Goal: Task Accomplishment & Management: Manage account settings

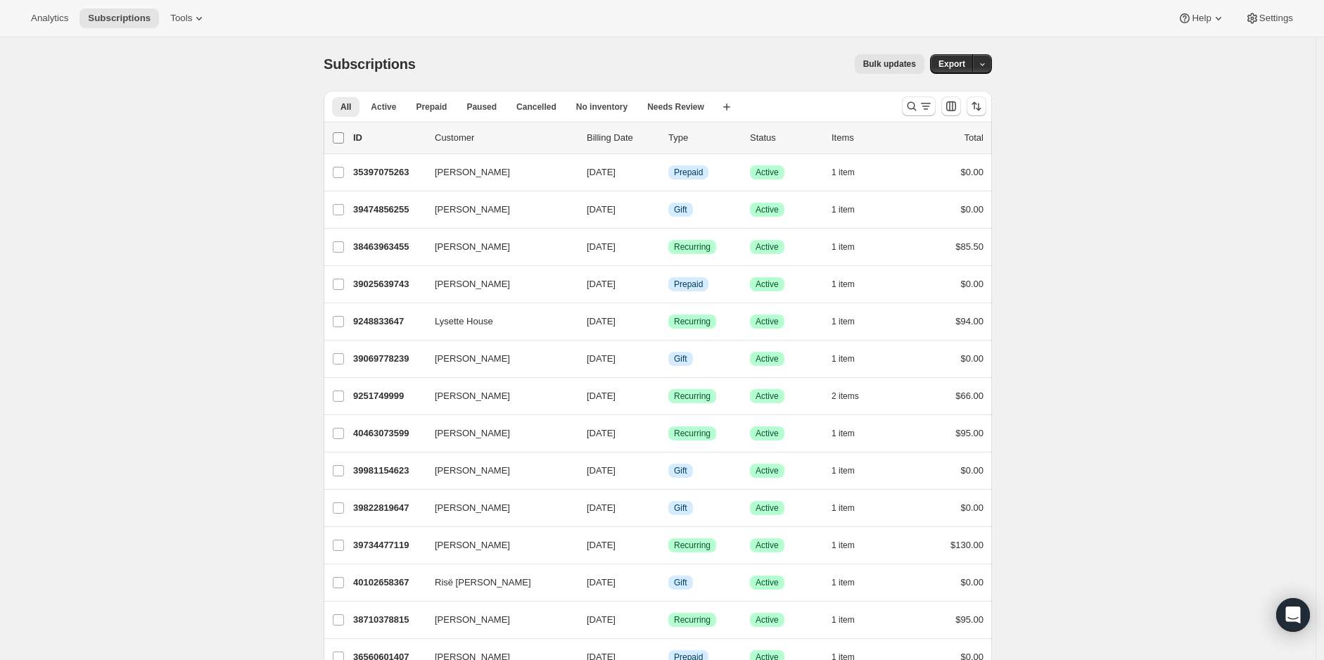
click at [340, 138] on input "0 selected" at bounding box center [338, 137] width 11 height 11
checkbox input "true"
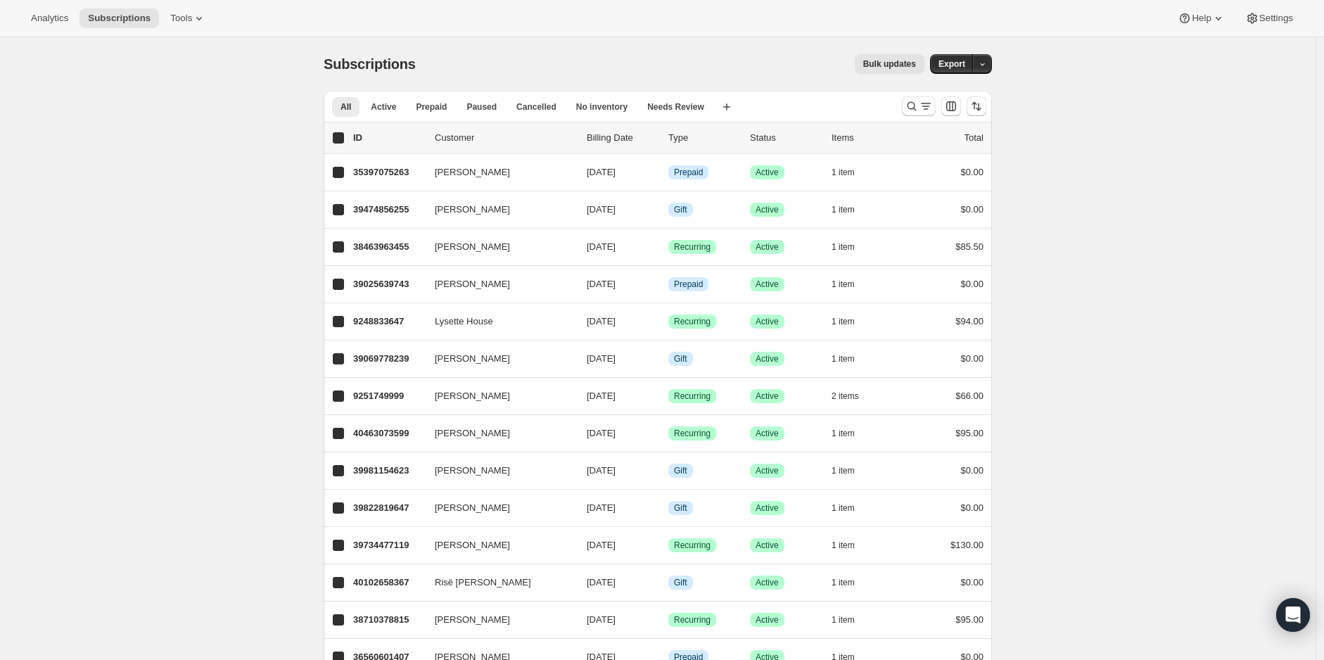
checkbox input "true"
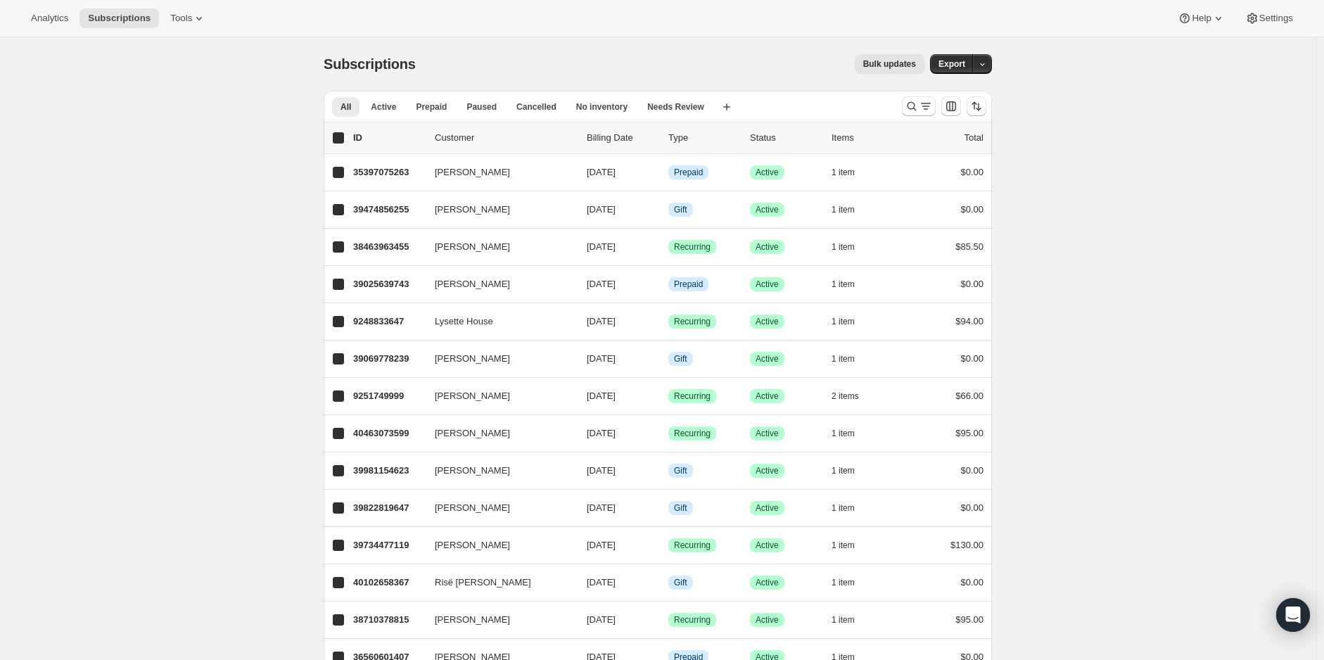
checkbox input "true"
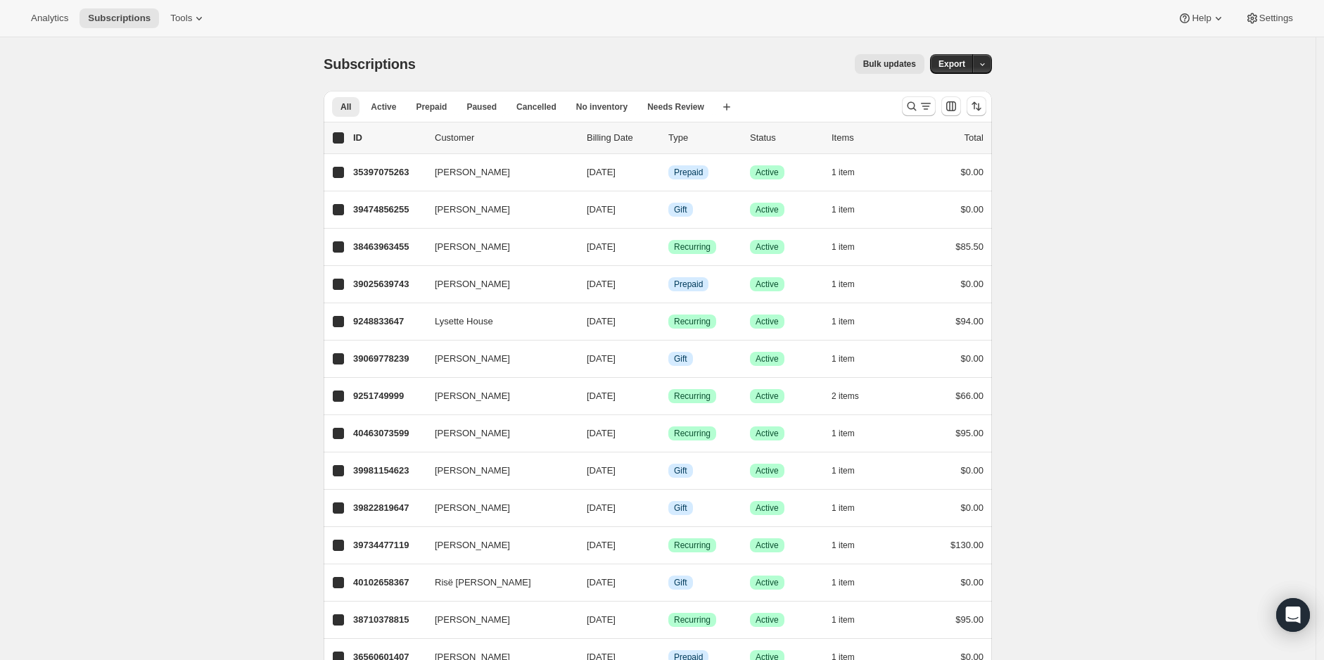
checkbox input "true"
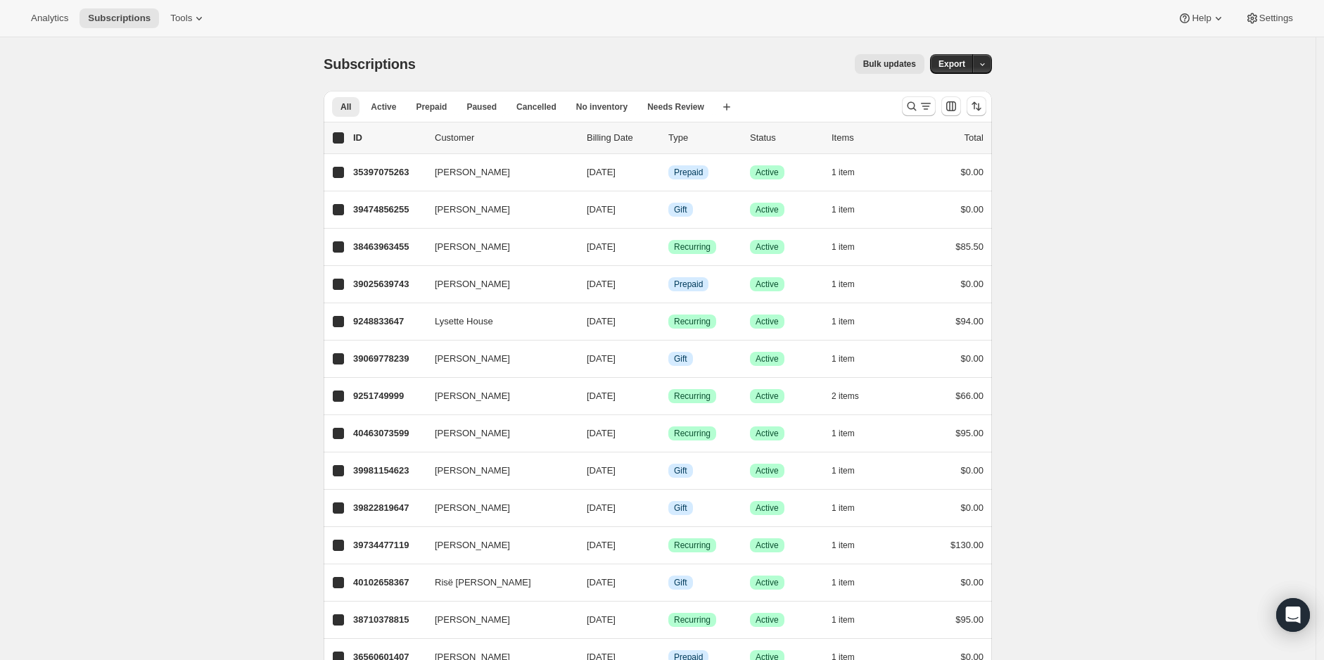
checkbox input "true"
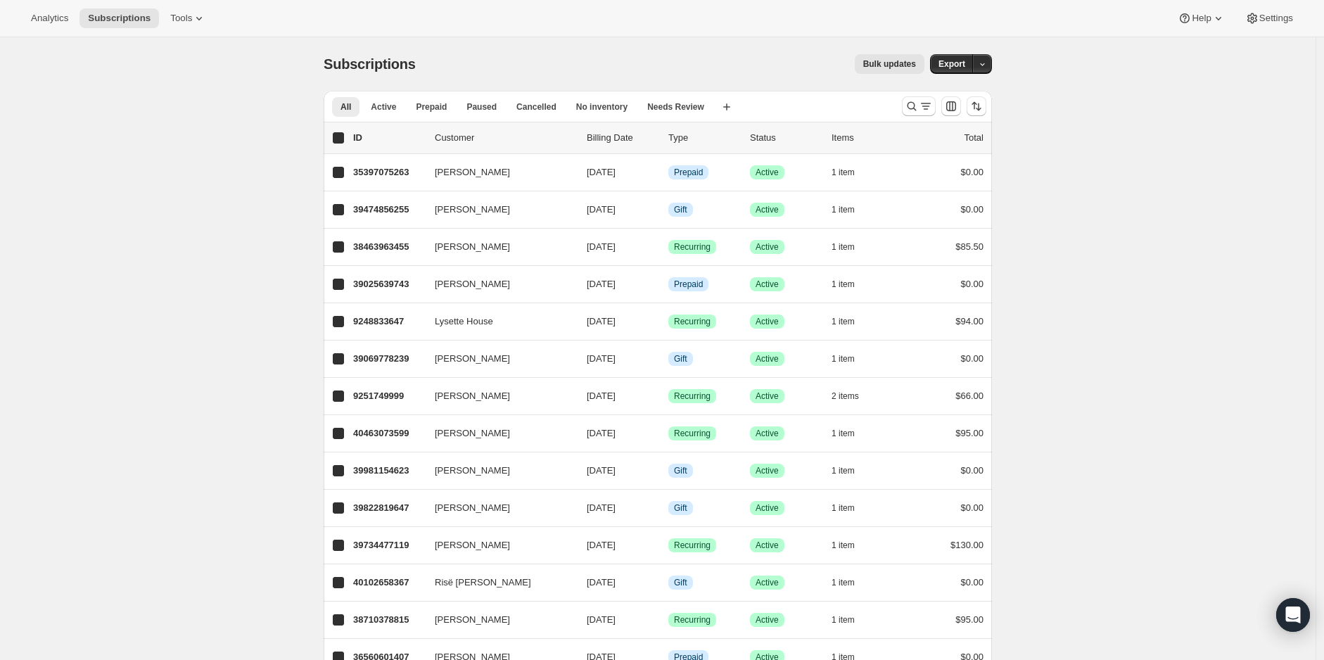
checkbox input "true"
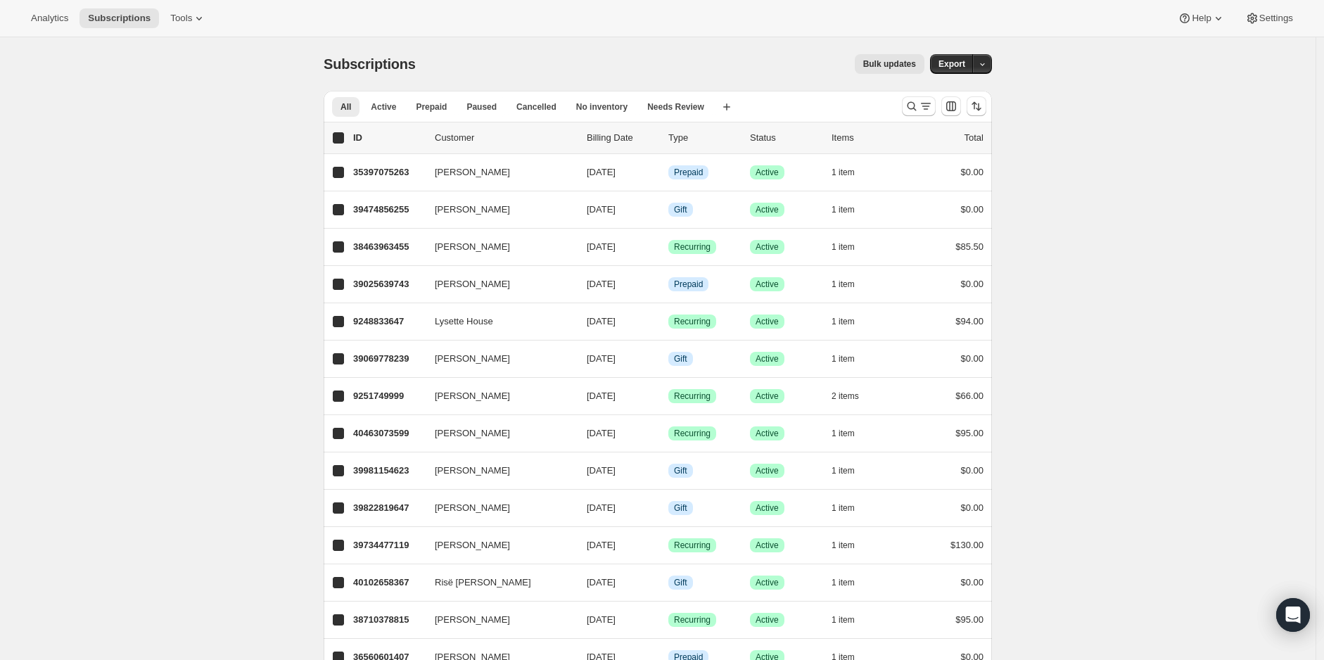
checkbox input "true"
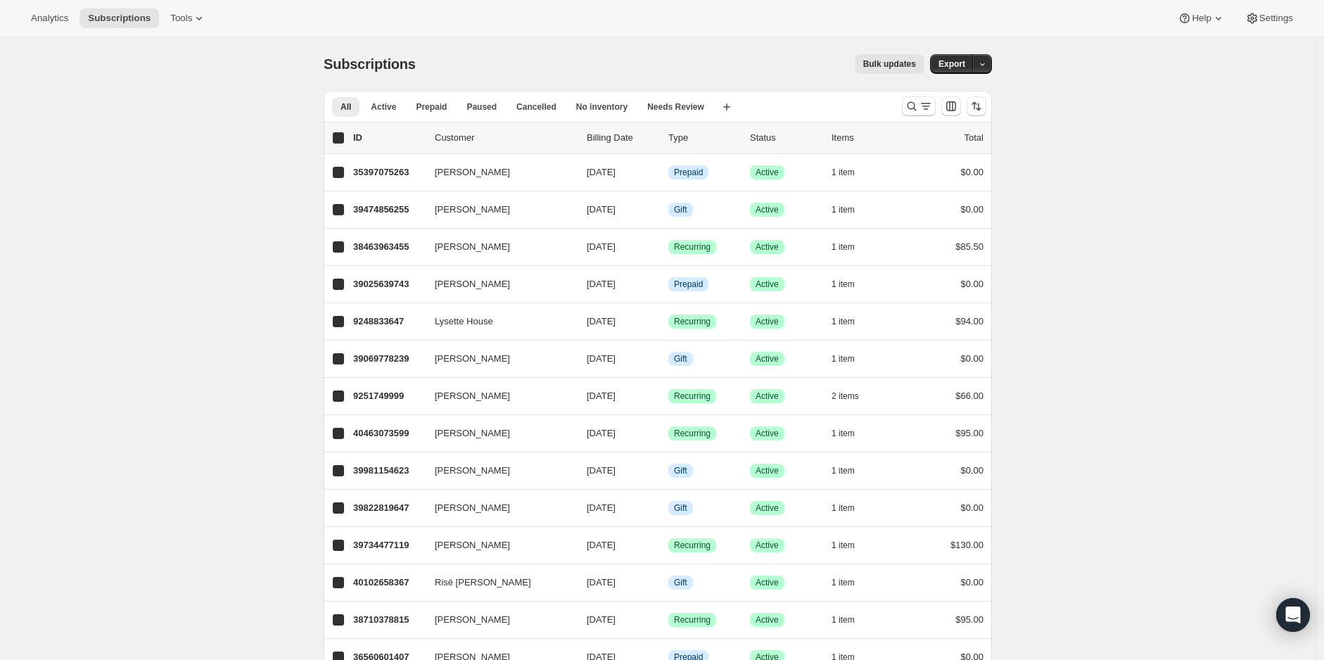
checkbox input "true"
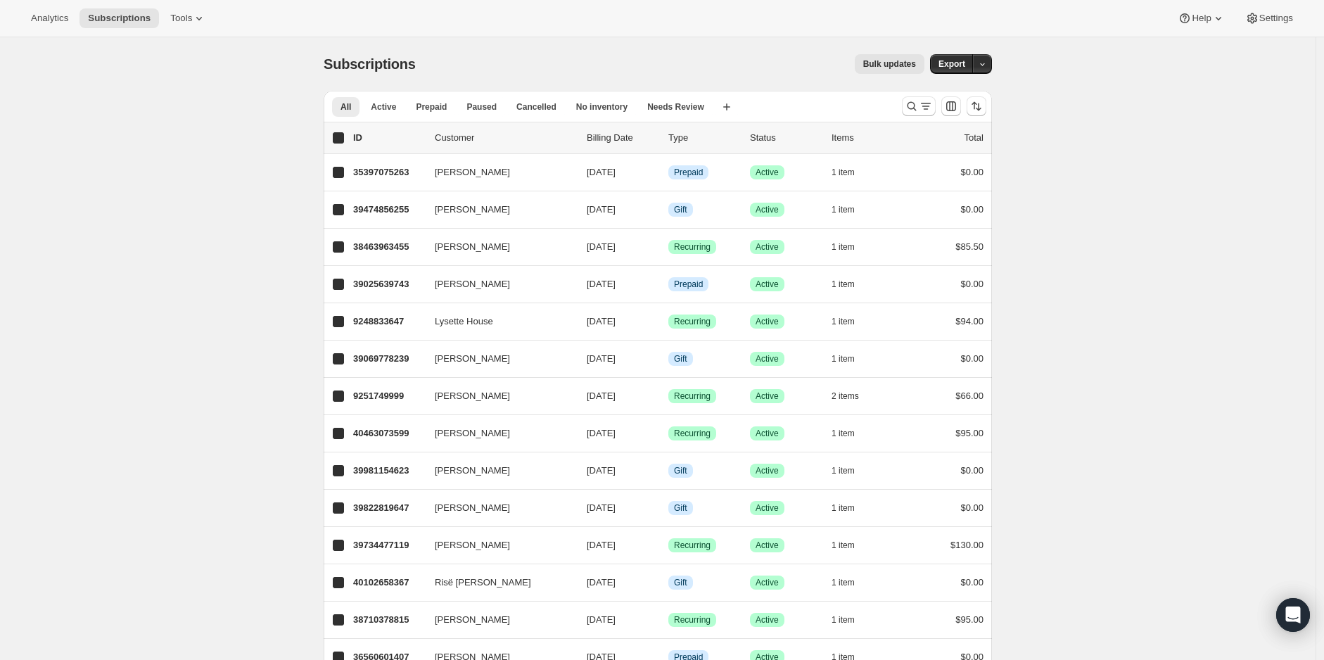
checkbox input "true"
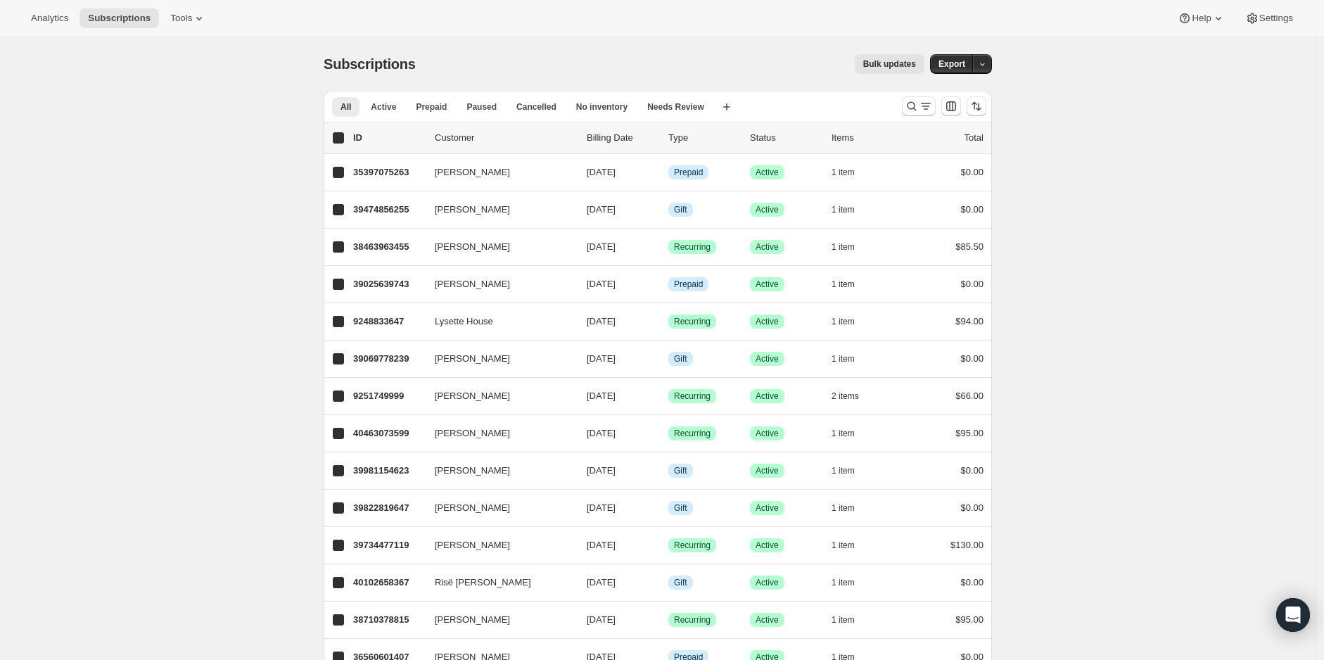
checkbox input "true"
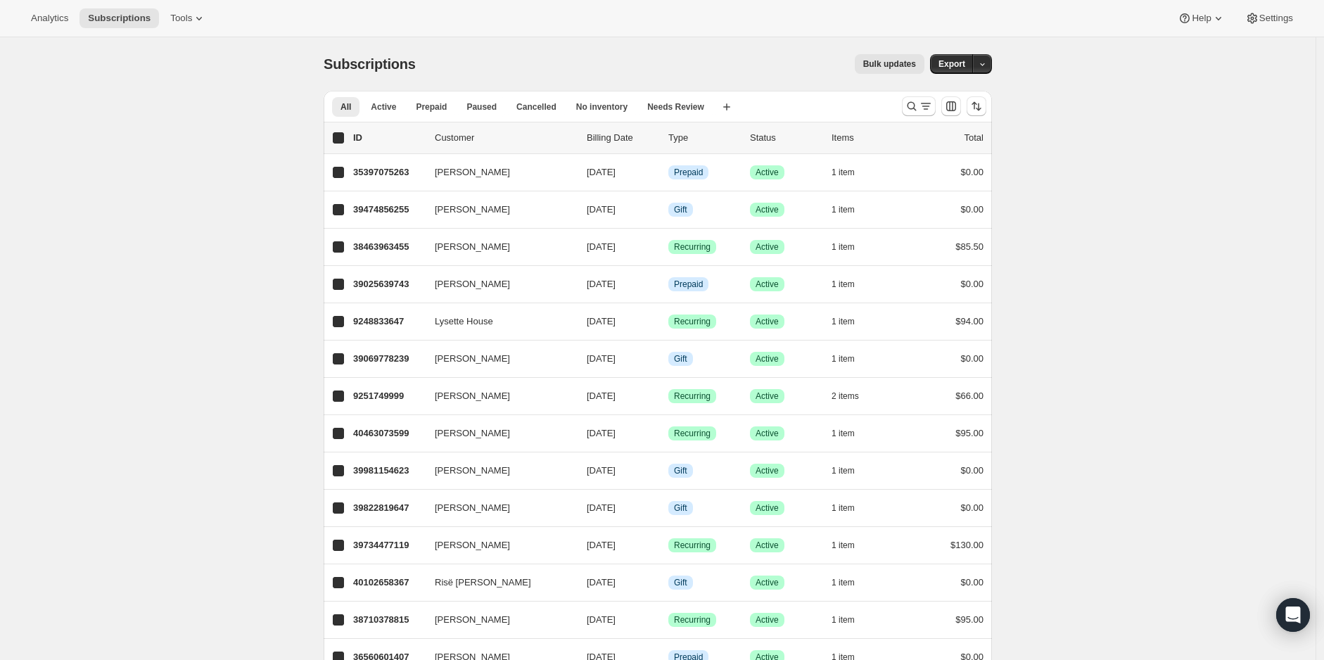
checkbox input "true"
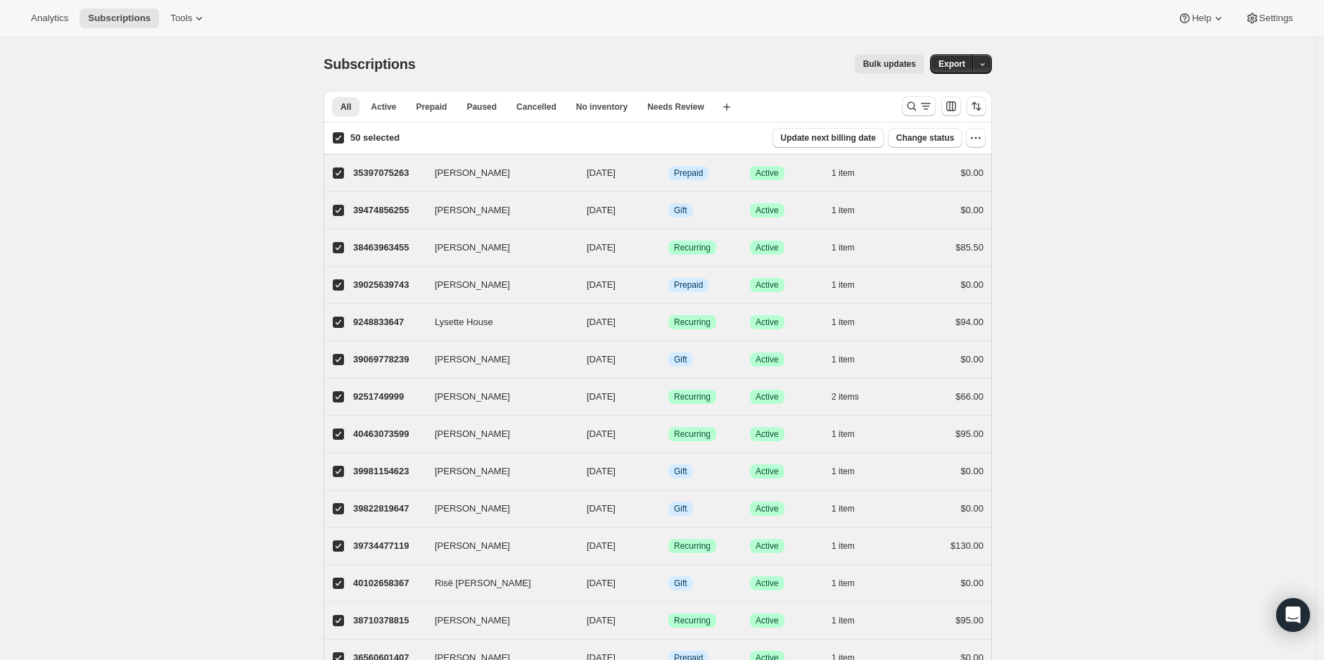
click at [342, 135] on input "50 selected" at bounding box center [338, 137] width 11 height 11
checkbox input "false"
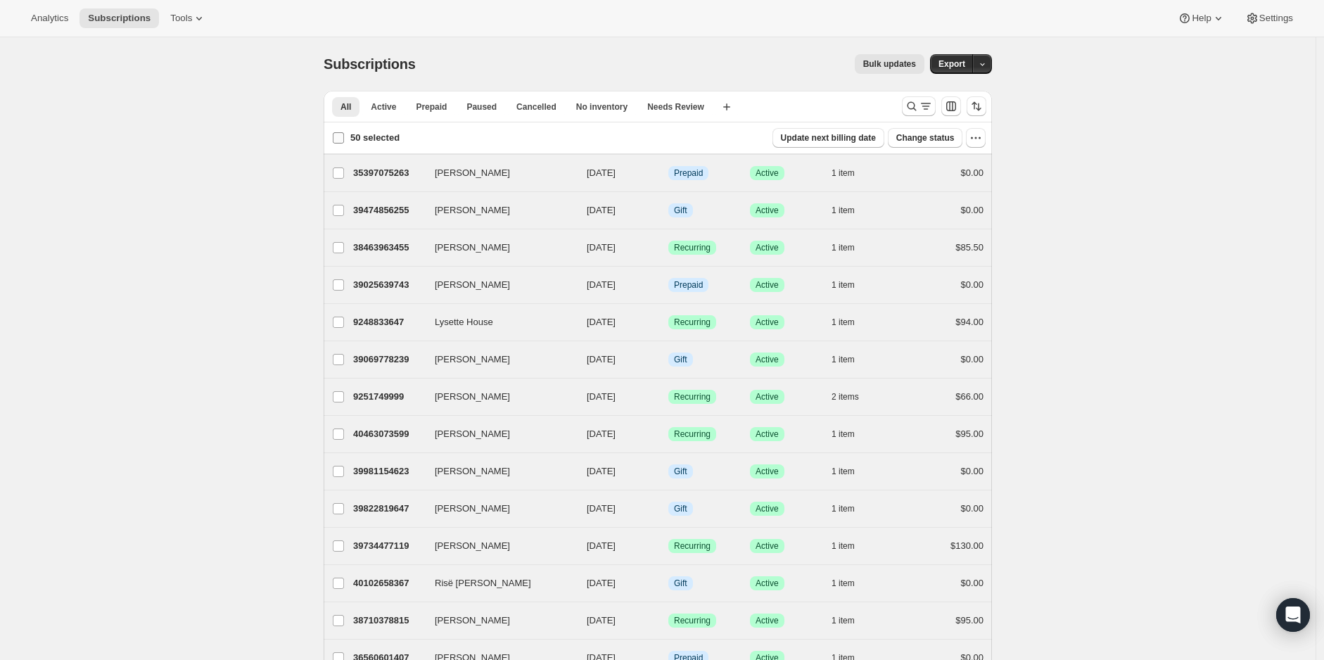
checkbox input "false"
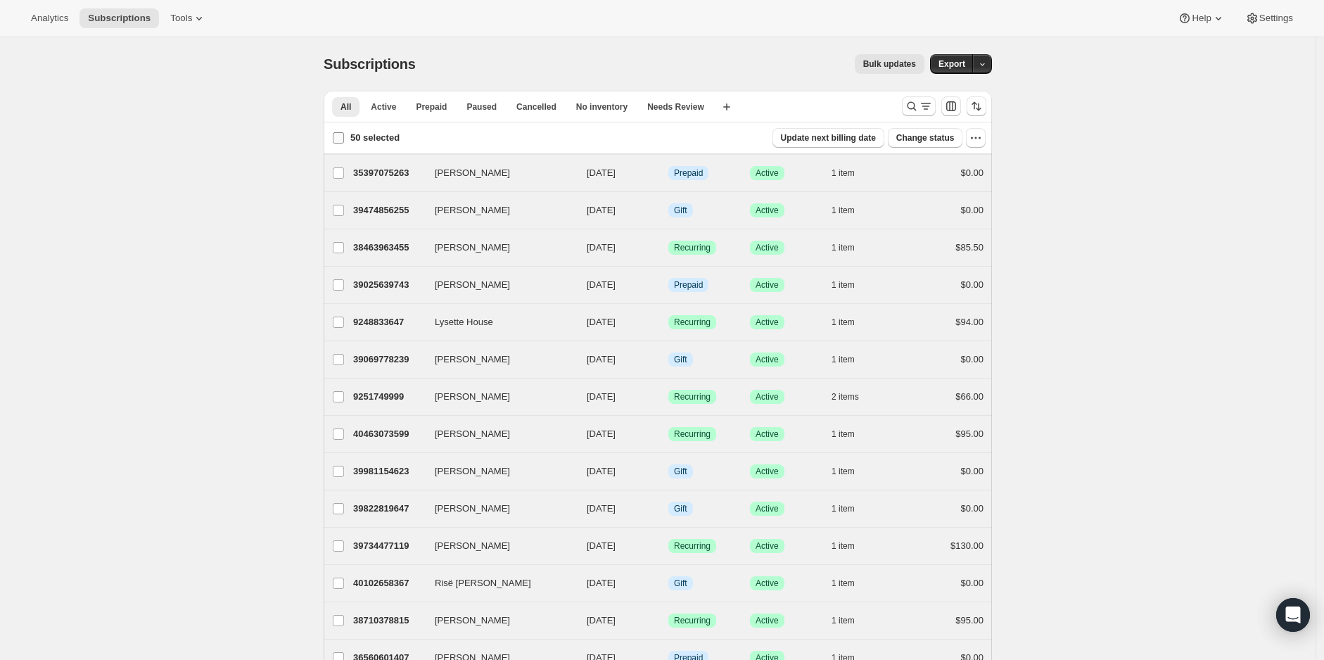
checkbox input "false"
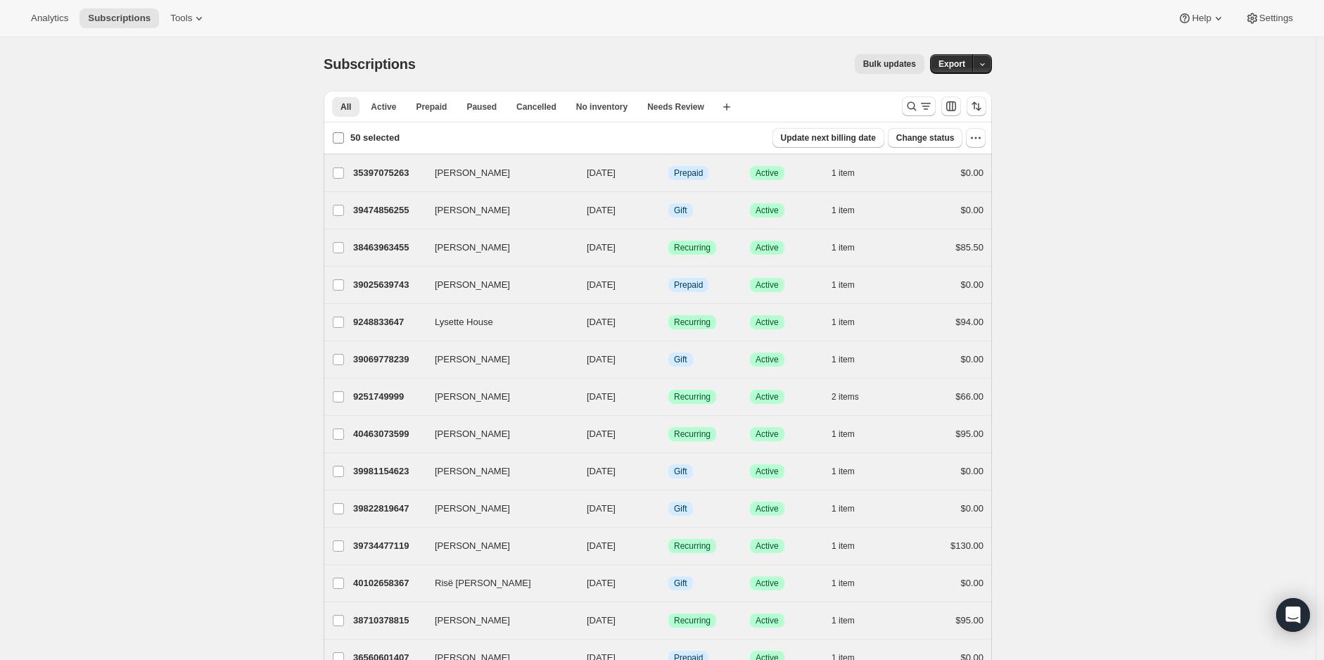
checkbox input "false"
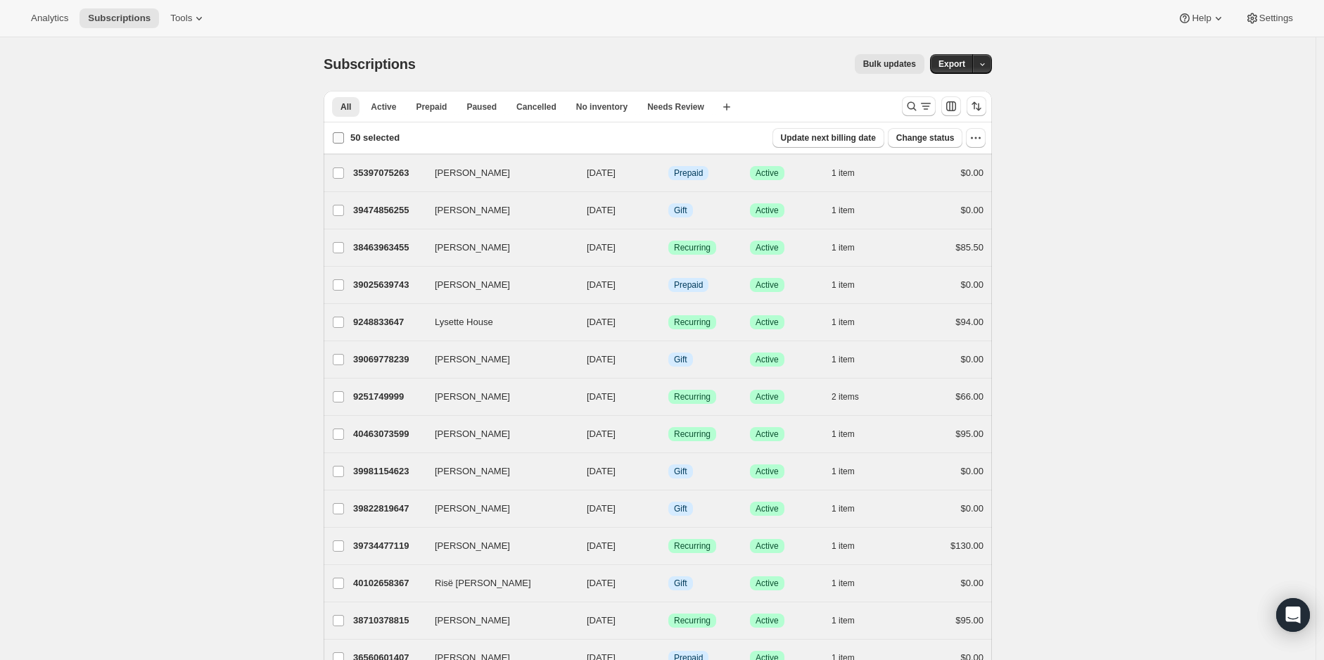
checkbox input "false"
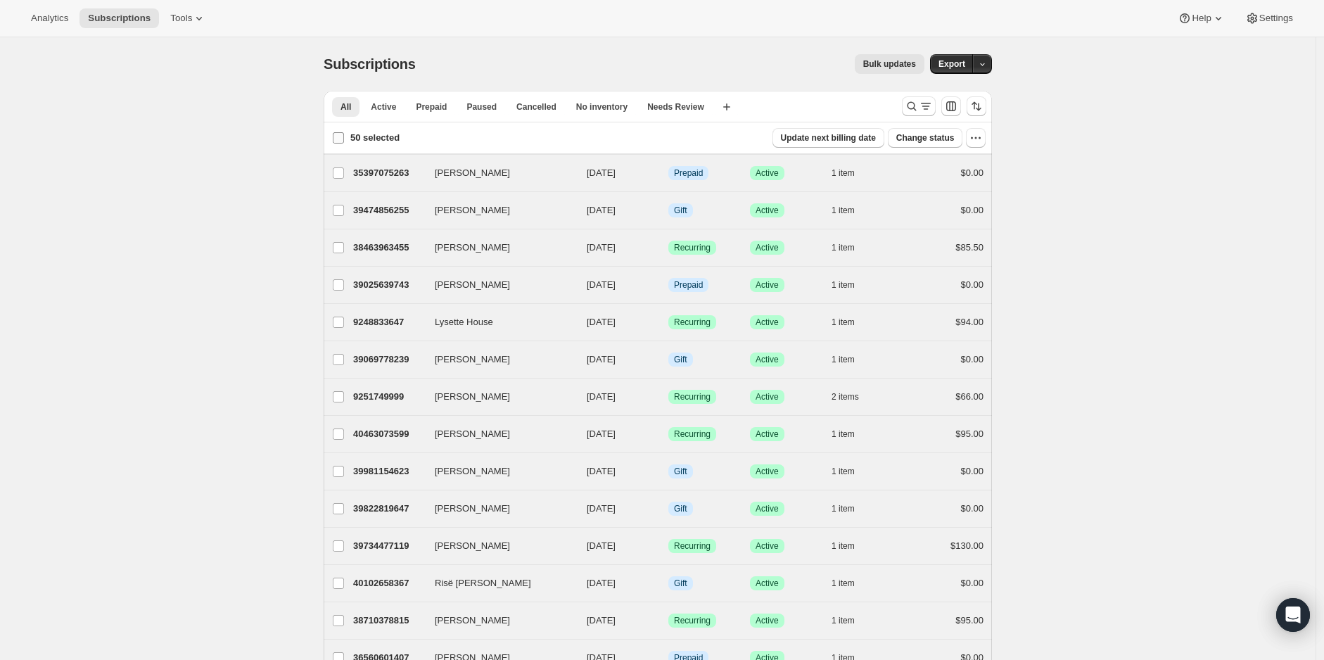
checkbox input "false"
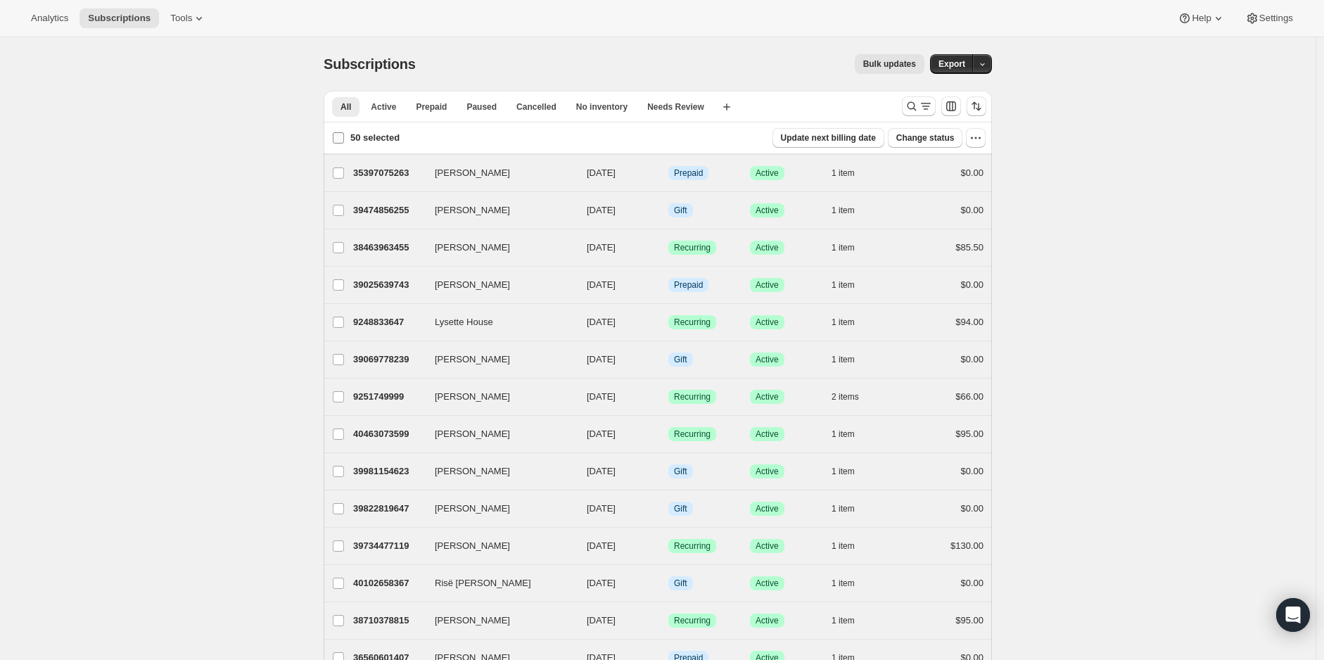
checkbox input "false"
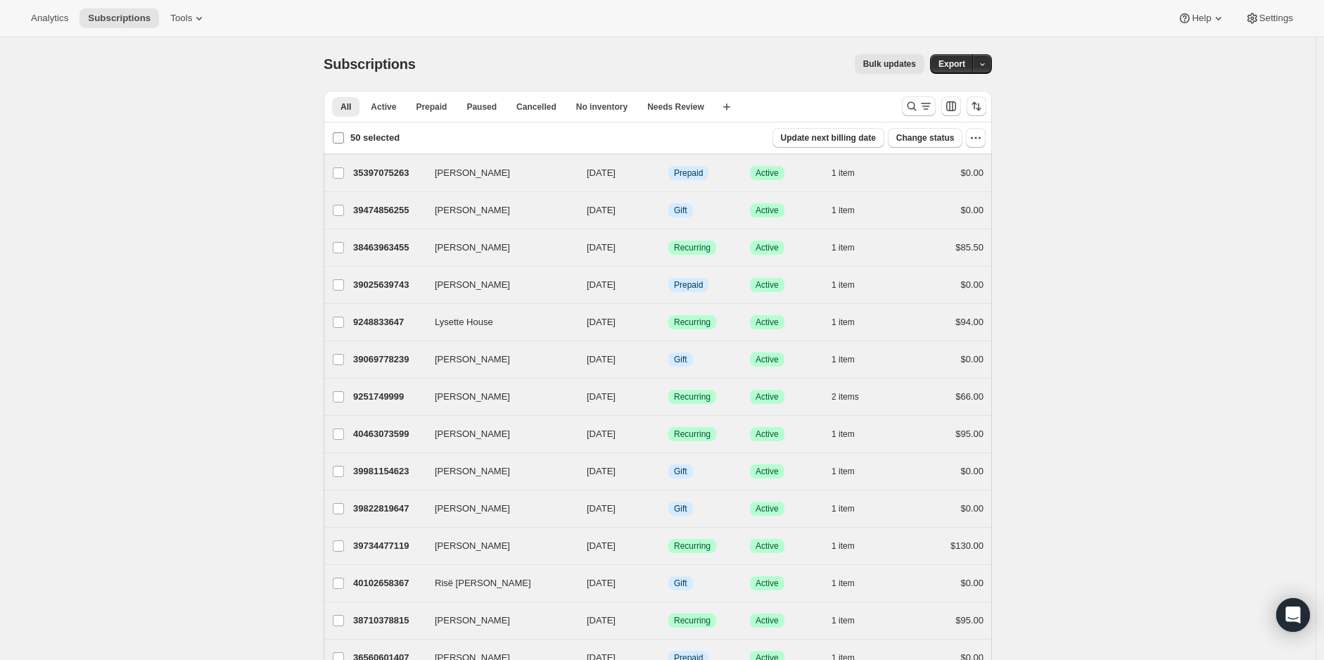
checkbox input "false"
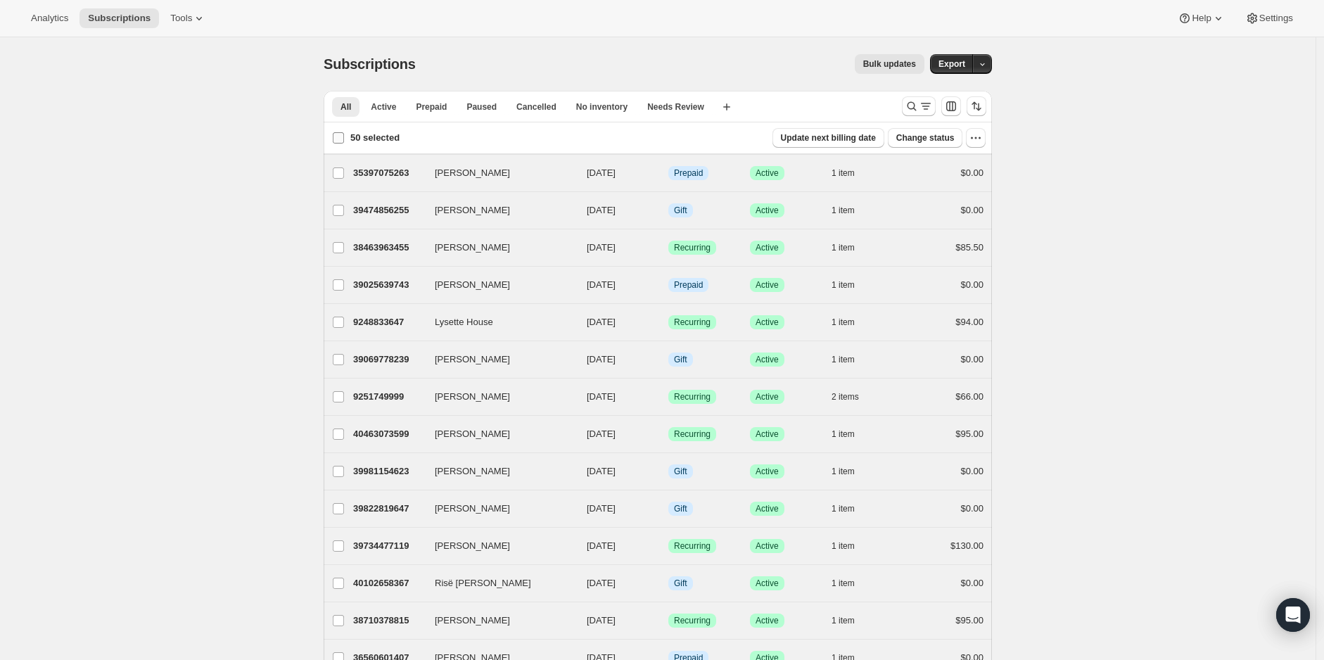
checkbox input "false"
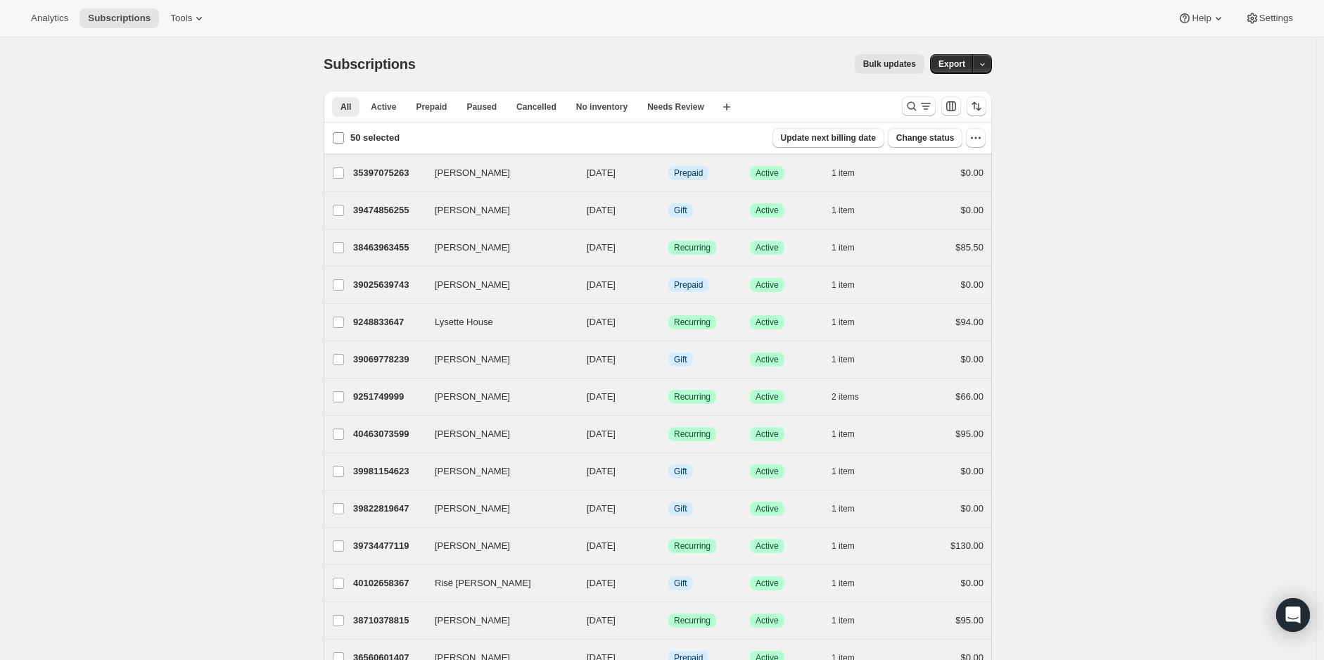
checkbox input "false"
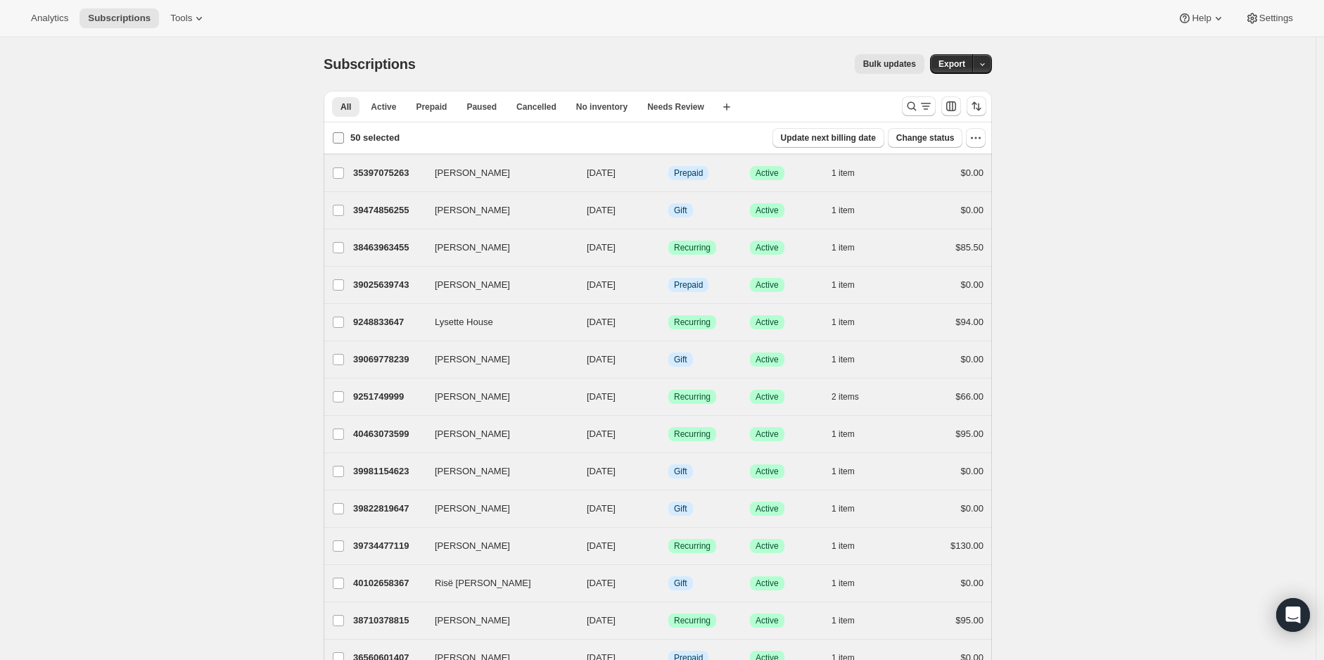
checkbox input "false"
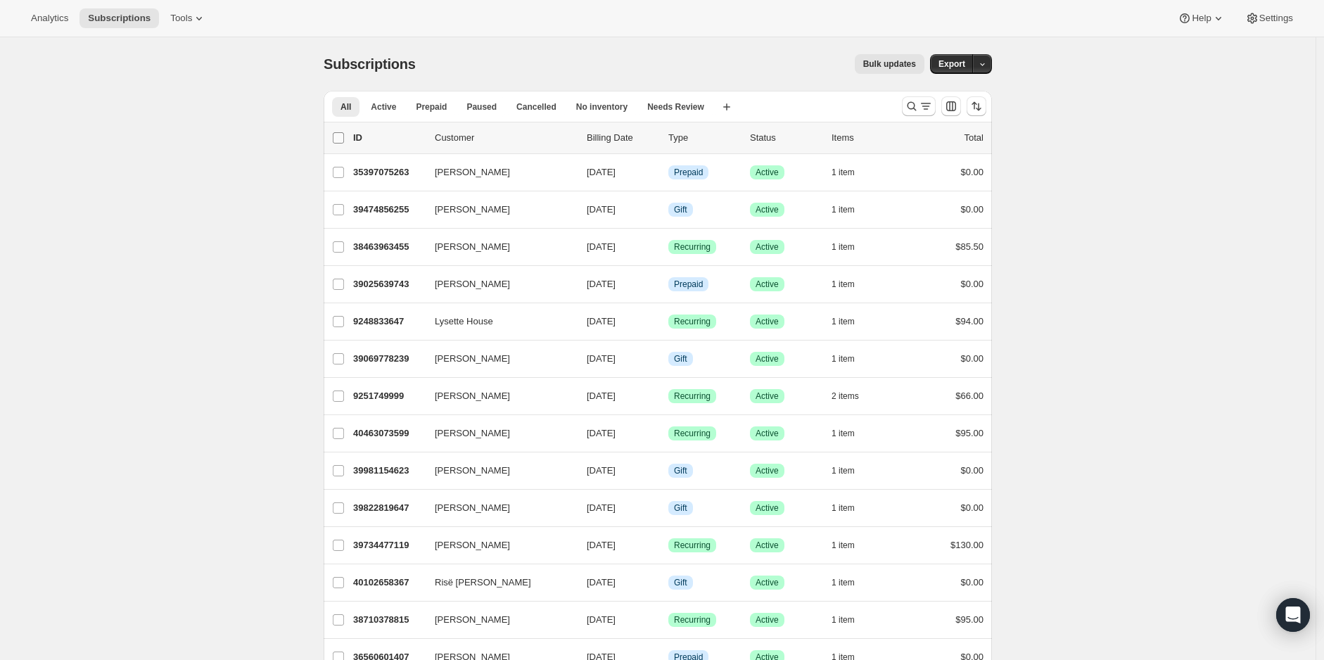
click at [342, 135] on input "0 selected" at bounding box center [338, 137] width 11 height 11
checkbox input "true"
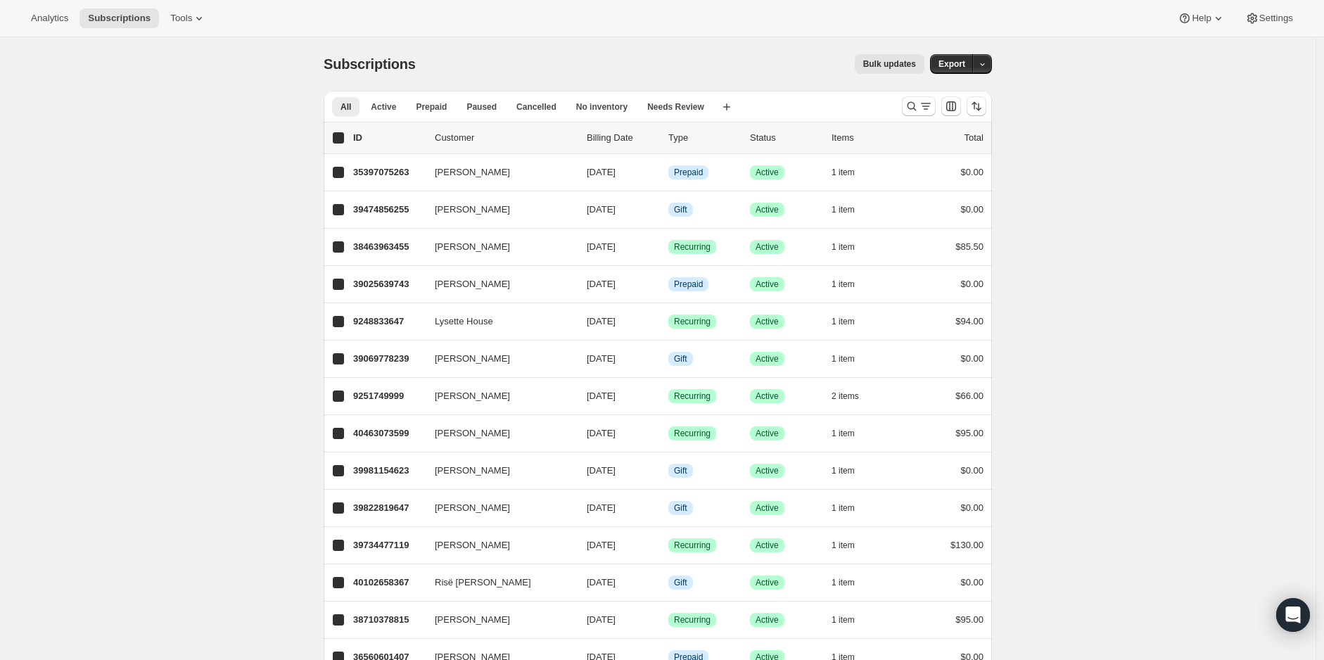
checkbox input "true"
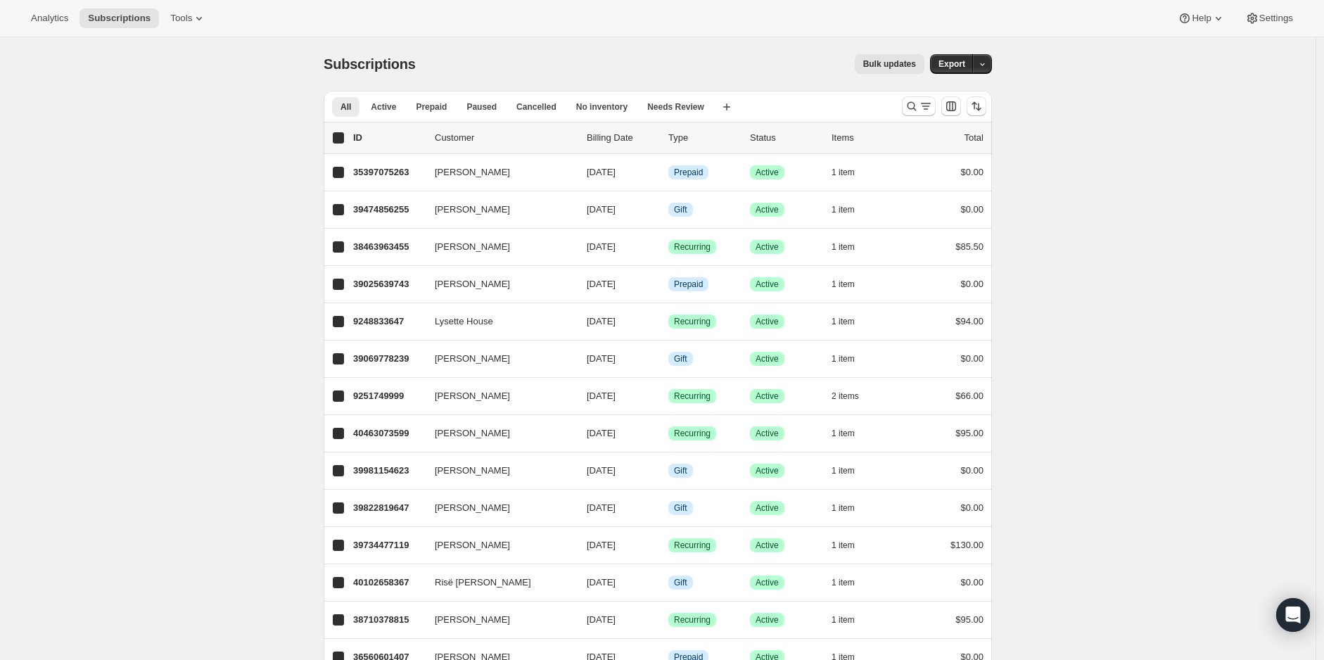
checkbox input "true"
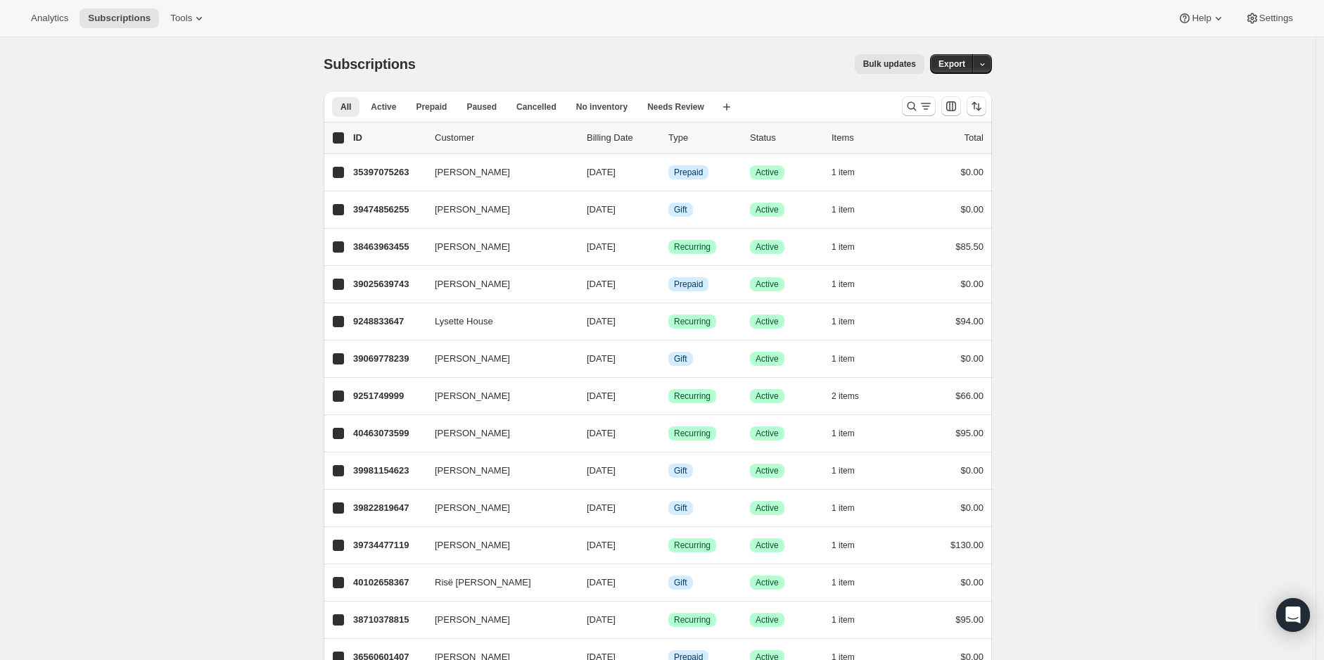
checkbox input "true"
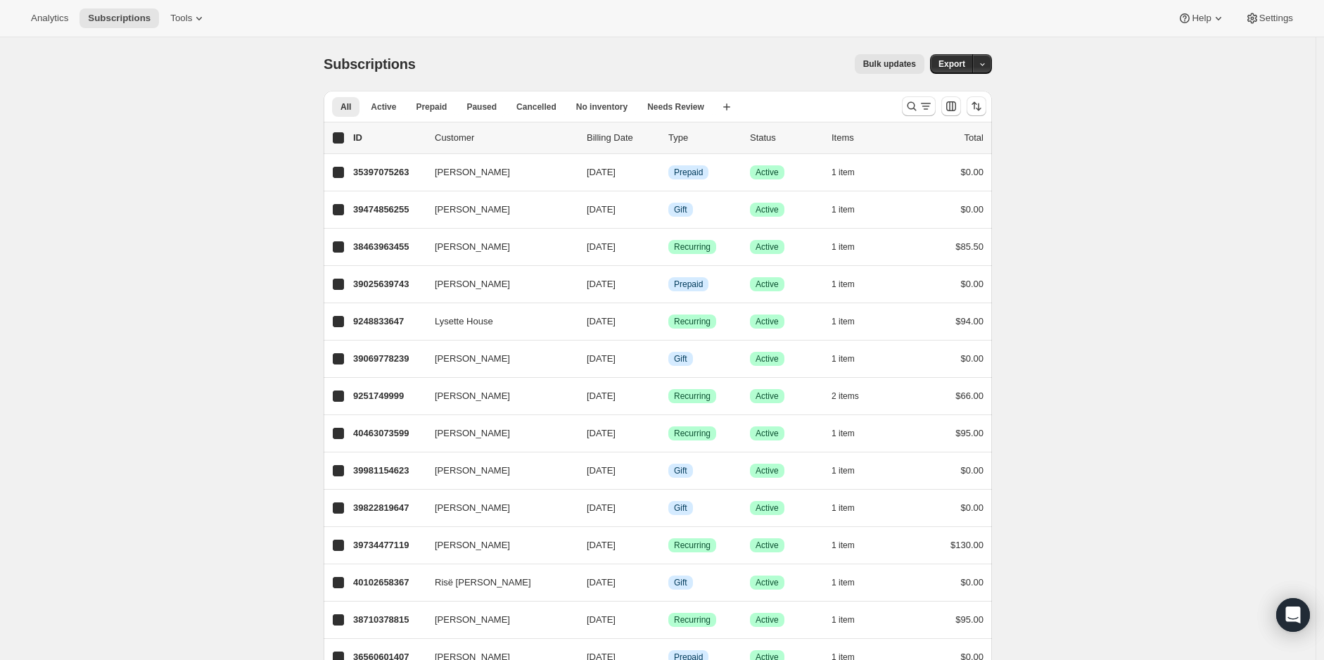
checkbox input "true"
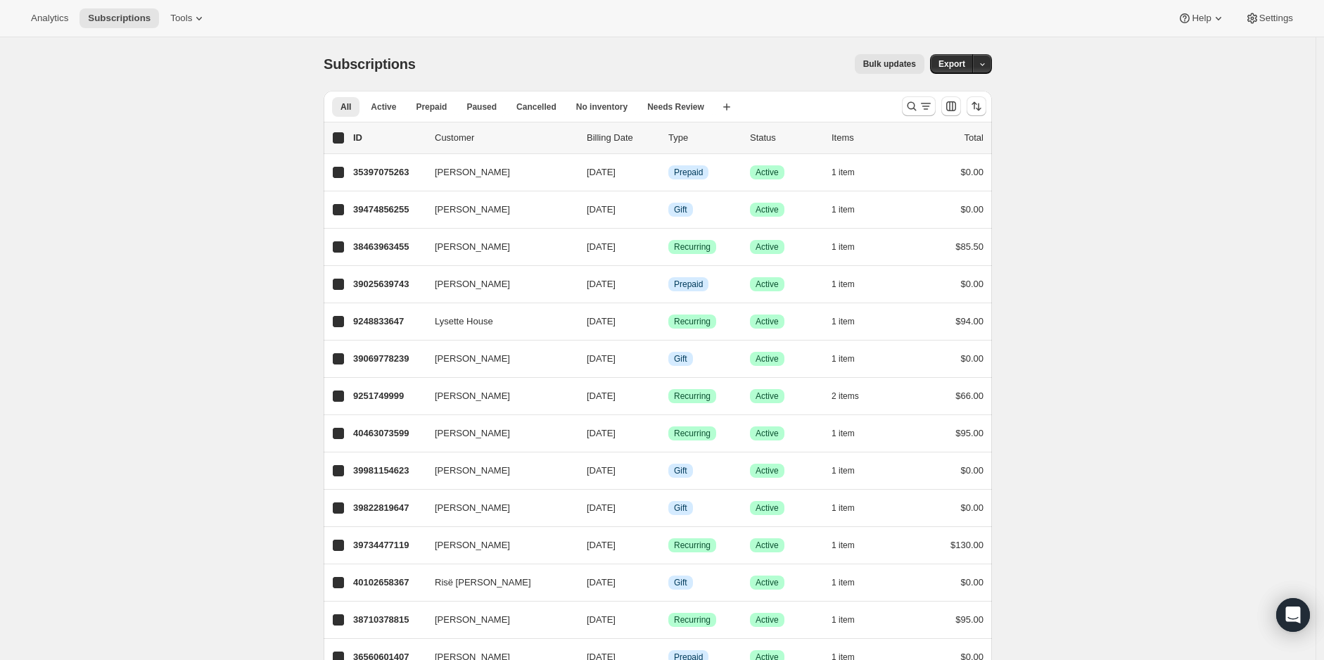
checkbox input "true"
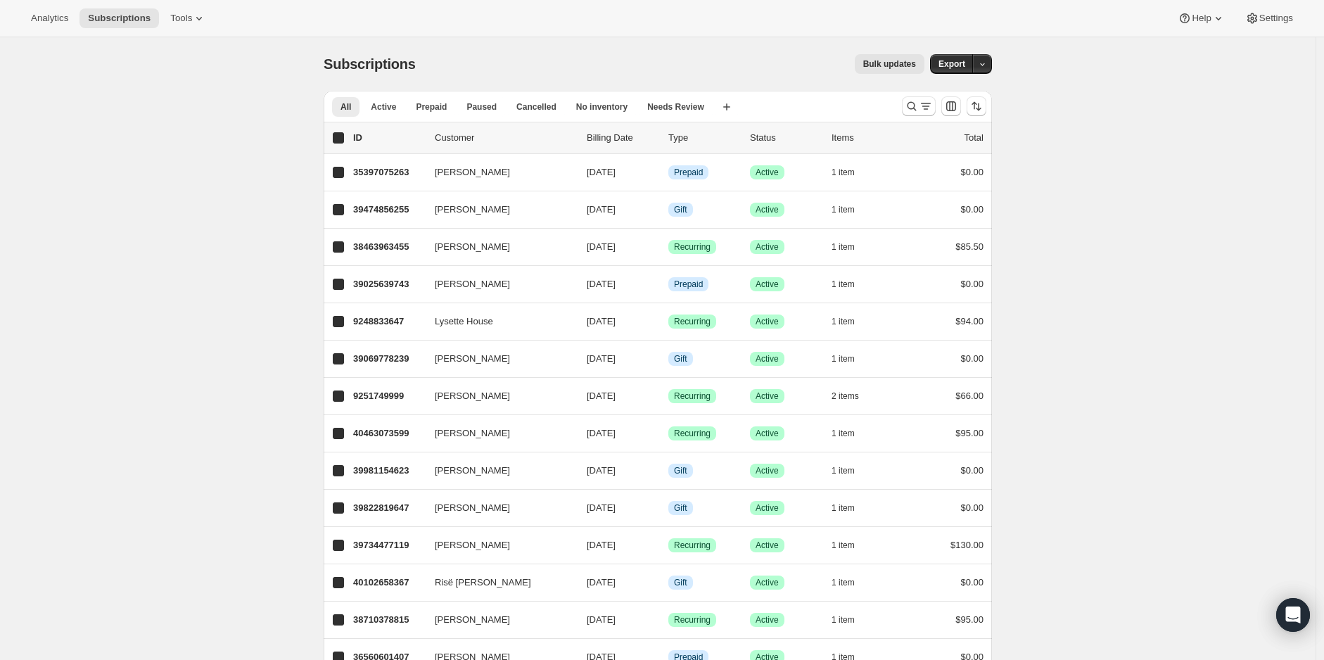
checkbox input "true"
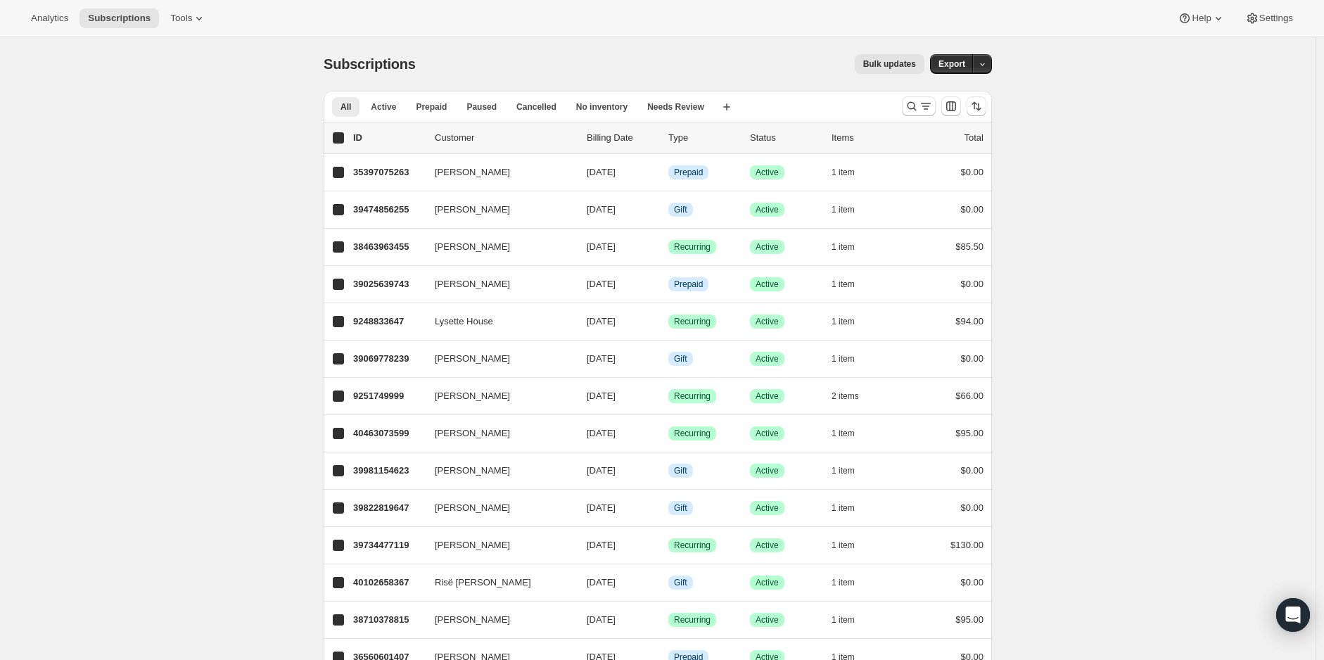
checkbox input "true"
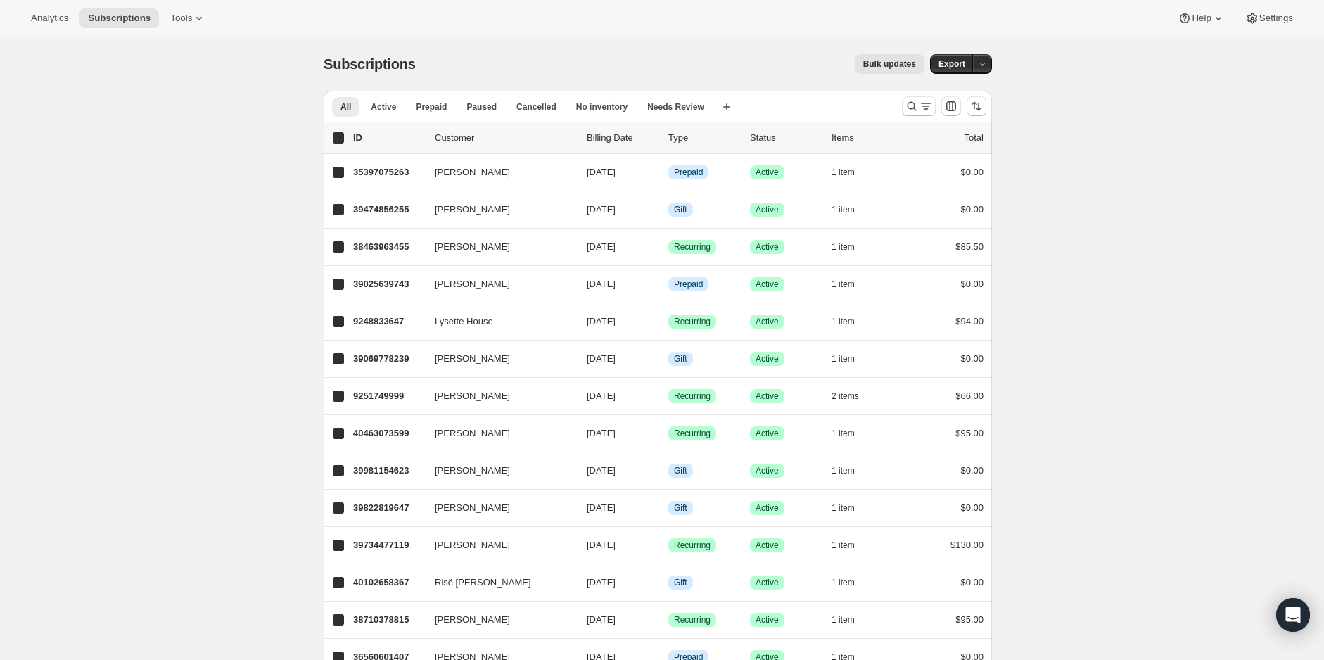
checkbox input "true"
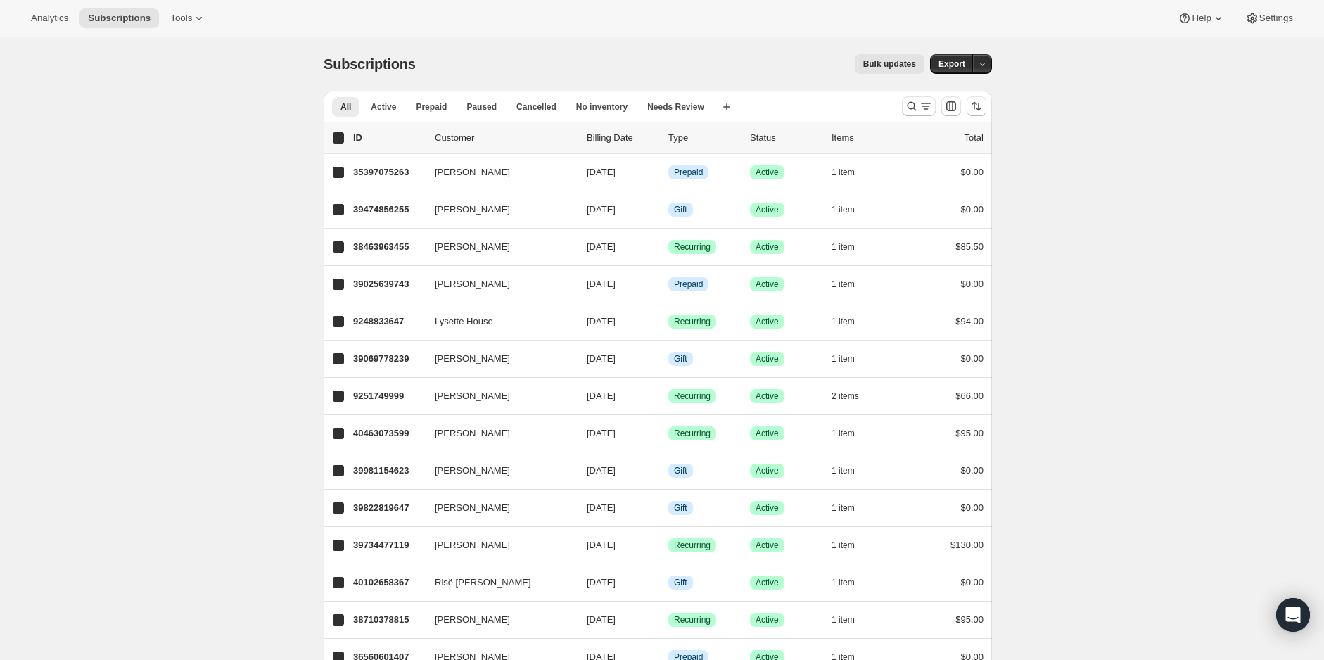
checkbox input "true"
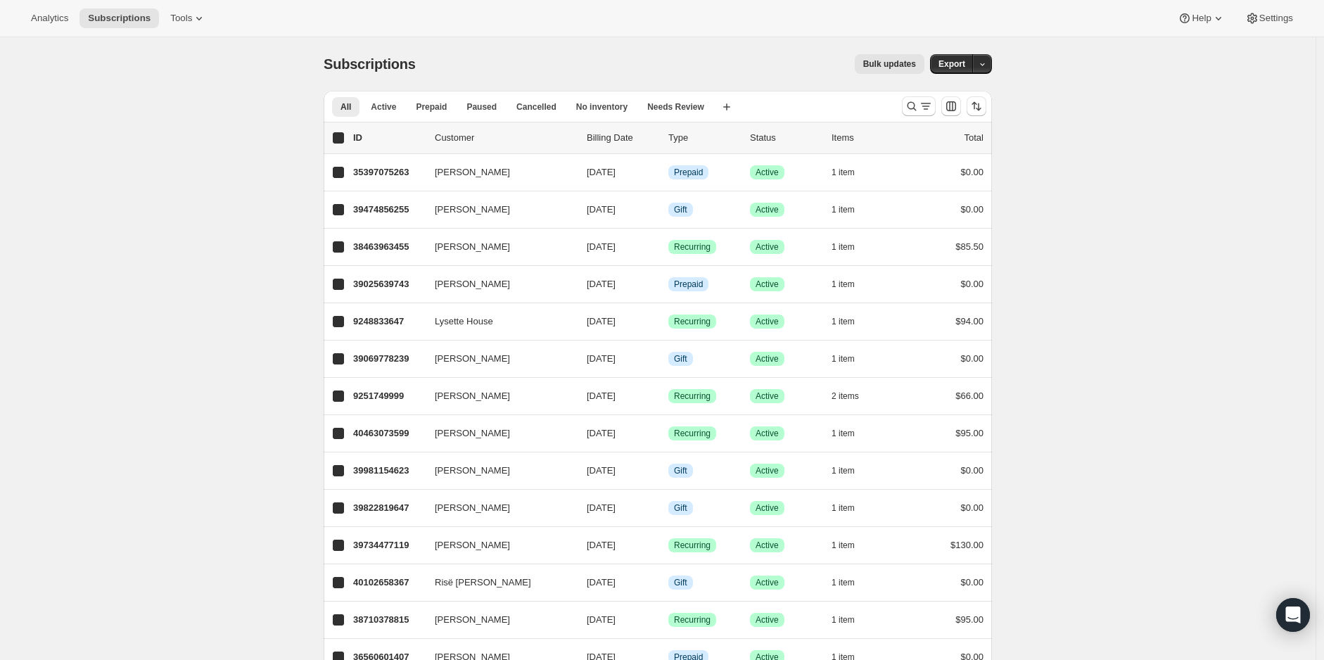
checkbox input "true"
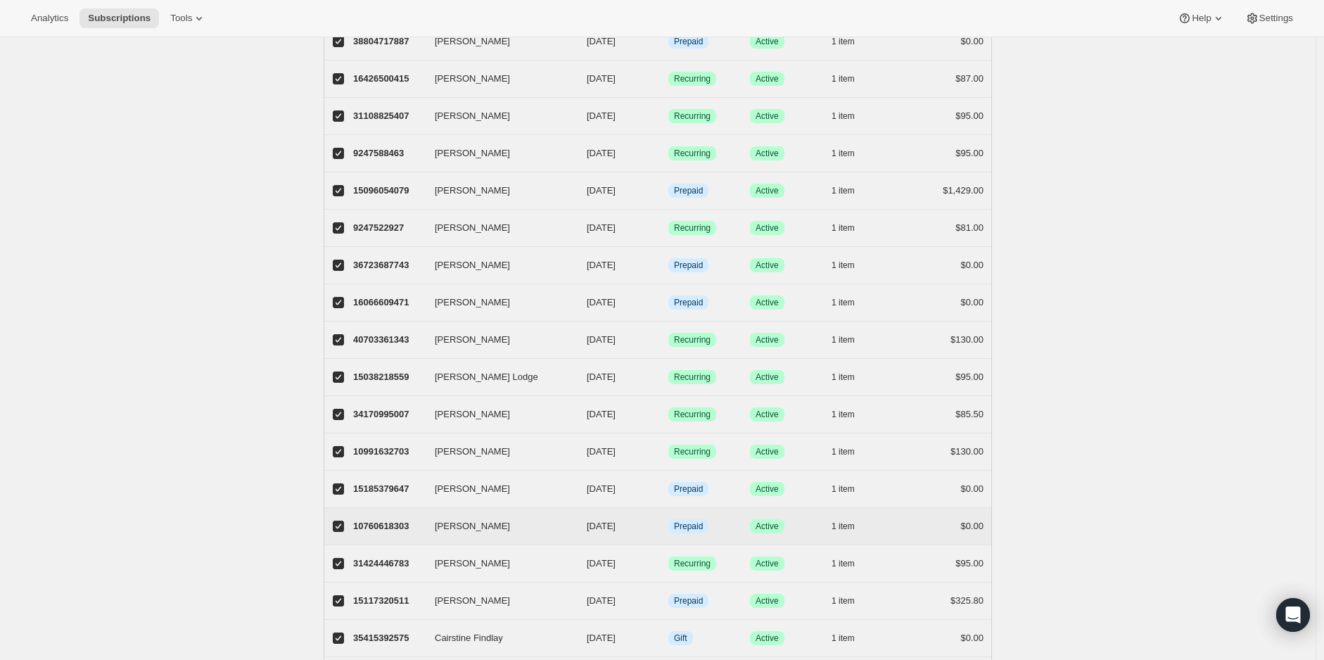
scroll to position [1432, 0]
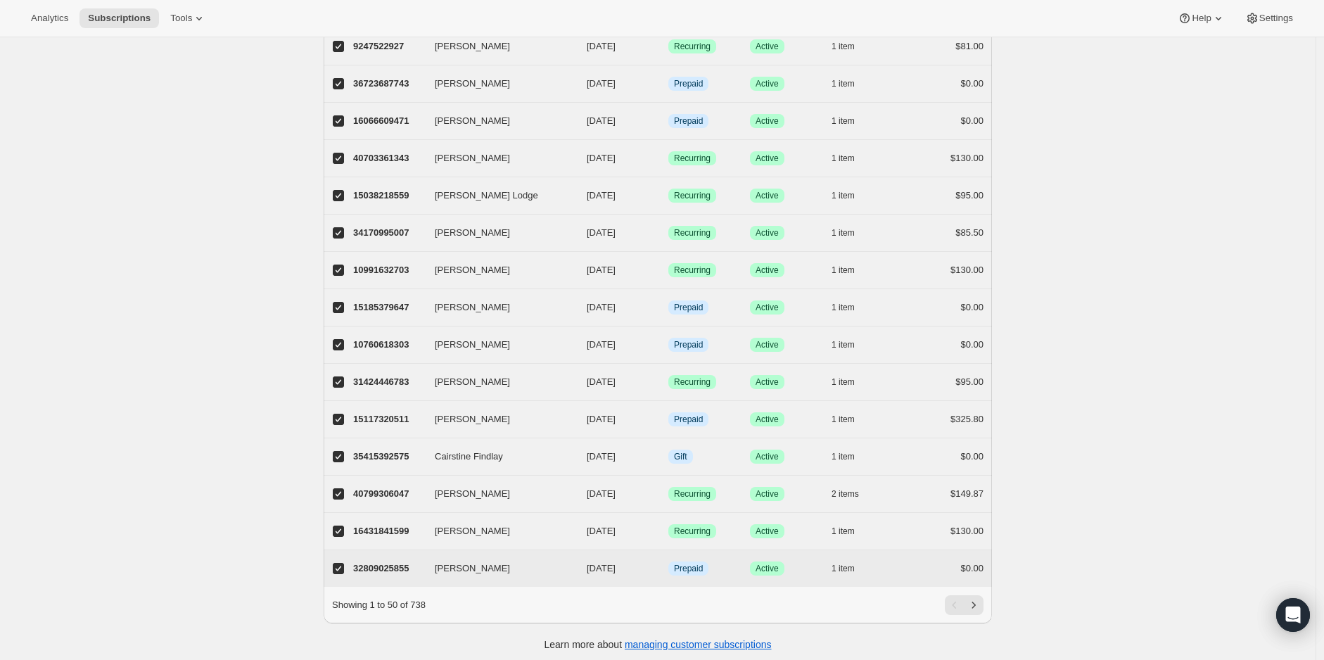
click at [342, 563] on input "[PERSON_NAME]" at bounding box center [338, 568] width 11 height 11
checkbox input "false"
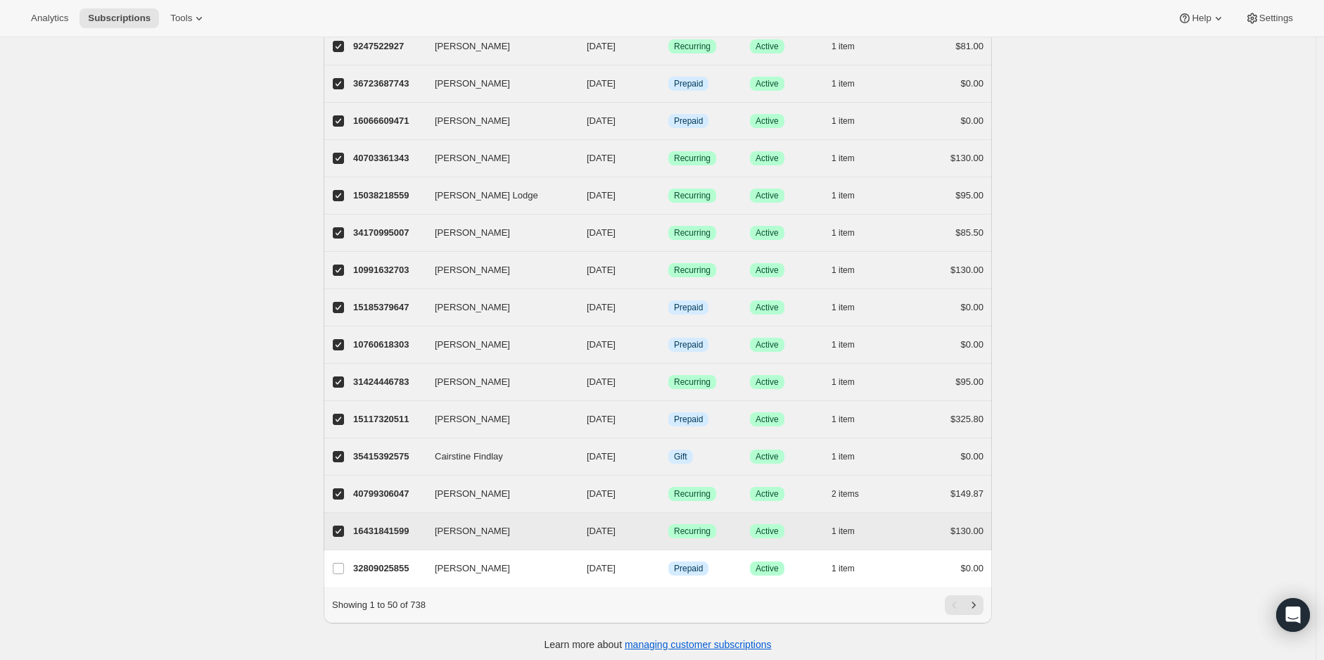
click at [344, 526] on input "[PERSON_NAME]" at bounding box center [338, 531] width 11 height 11
checkbox input "false"
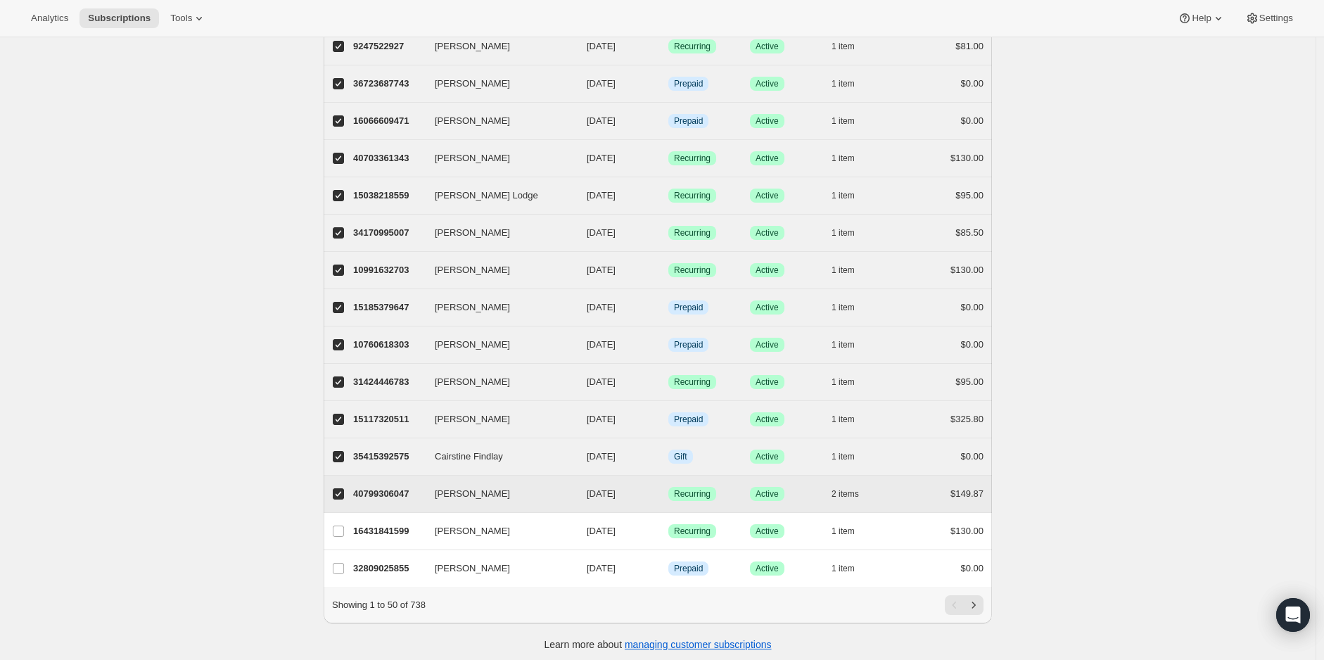
click at [338, 488] on input "[PERSON_NAME]" at bounding box center [338, 493] width 11 height 11
checkbox input "false"
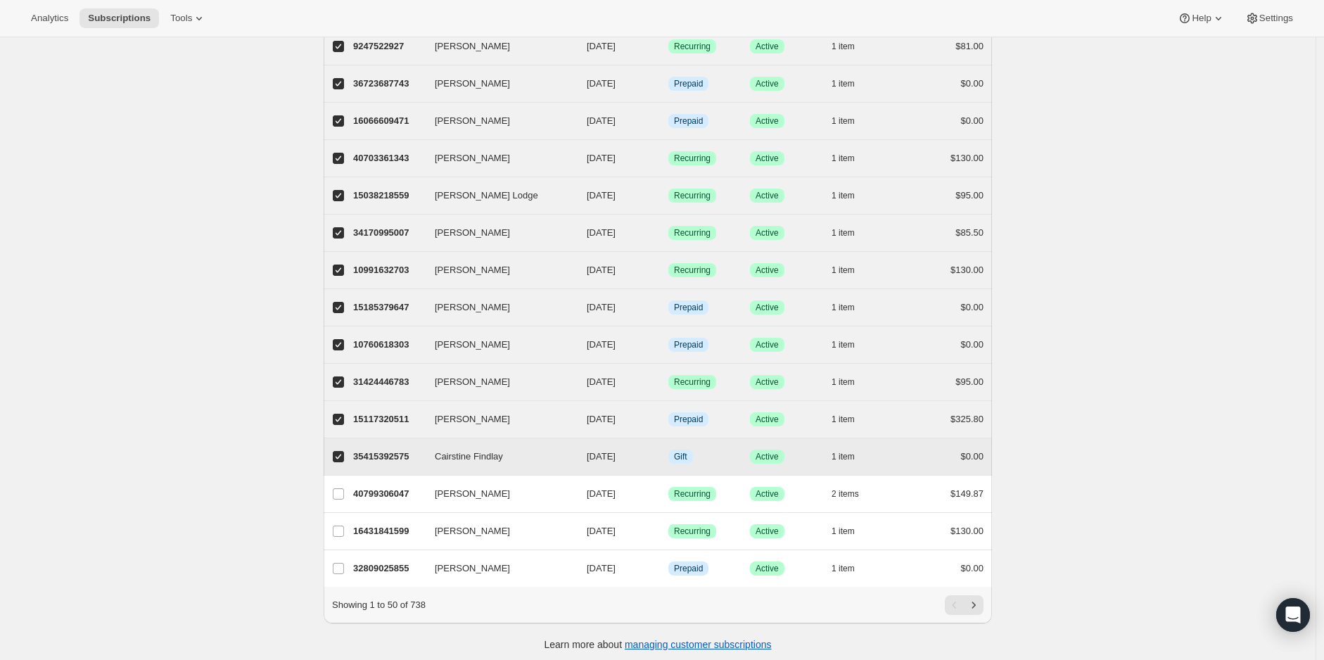
click at [341, 451] on input "Cairstine Findlay" at bounding box center [338, 456] width 11 height 11
checkbox input "false"
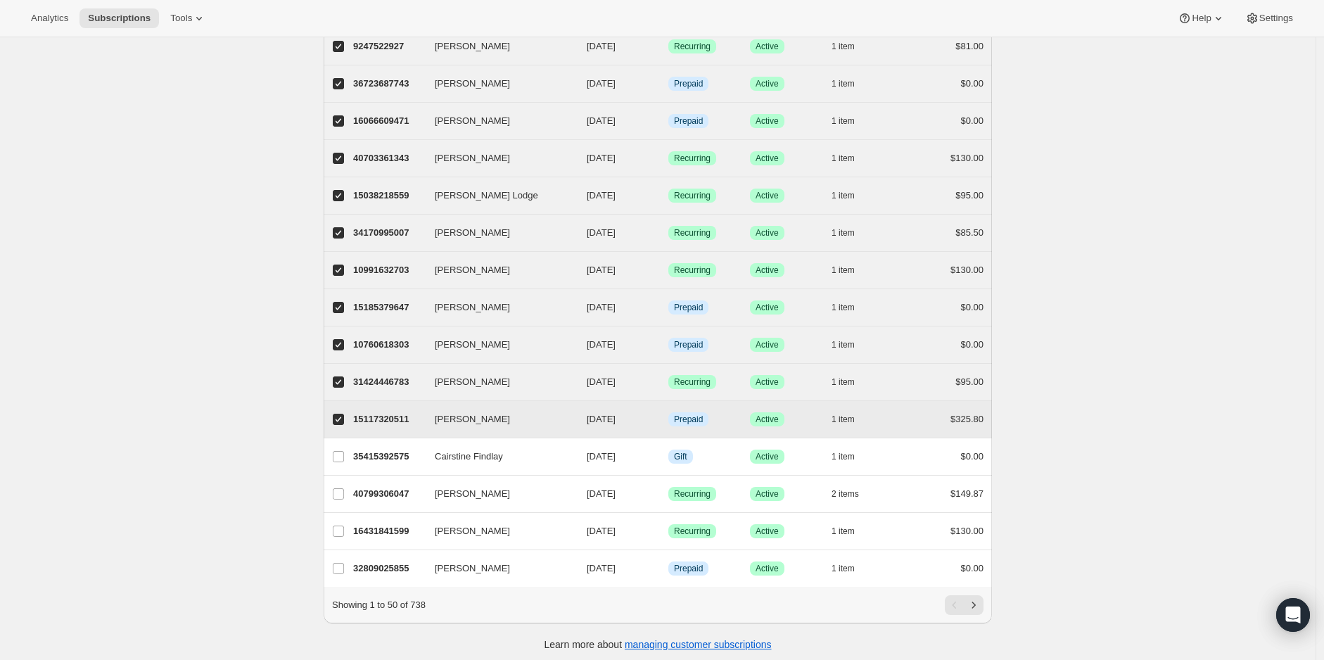
click at [344, 414] on input "[PERSON_NAME]" at bounding box center [338, 419] width 11 height 11
checkbox input "false"
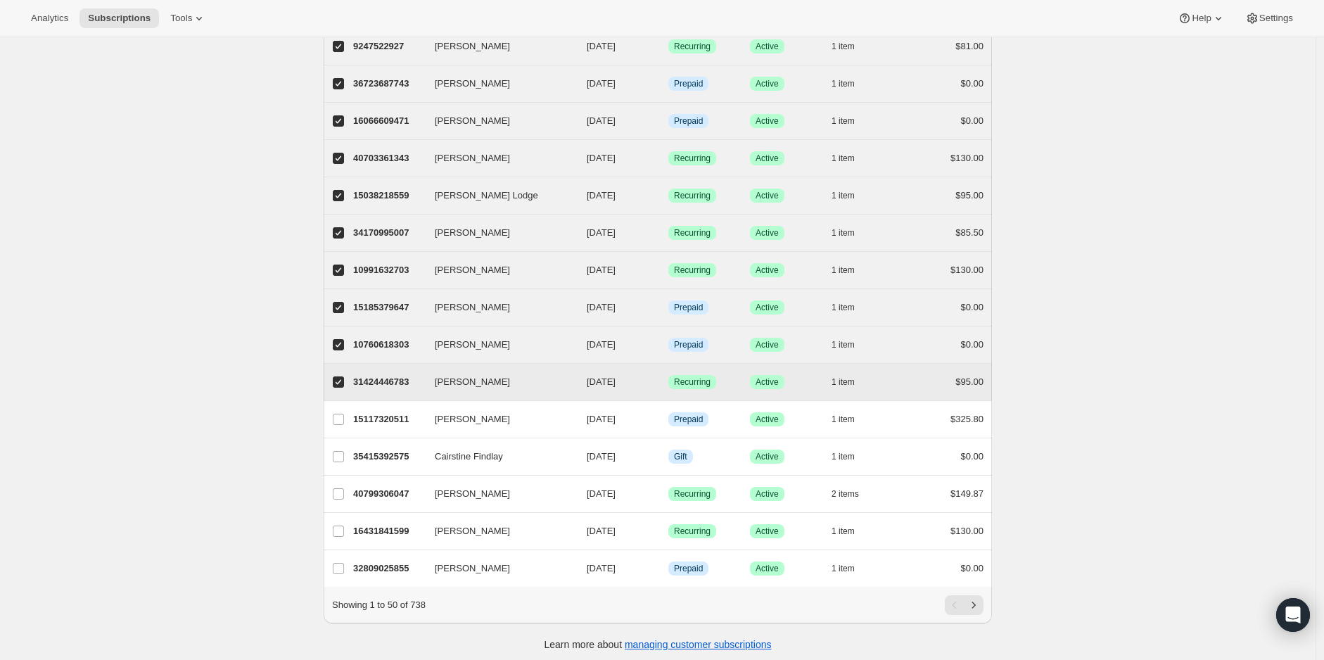
click at [338, 376] on input "[PERSON_NAME]" at bounding box center [338, 381] width 11 height 11
checkbox input "false"
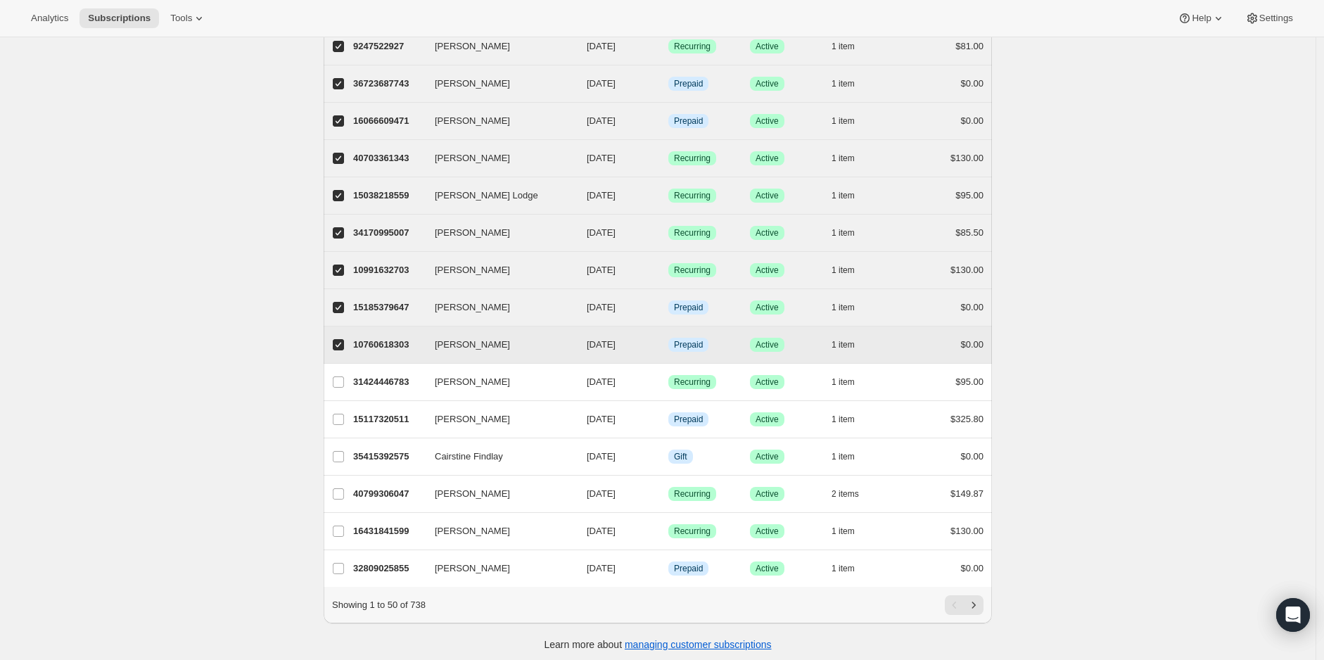
click at [344, 339] on input "[PERSON_NAME]" at bounding box center [338, 344] width 11 height 11
checkbox input "false"
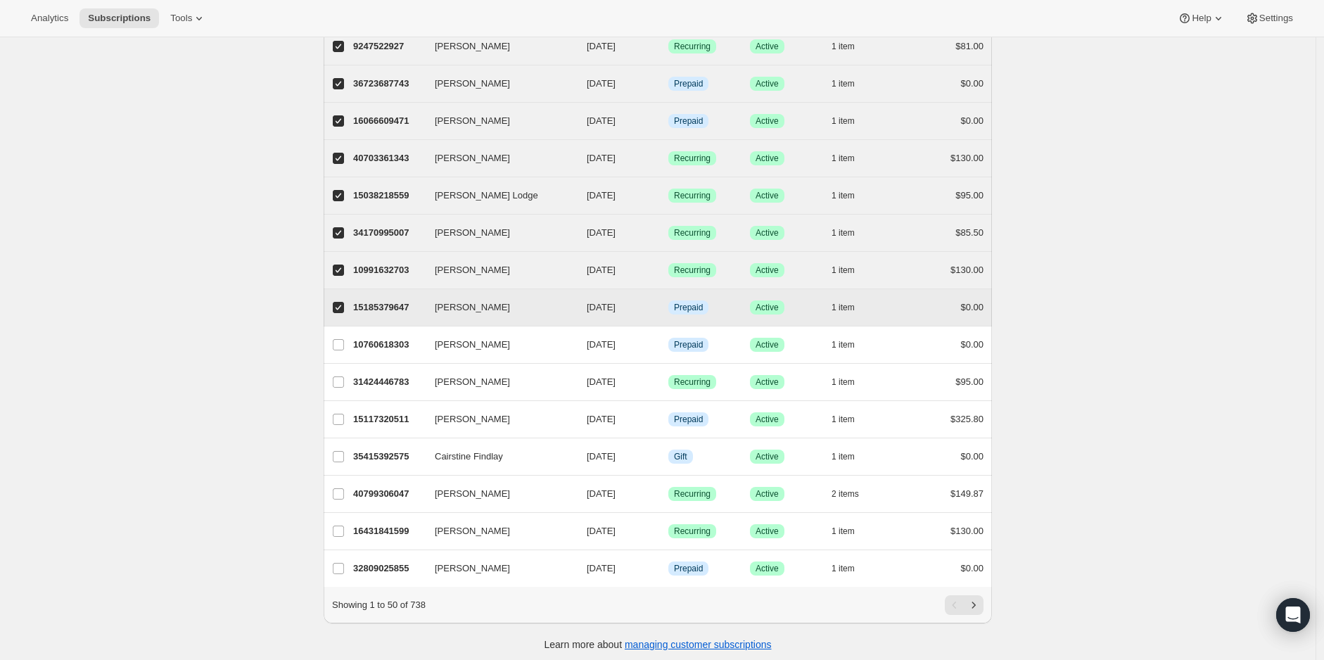
click at [344, 302] on input "[PERSON_NAME]" at bounding box center [338, 307] width 11 height 11
checkbox input "false"
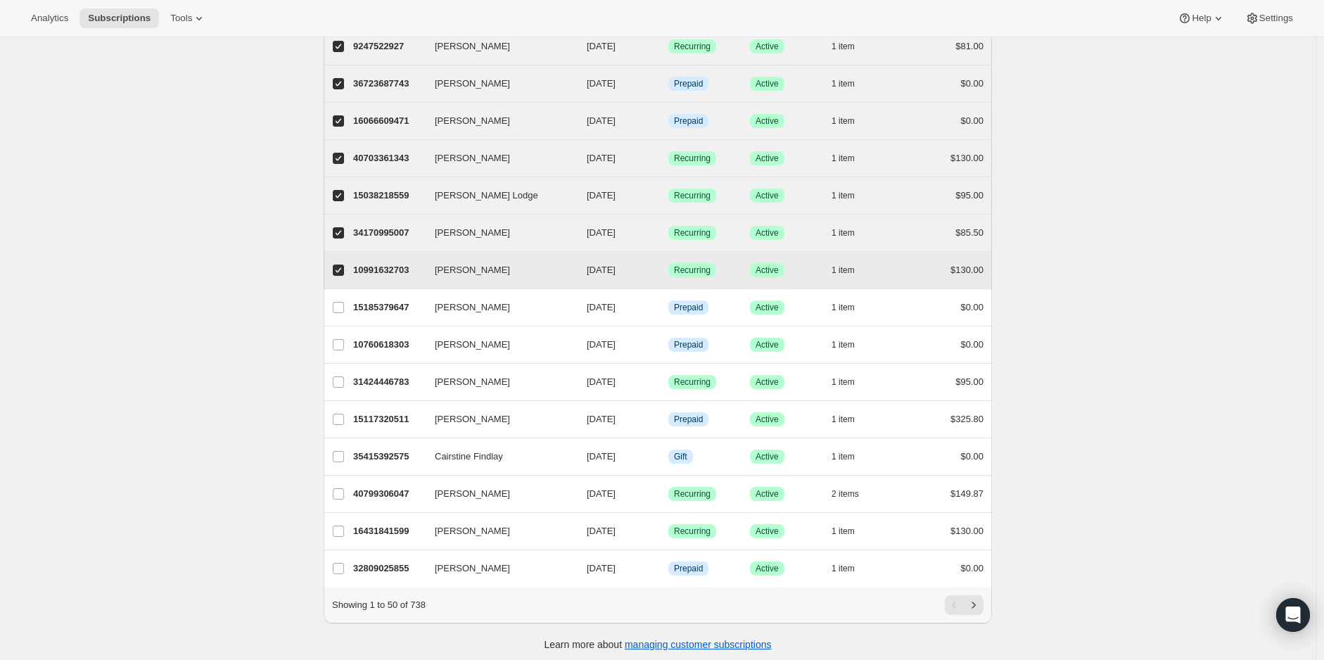
click at [341, 252] on label "[PERSON_NAME]" at bounding box center [339, 270] width 30 height 37
click at [341, 265] on input "[PERSON_NAME]" at bounding box center [338, 270] width 11 height 11
checkbox input "false"
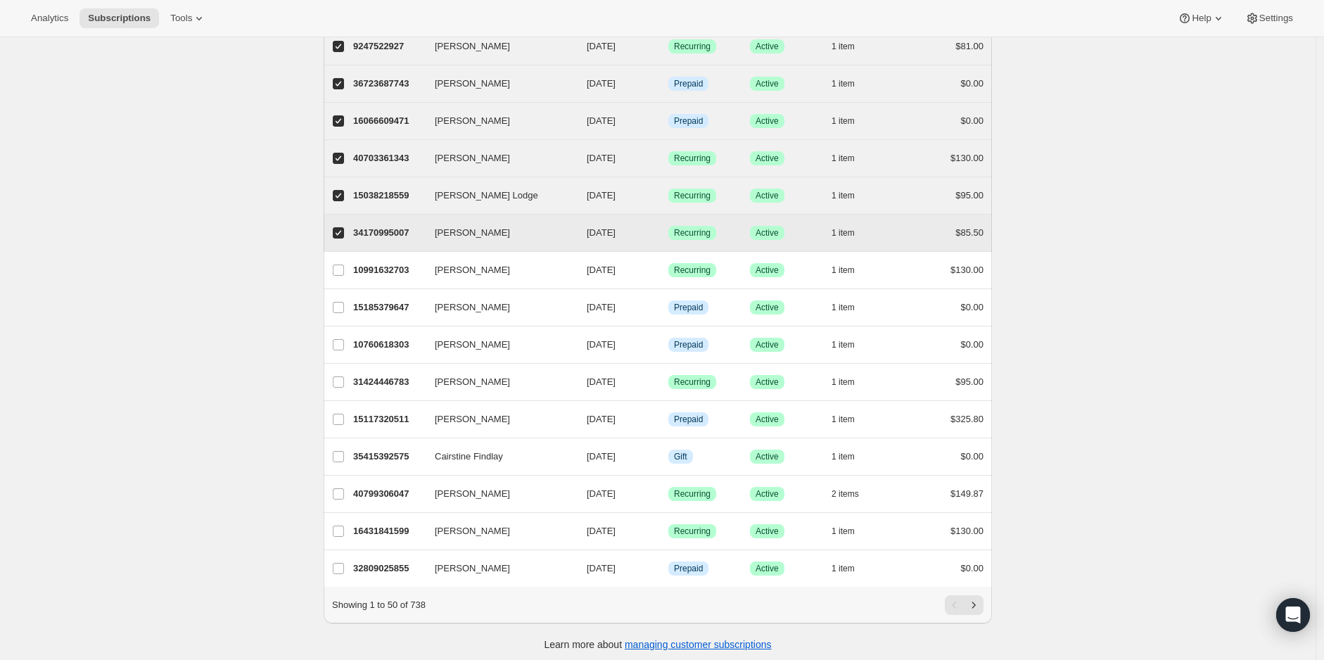
click at [343, 227] on input "[PERSON_NAME]" at bounding box center [338, 232] width 11 height 11
checkbox input "false"
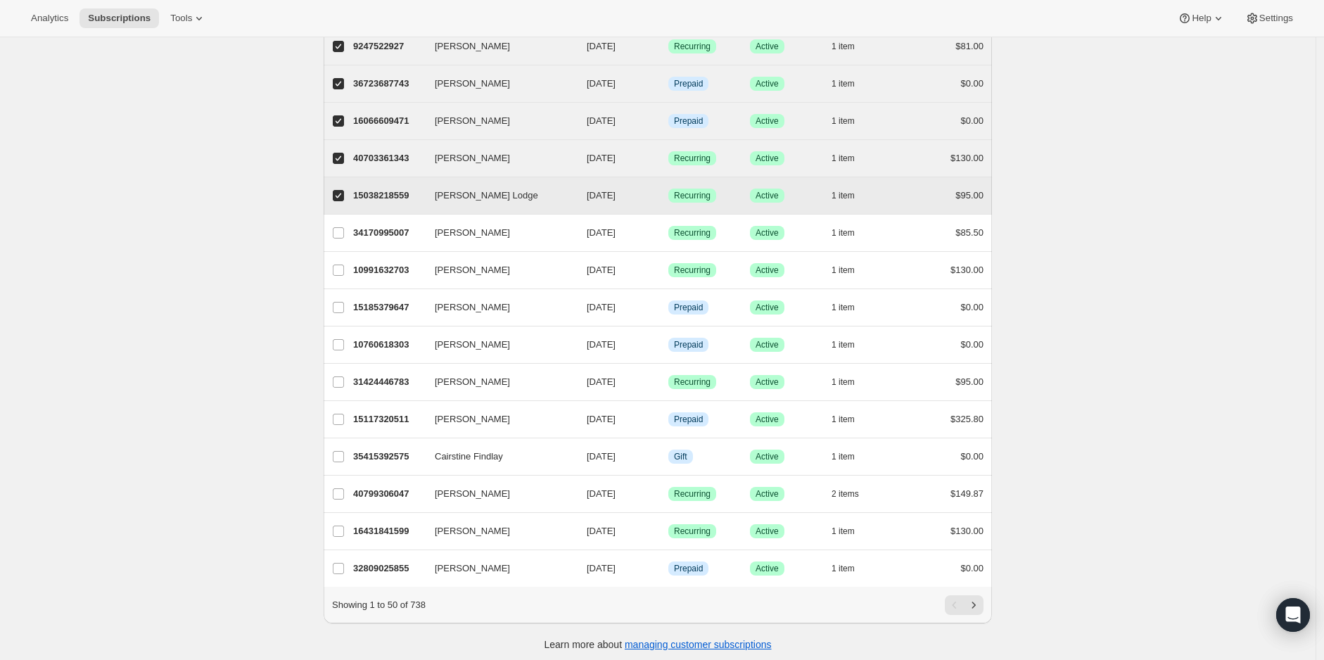
click at [341, 190] on input "[PERSON_NAME] Lodge" at bounding box center [338, 195] width 11 height 11
checkbox input "false"
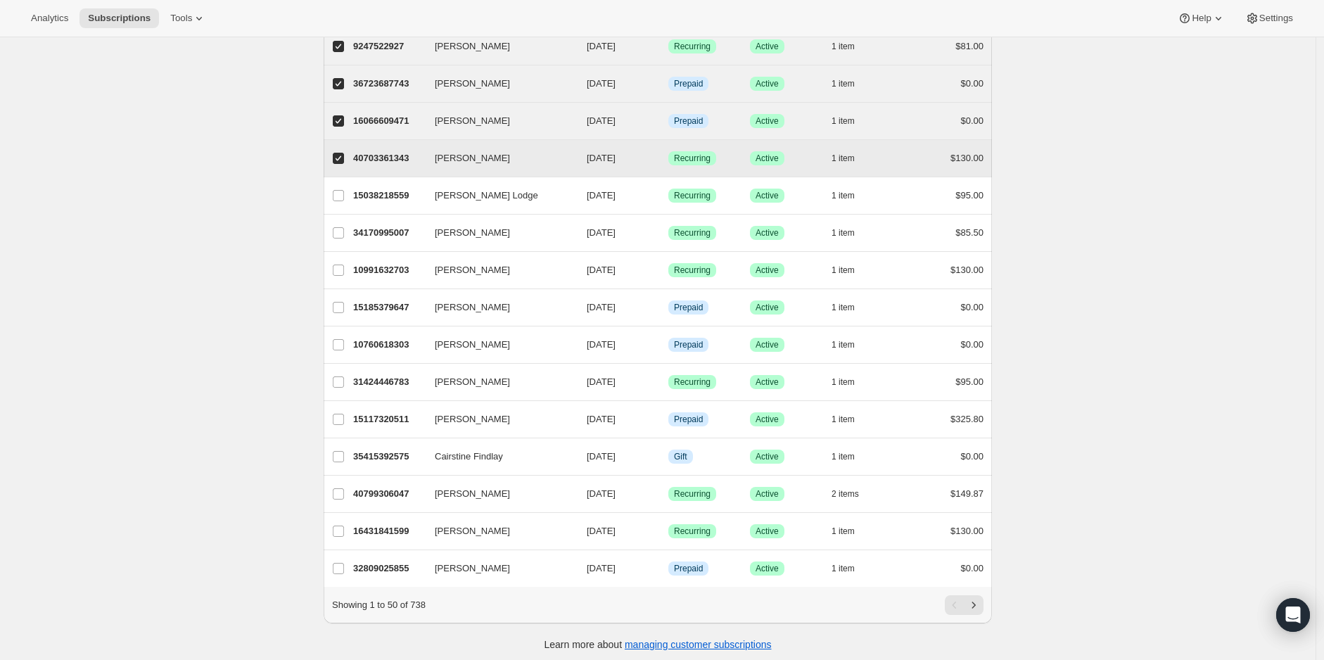
click at [341, 153] on input "[PERSON_NAME]" at bounding box center [338, 158] width 11 height 11
checkbox input "false"
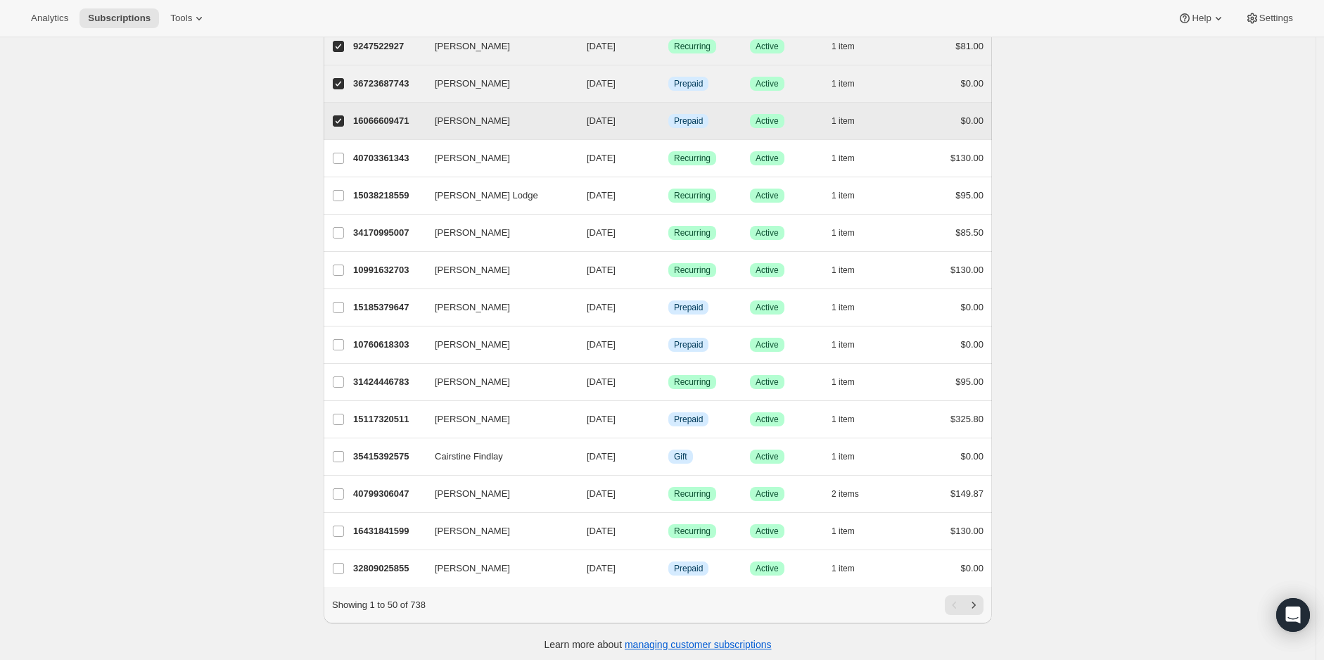
click at [342, 115] on input "[PERSON_NAME]" at bounding box center [338, 120] width 11 height 11
checkbox input "false"
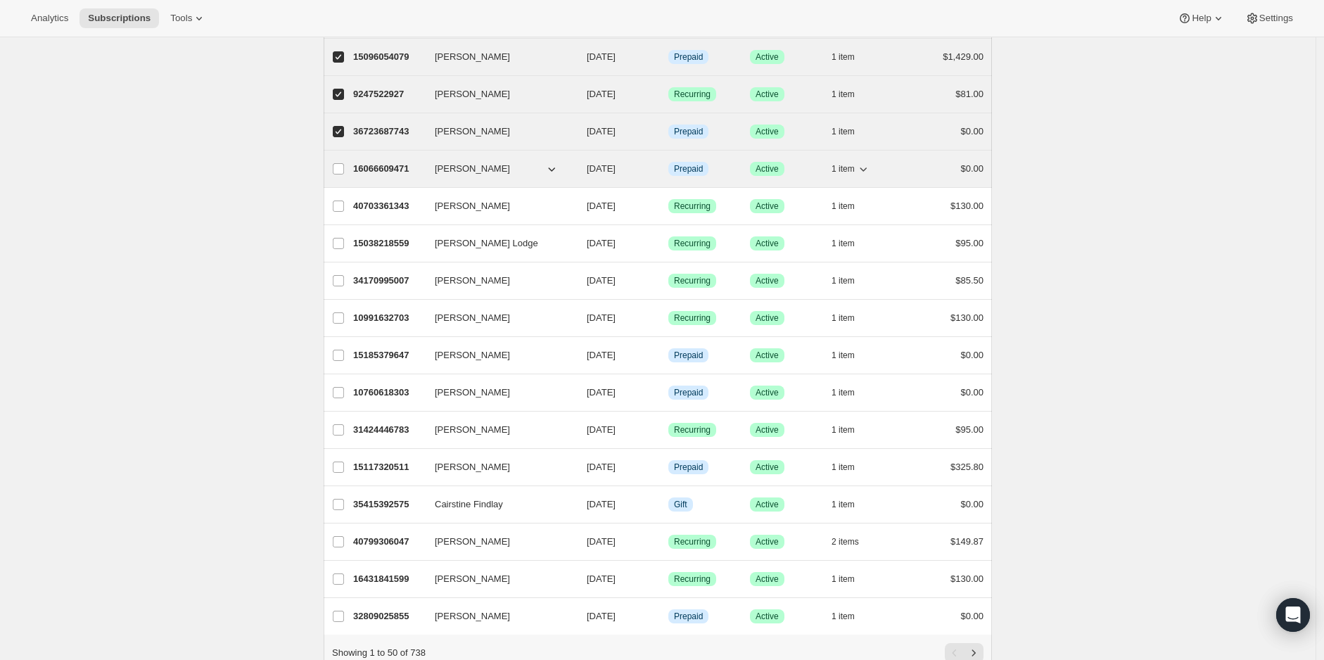
scroll to position [1354, 0]
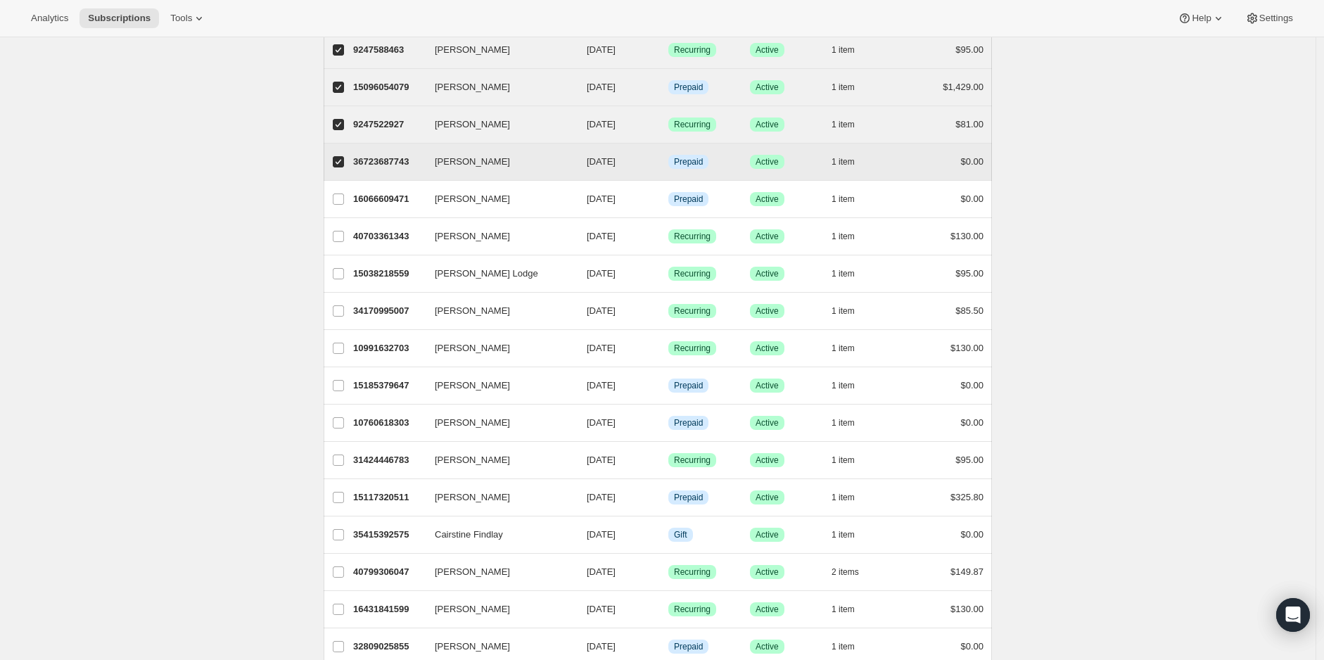
click at [344, 144] on label "[PERSON_NAME]" at bounding box center [339, 162] width 30 height 37
click at [344, 156] on input "[PERSON_NAME]" at bounding box center [338, 161] width 11 height 11
checkbox input "false"
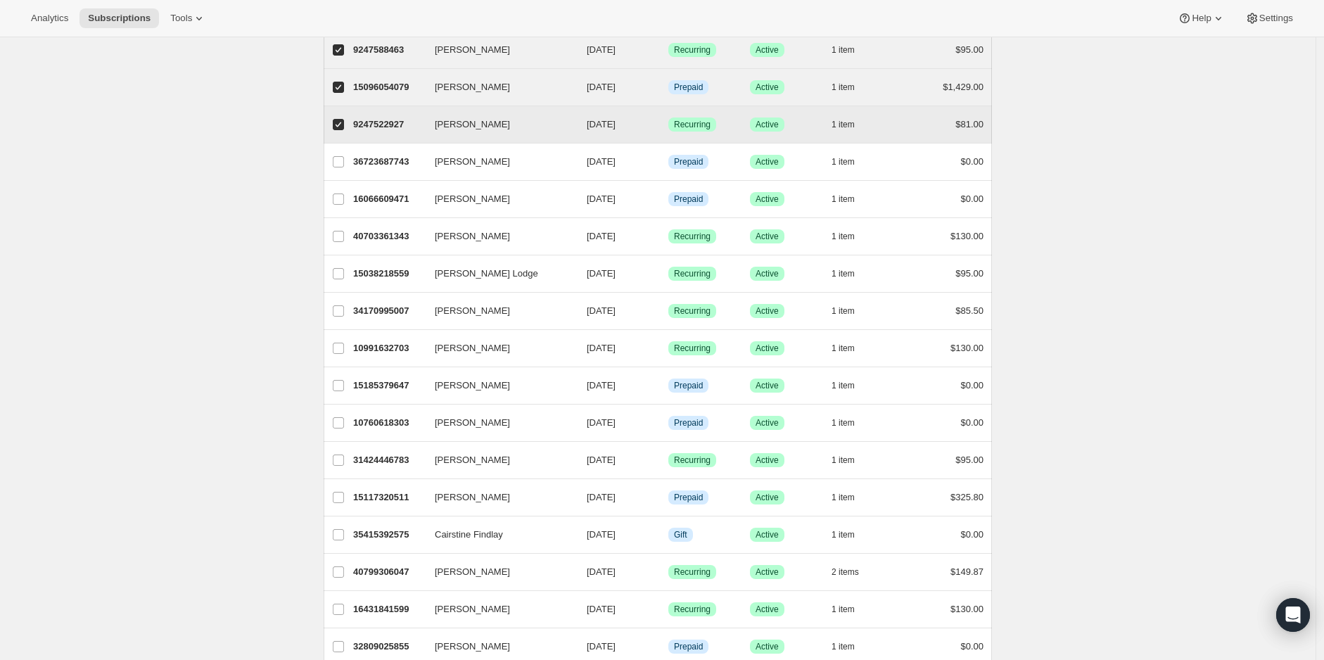
click at [343, 119] on input "[PERSON_NAME]" at bounding box center [338, 124] width 11 height 11
checkbox input "false"
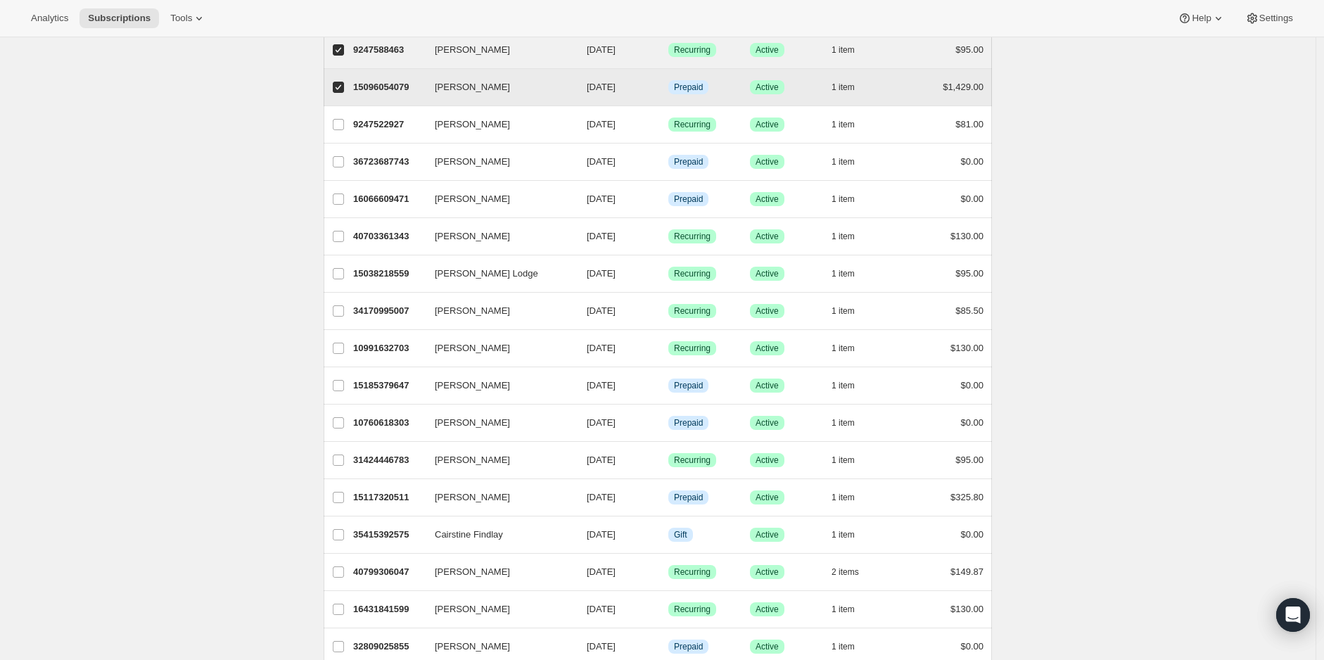
click at [343, 82] on input "[PERSON_NAME]" at bounding box center [338, 87] width 11 height 11
checkbox input "false"
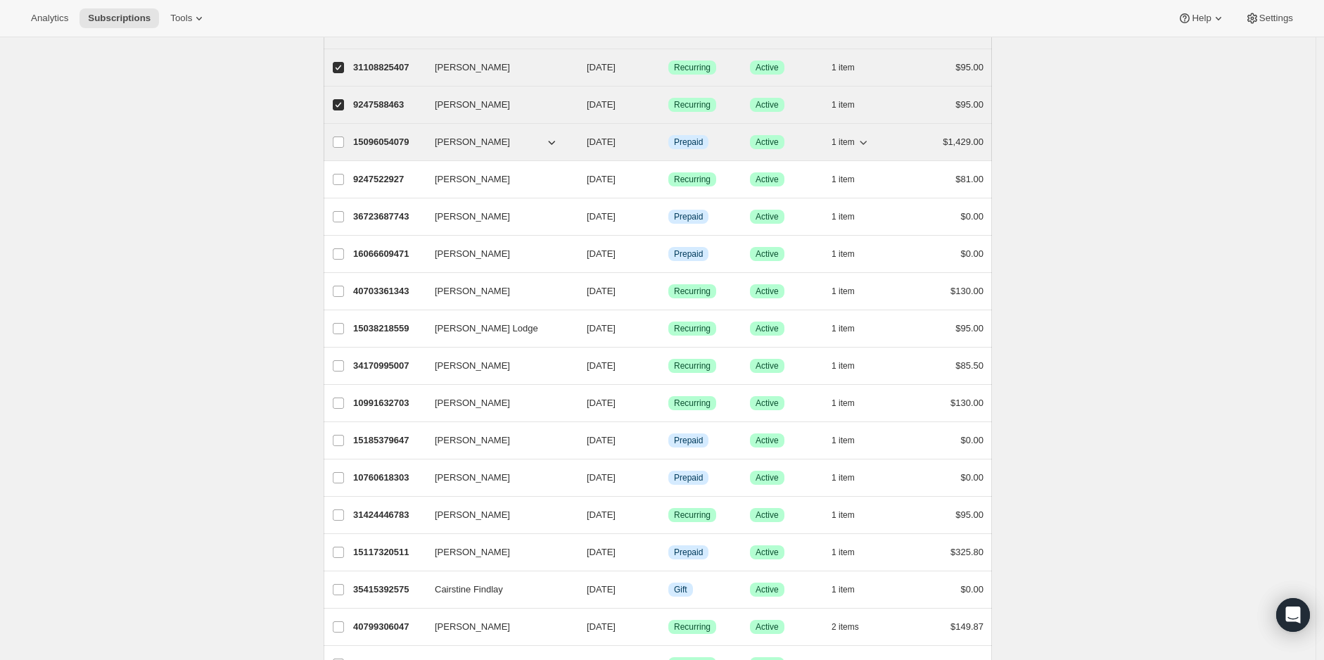
scroll to position [1198, 0]
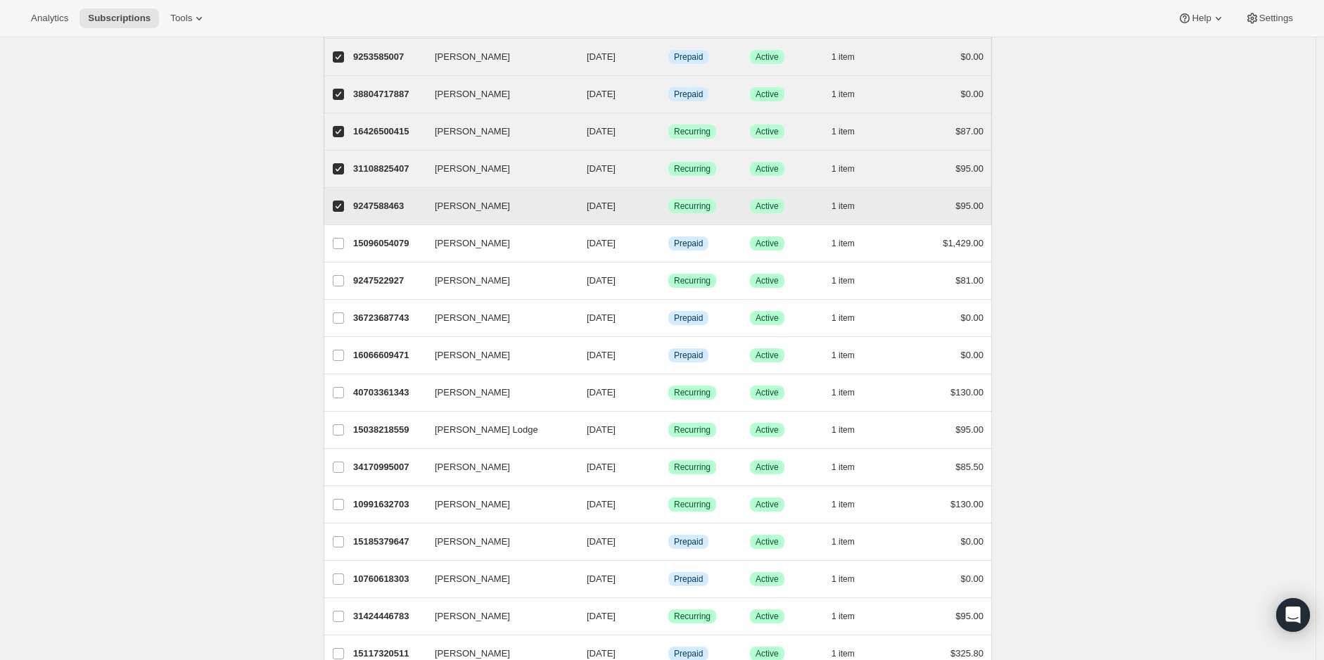
click at [344, 201] on input "[PERSON_NAME]" at bounding box center [338, 206] width 11 height 11
checkbox input "false"
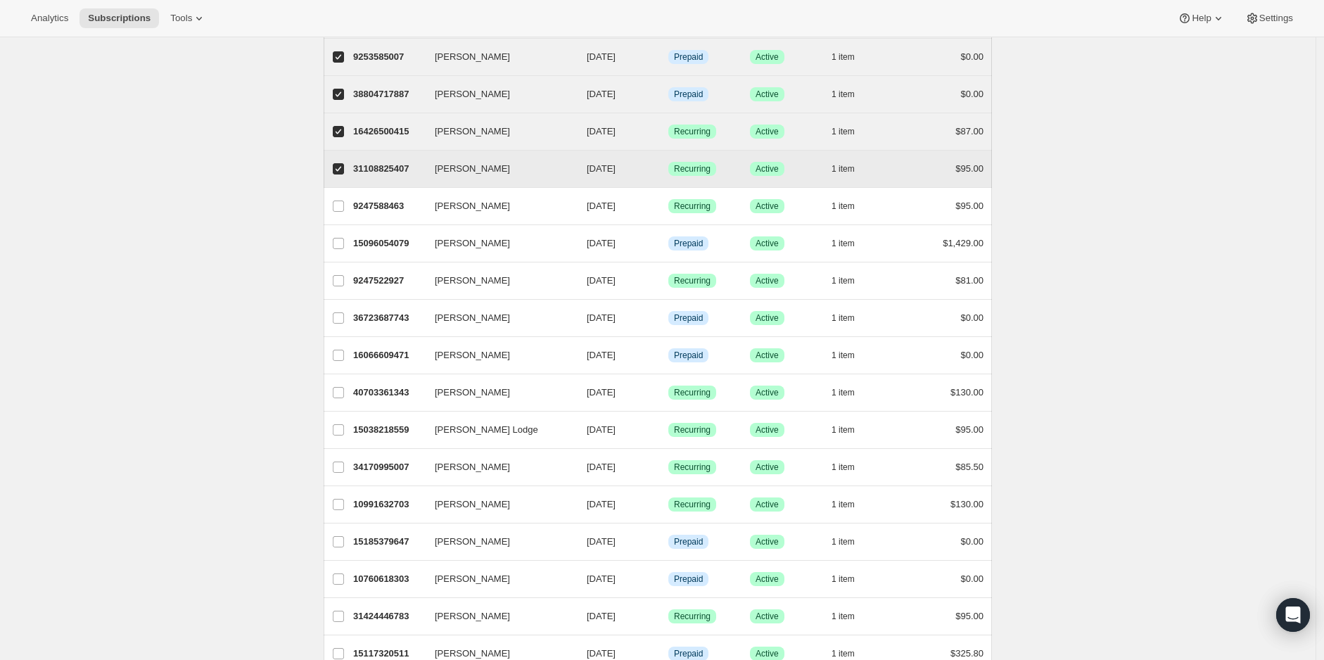
click at [343, 163] on input "[PERSON_NAME]" at bounding box center [338, 168] width 11 height 11
checkbox input "false"
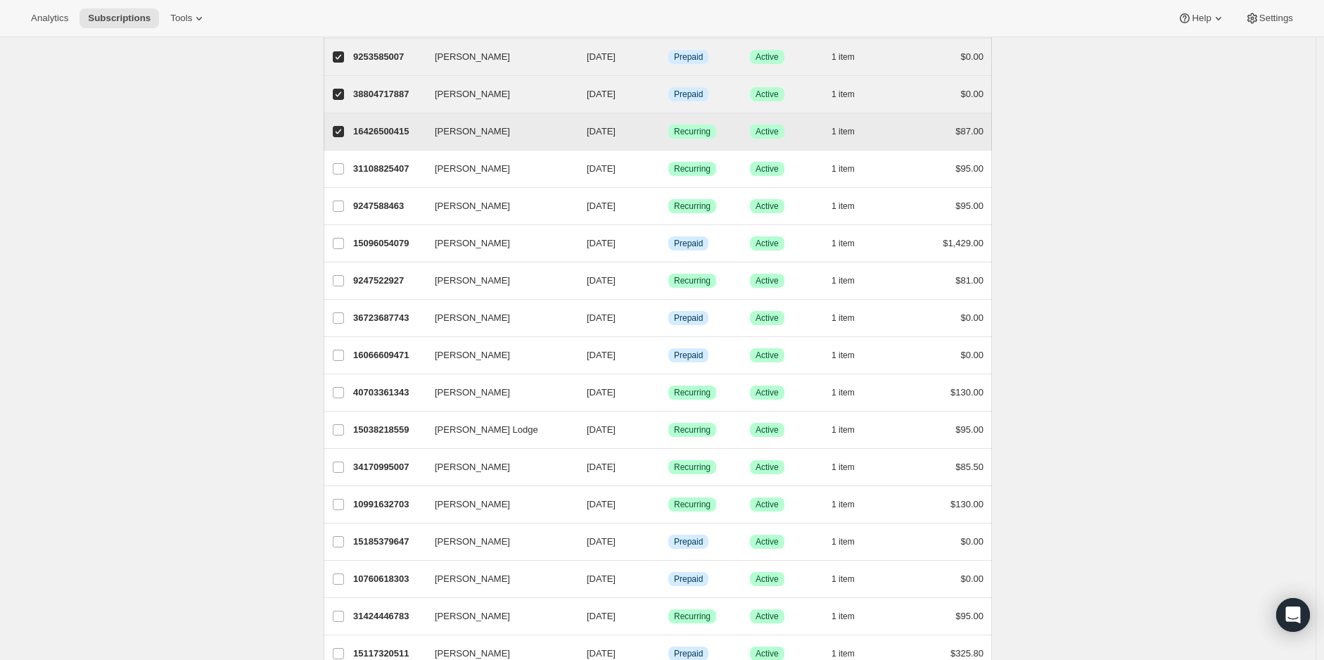
click at [334, 127] on label "[PERSON_NAME]" at bounding box center [339, 131] width 30 height 37
click at [334, 127] on input "[PERSON_NAME]" at bounding box center [338, 131] width 11 height 11
checkbox input "false"
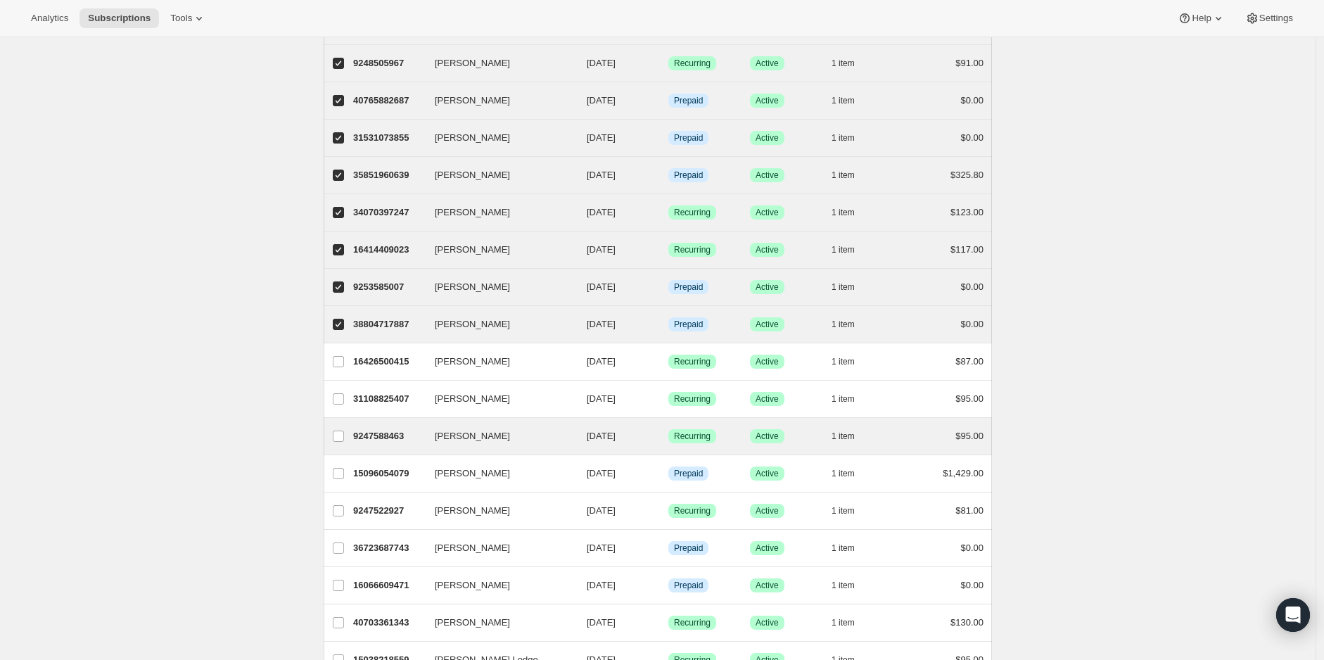
scroll to position [885, 0]
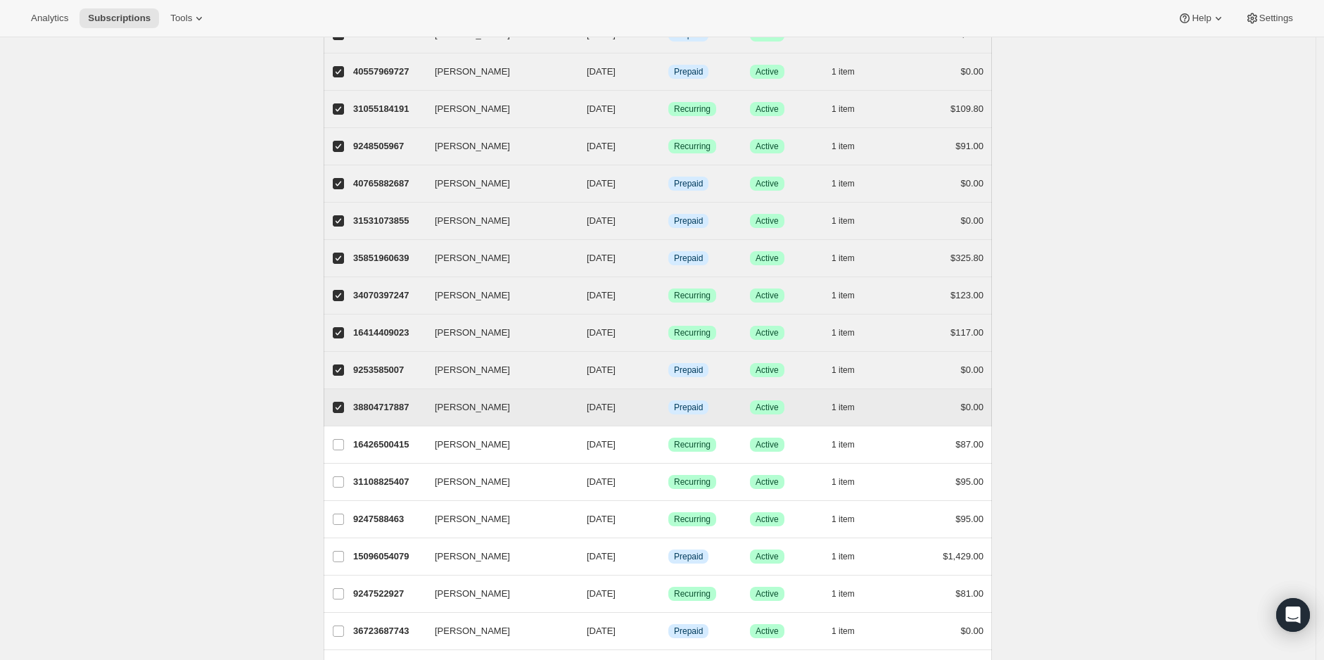
click at [344, 402] on input "[PERSON_NAME]" at bounding box center [338, 407] width 11 height 11
checkbox input "false"
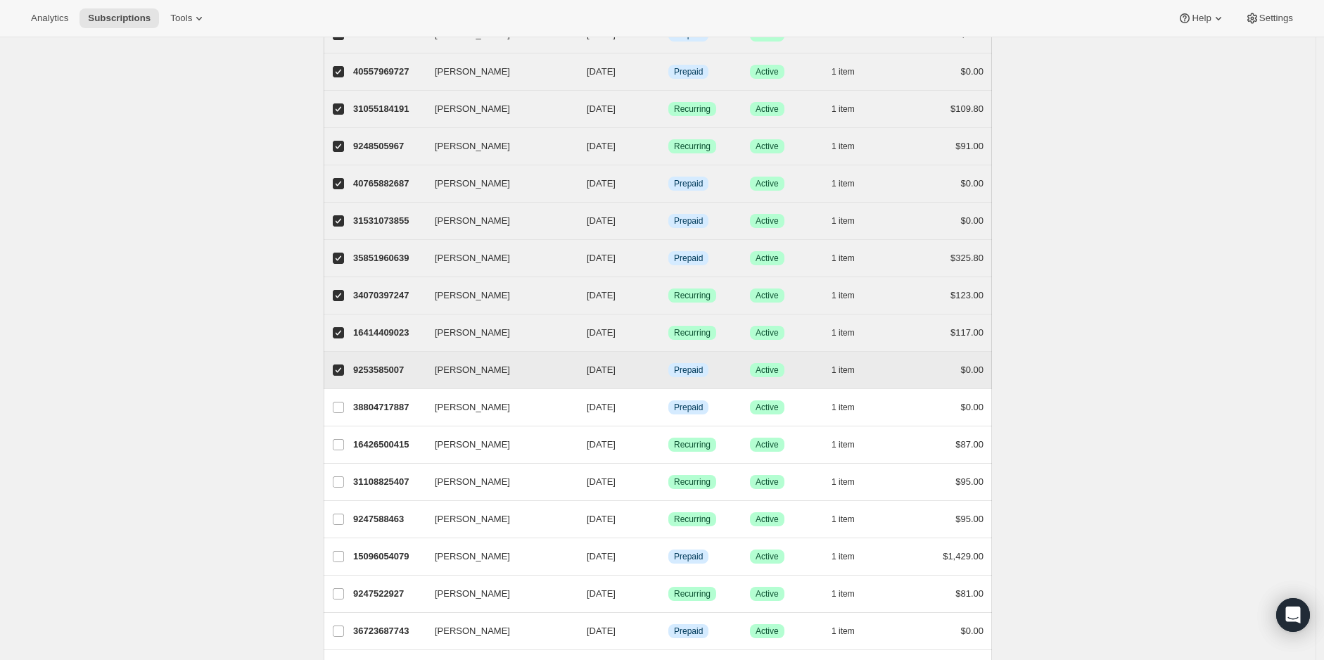
click at [339, 365] on input "[PERSON_NAME]" at bounding box center [338, 370] width 11 height 11
checkbox input "false"
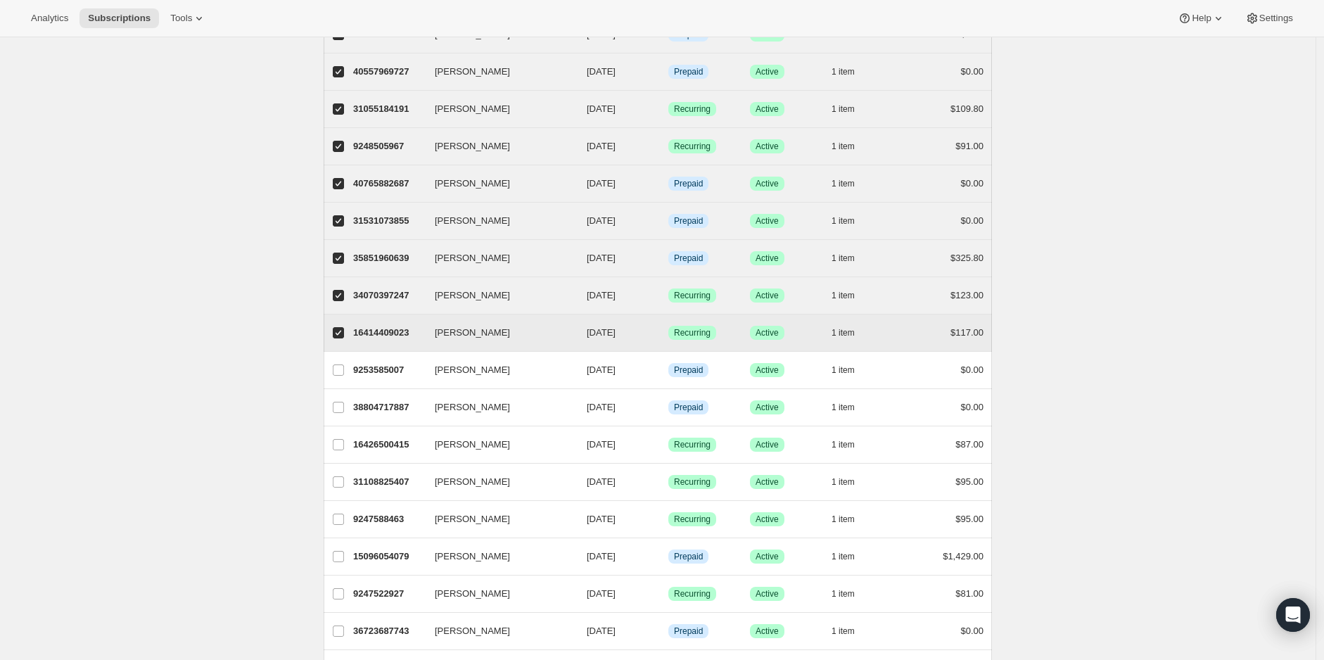
click at [342, 327] on input "[PERSON_NAME]" at bounding box center [338, 332] width 11 height 11
checkbox input "false"
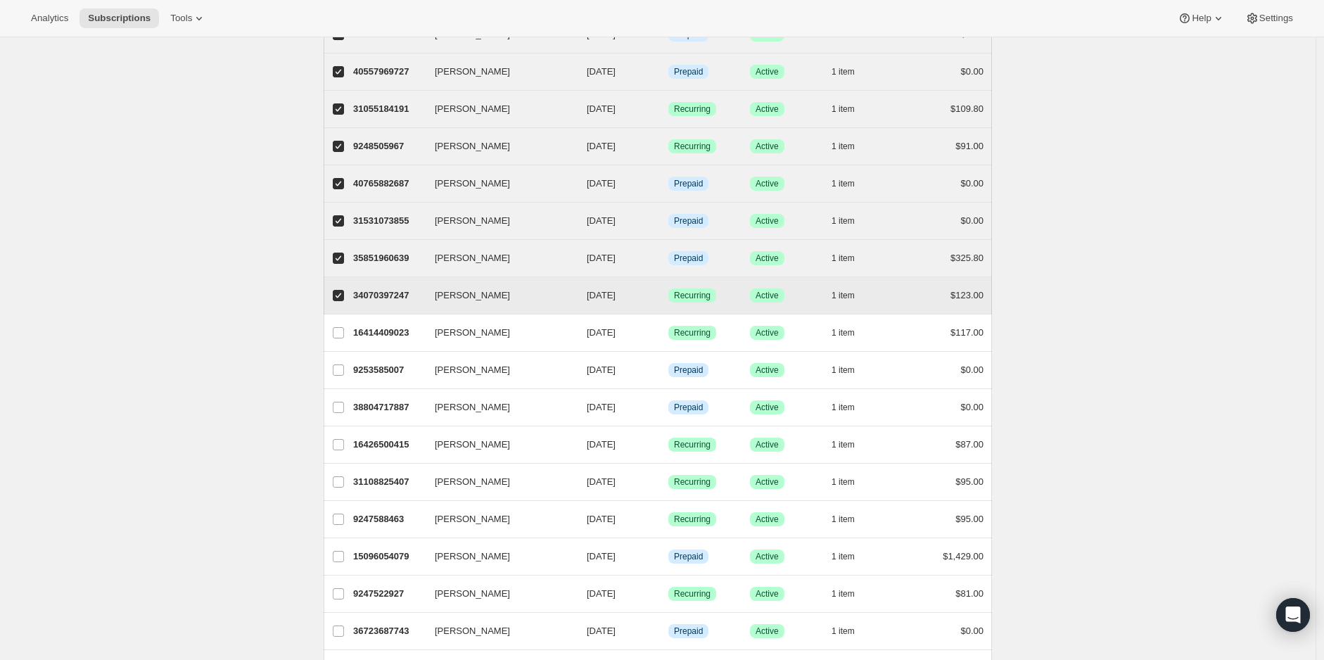
click at [344, 290] on input "[PERSON_NAME]" at bounding box center [338, 295] width 11 height 11
checkbox input "false"
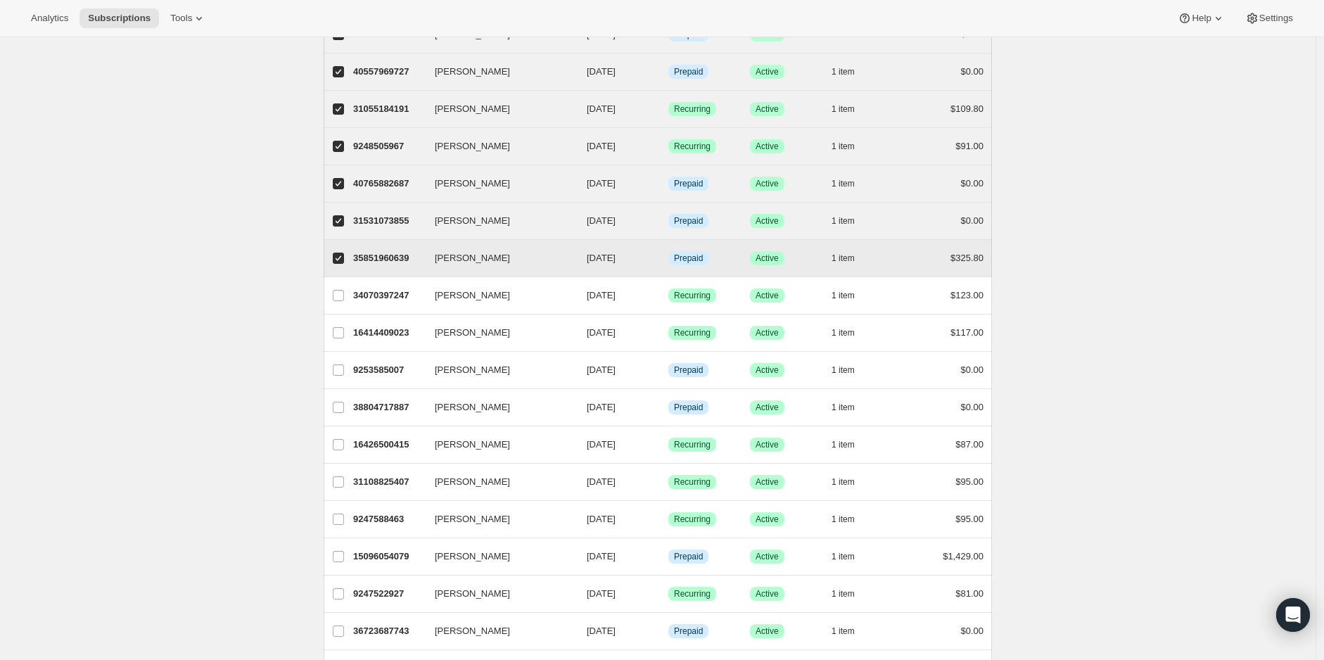
click at [344, 253] on input "[PERSON_NAME]" at bounding box center [338, 258] width 11 height 11
checkbox input "false"
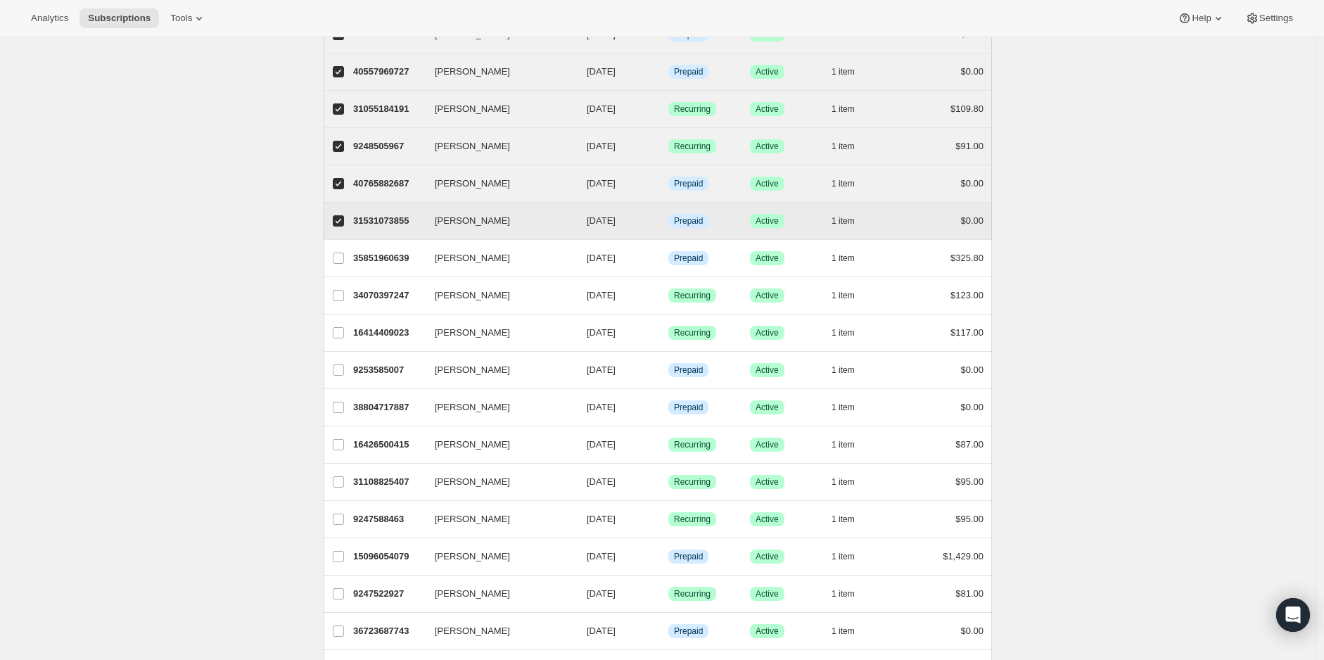
click at [343, 215] on input "[PERSON_NAME]" at bounding box center [338, 220] width 11 height 11
checkbox input "false"
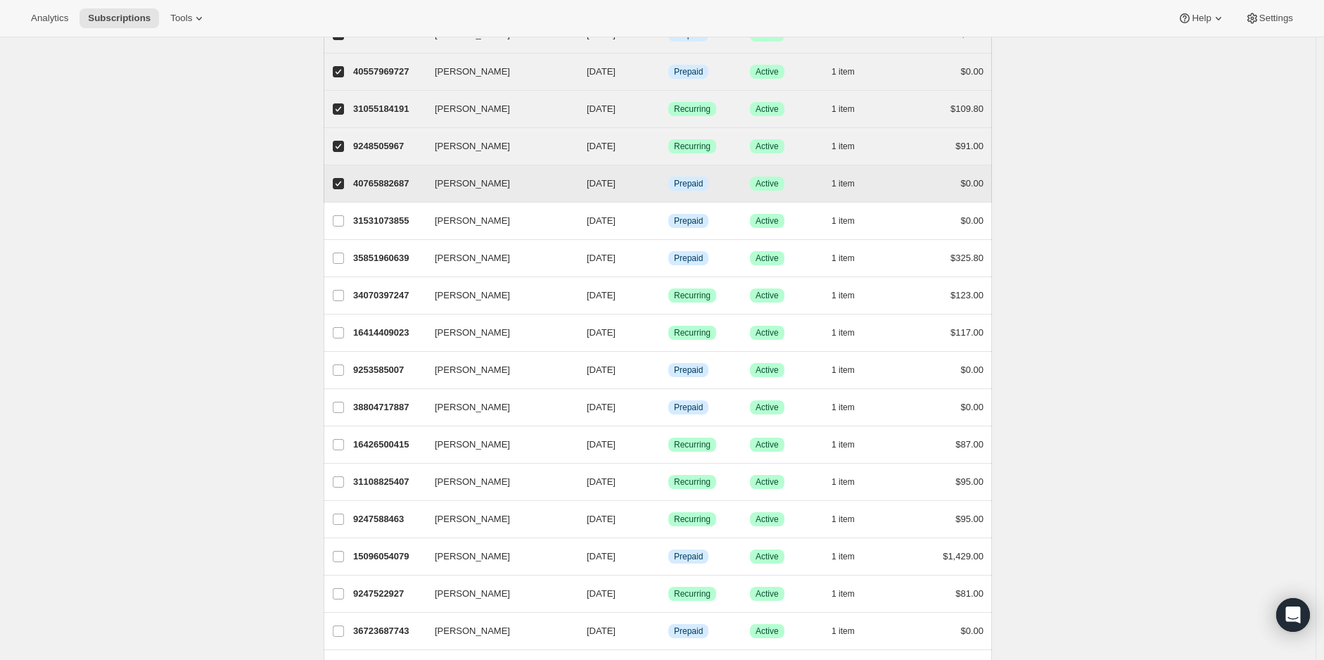
click at [340, 177] on span at bounding box center [338, 183] width 13 height 13
click at [340, 178] on input "[PERSON_NAME]" at bounding box center [338, 183] width 11 height 11
checkbox input "false"
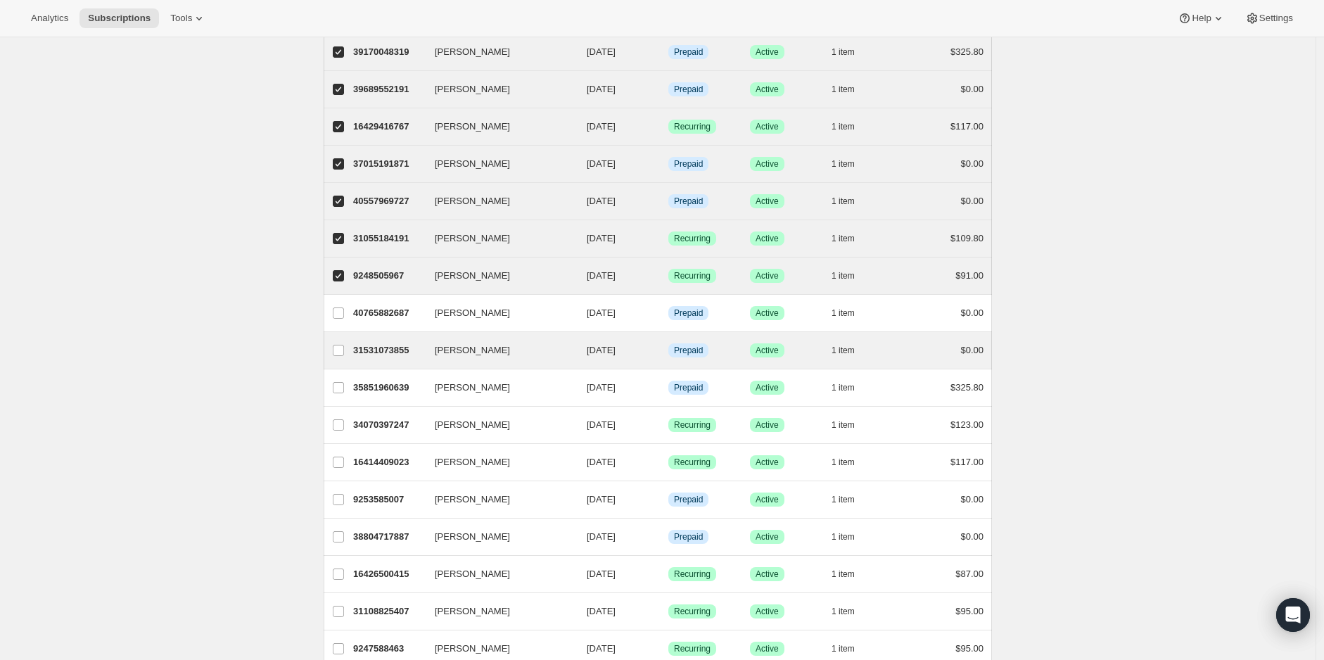
scroll to position [728, 0]
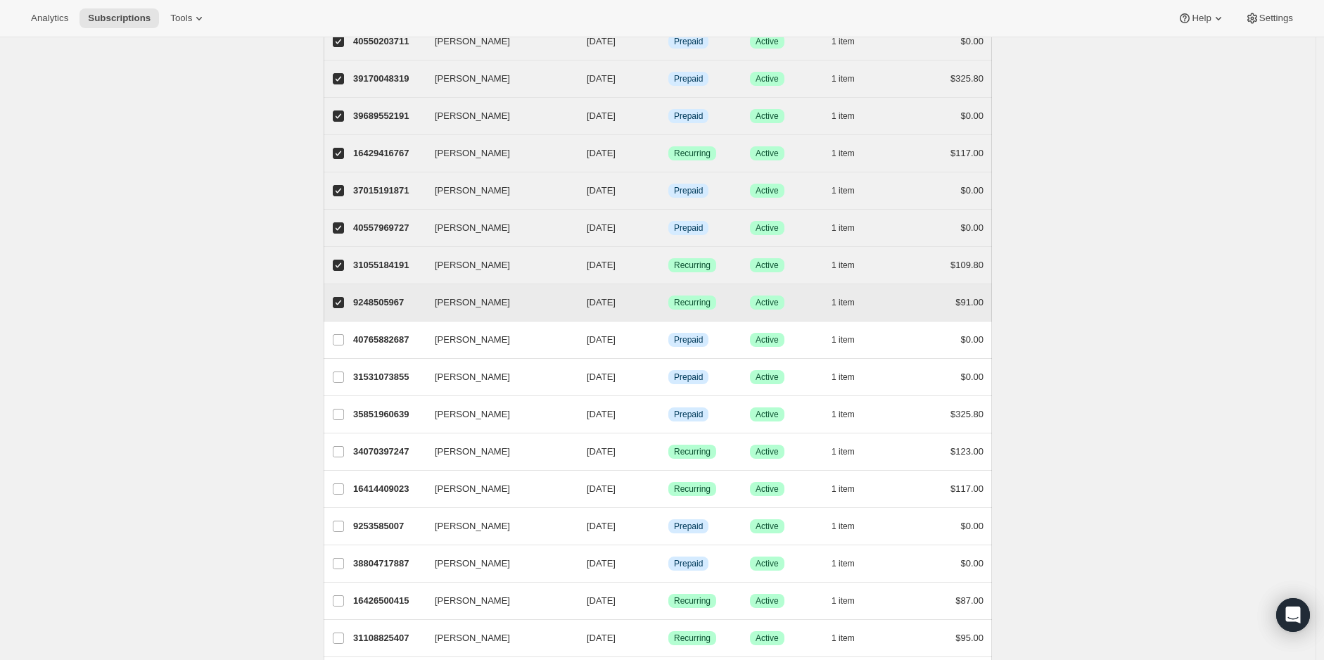
click at [342, 297] on input "[PERSON_NAME]" at bounding box center [338, 302] width 11 height 11
checkbox input "false"
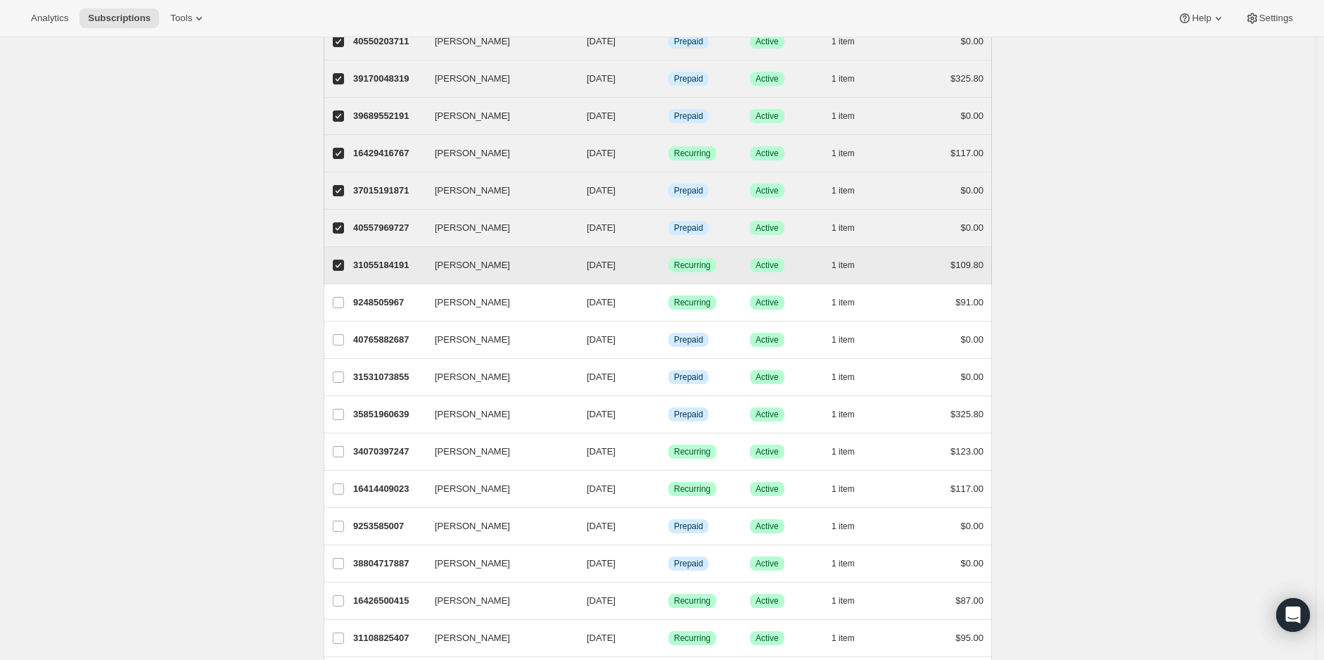
click at [340, 263] on label "[PERSON_NAME]" at bounding box center [339, 265] width 30 height 37
click at [340, 263] on input "[PERSON_NAME]" at bounding box center [338, 265] width 11 height 11
checkbox input "false"
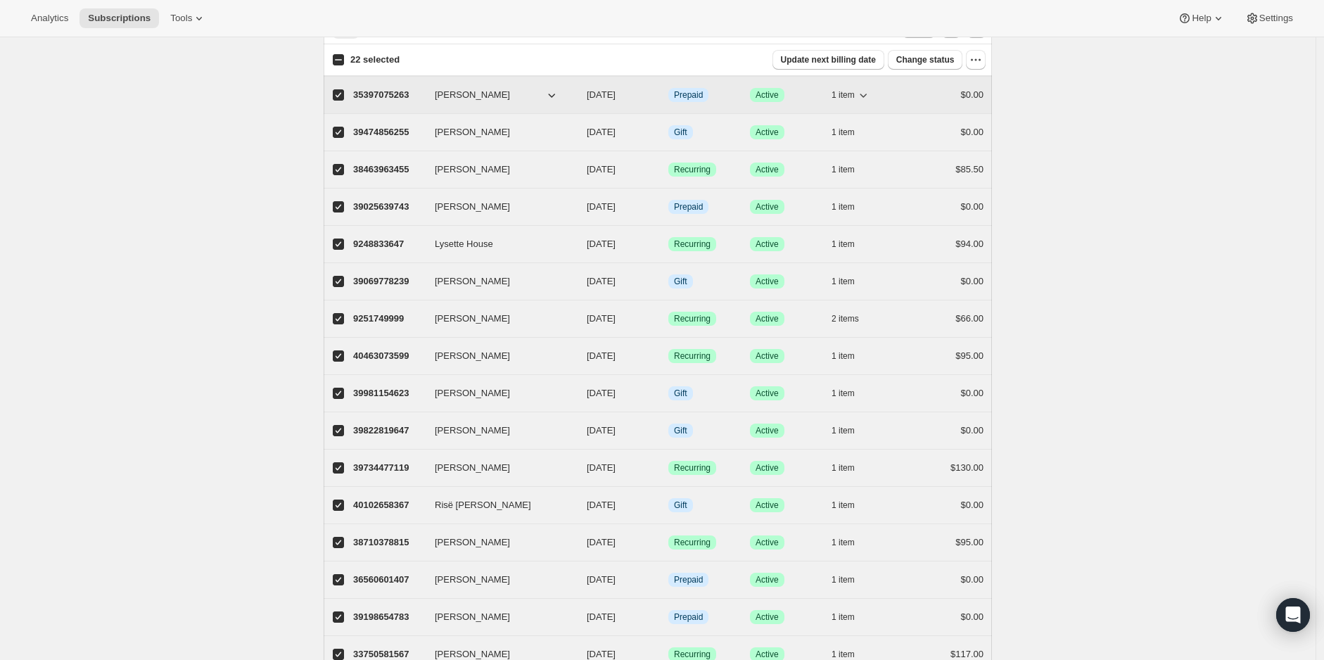
scroll to position [0, 0]
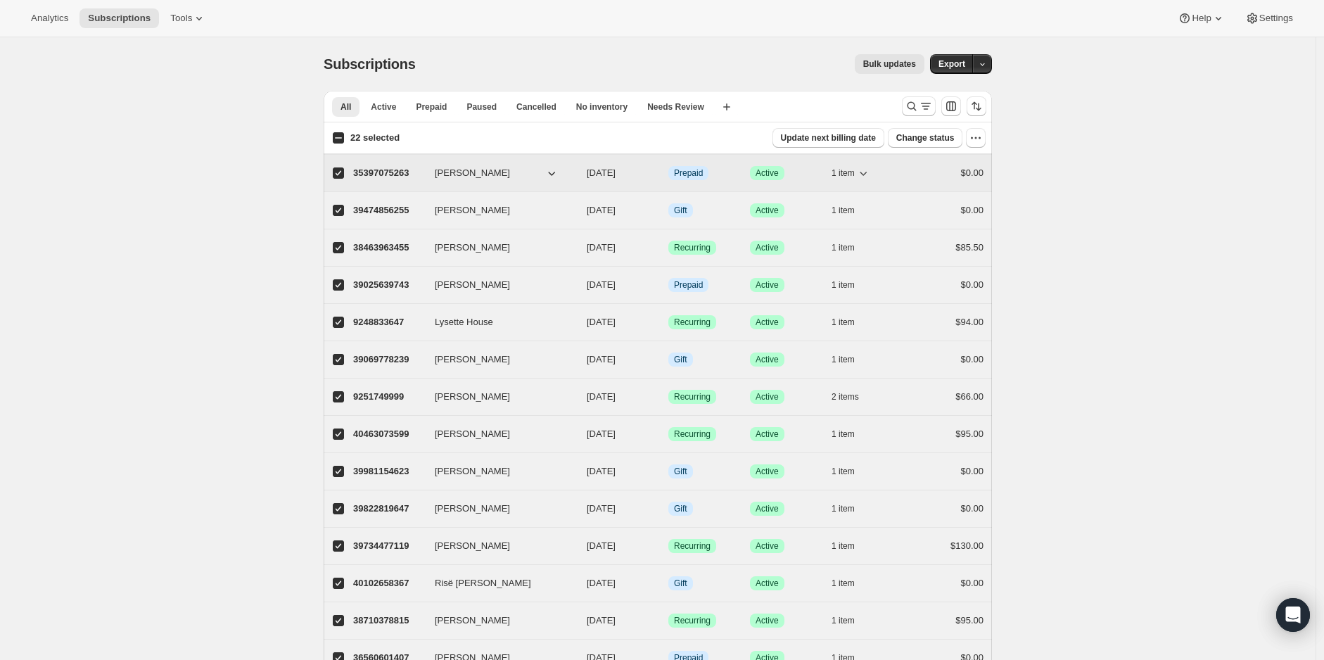
click at [854, 176] on span "1 item" at bounding box center [843, 172] width 23 height 11
click at [855, 167] on span "1 item" at bounding box center [843, 172] width 23 height 11
click at [855, 205] on span "1 item" at bounding box center [843, 210] width 23 height 11
click at [857, 238] on button "1 item" at bounding box center [851, 248] width 39 height 20
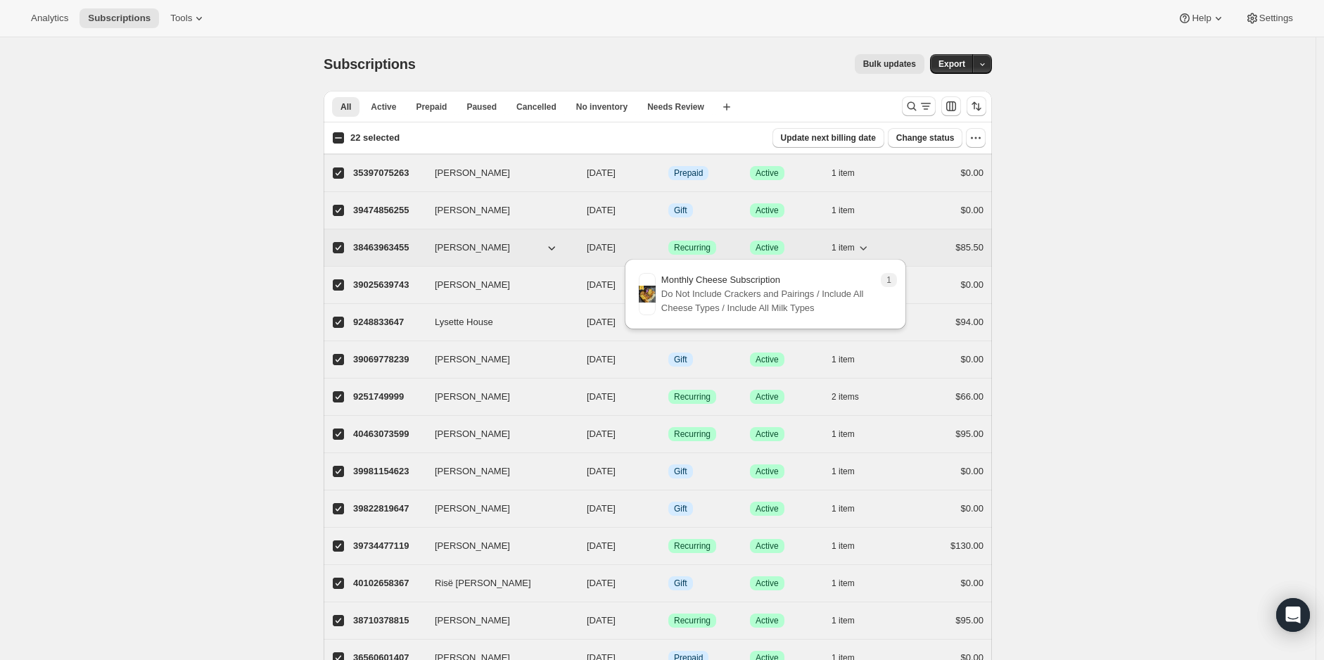
click at [857, 238] on button "1 item" at bounding box center [851, 248] width 39 height 20
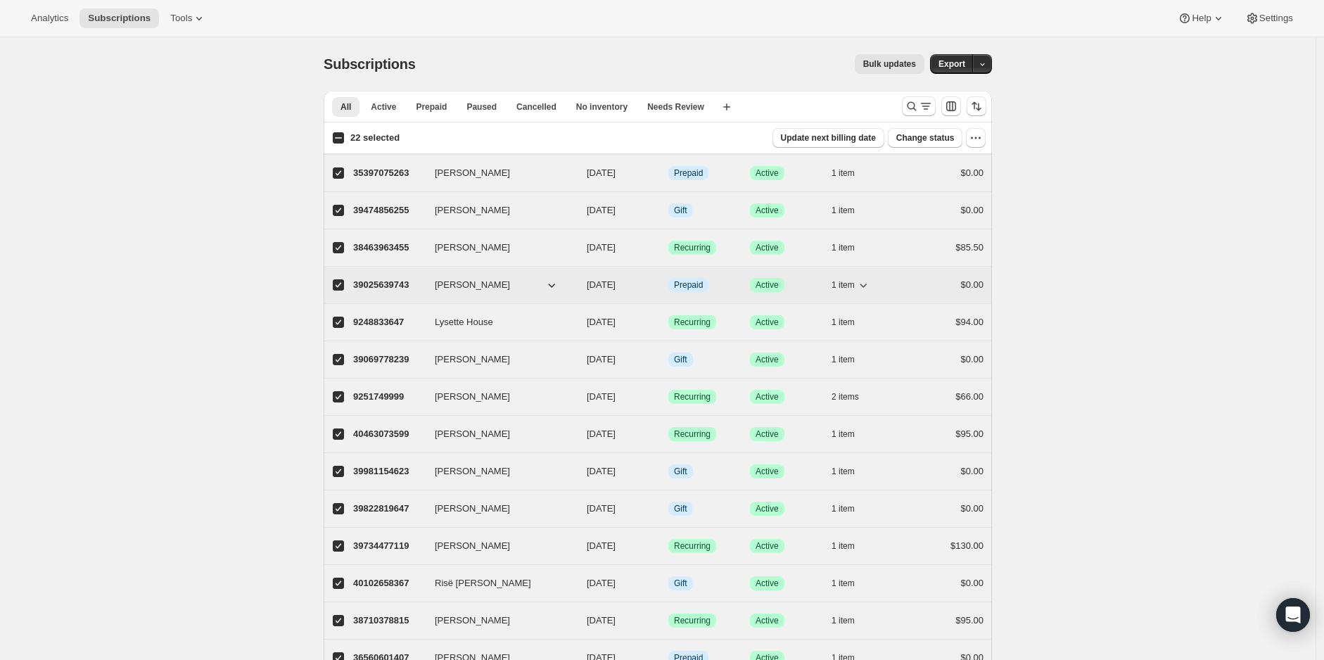
click at [849, 286] on span "1 item" at bounding box center [843, 284] width 23 height 11
click at [855, 312] on button "1 item" at bounding box center [851, 322] width 39 height 20
click at [862, 359] on icon "button" at bounding box center [863, 360] width 14 height 14
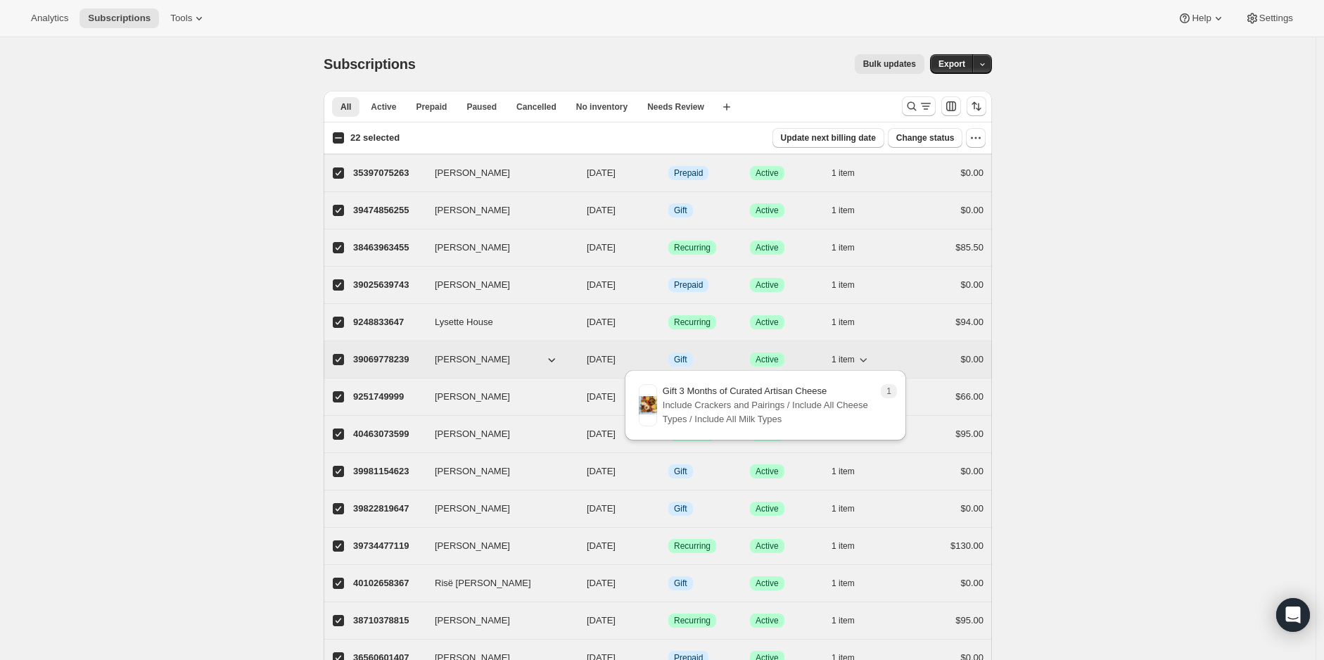
click at [862, 359] on icon "button" at bounding box center [863, 360] width 14 height 14
click at [862, 357] on icon "button" at bounding box center [863, 360] width 14 height 14
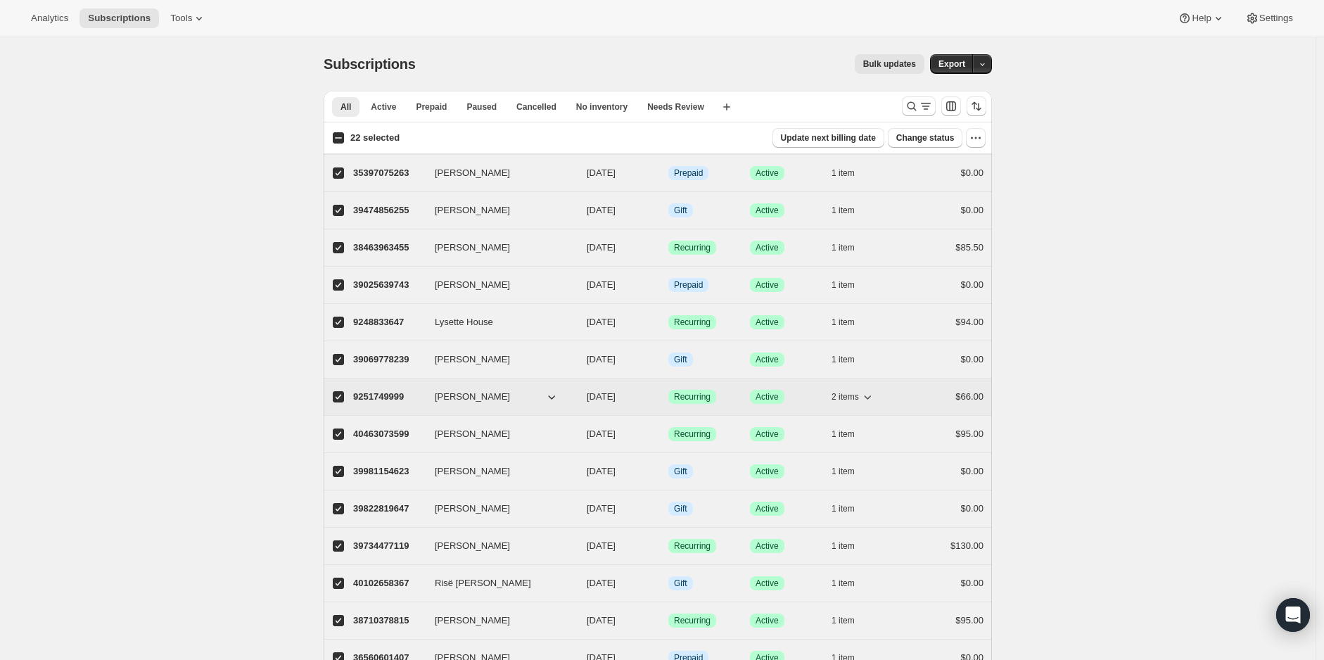
click at [855, 387] on button "2 items" at bounding box center [853, 397] width 43 height 20
click at [855, 429] on span "1 item" at bounding box center [843, 434] width 23 height 11
click at [855, 466] on span "1 item" at bounding box center [843, 471] width 23 height 11
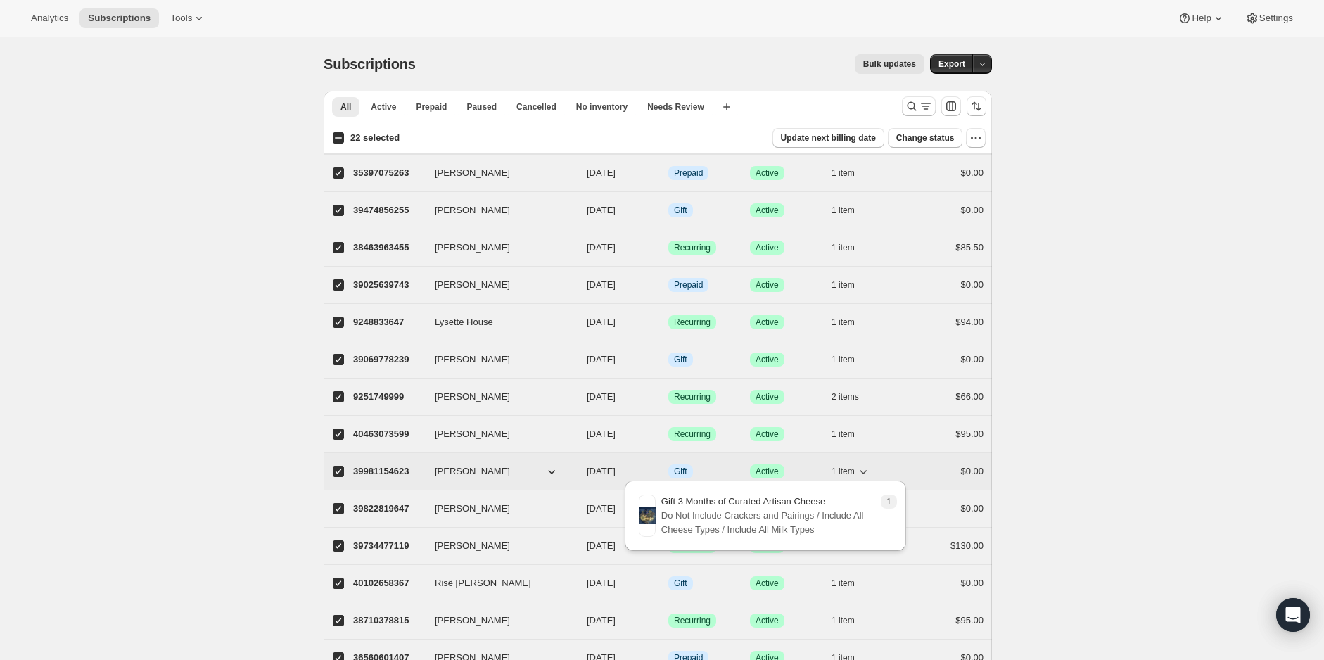
click at [855, 466] on span "1 item" at bounding box center [843, 471] width 23 height 11
click at [857, 493] on div "[PERSON_NAME] 39822819647 [PERSON_NAME] [DATE] Info Gift Success Active 1 item …" at bounding box center [658, 508] width 669 height 37
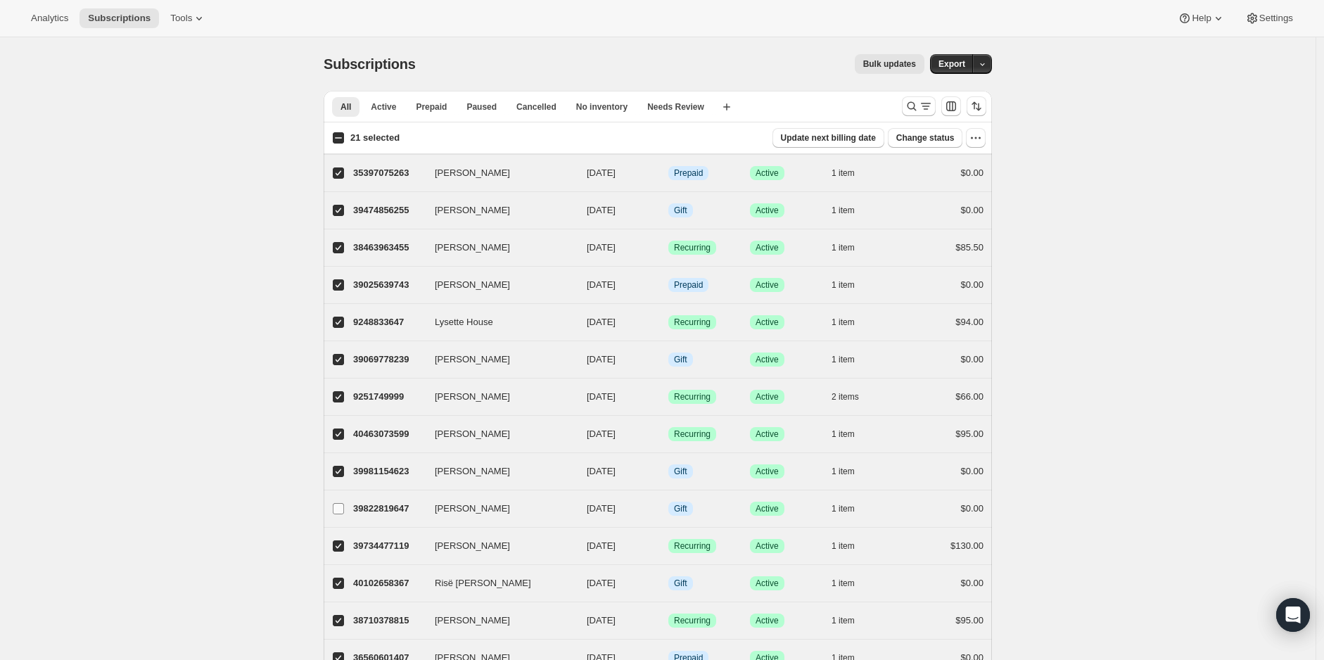
click at [344, 503] on input "[PERSON_NAME]" at bounding box center [338, 508] width 11 height 11
checkbox input "true"
click at [854, 506] on span "1 item" at bounding box center [843, 508] width 23 height 11
click at [854, 499] on button "1 item" at bounding box center [851, 509] width 39 height 20
click at [850, 541] on span "1 item" at bounding box center [843, 545] width 23 height 11
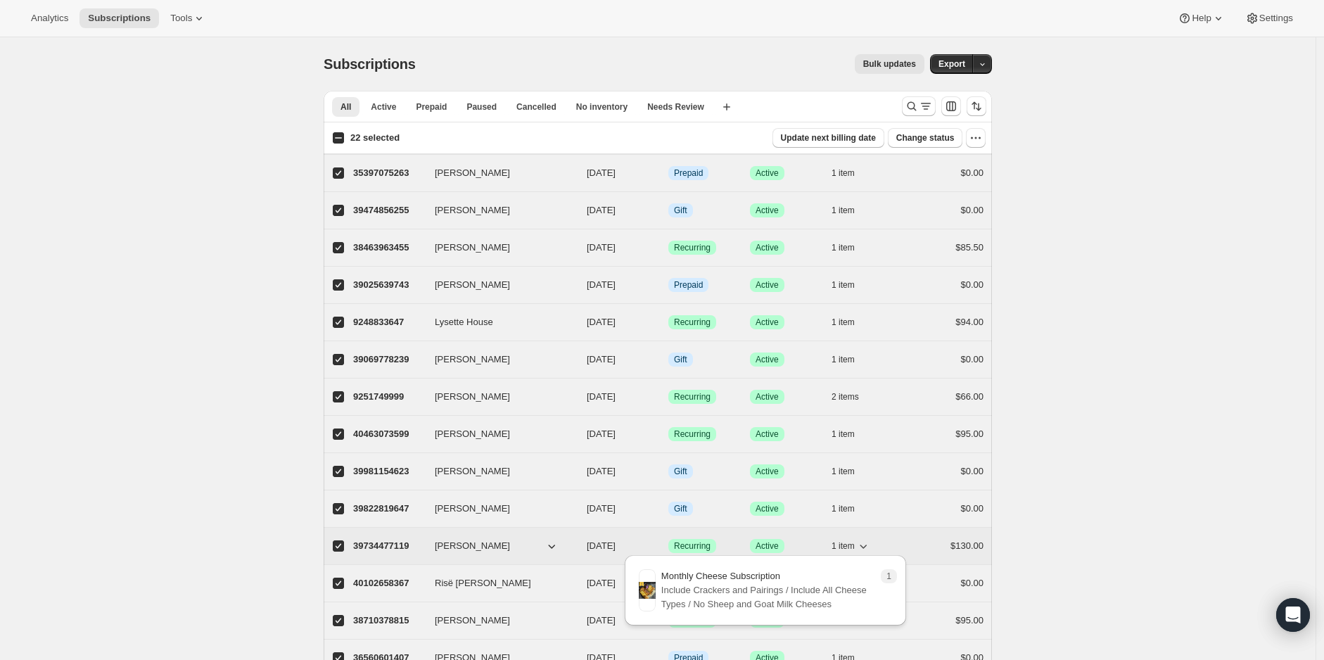
click at [850, 540] on span "1 item" at bounding box center [843, 545] width 23 height 11
click at [851, 578] on span "1 item" at bounding box center [843, 583] width 23 height 11
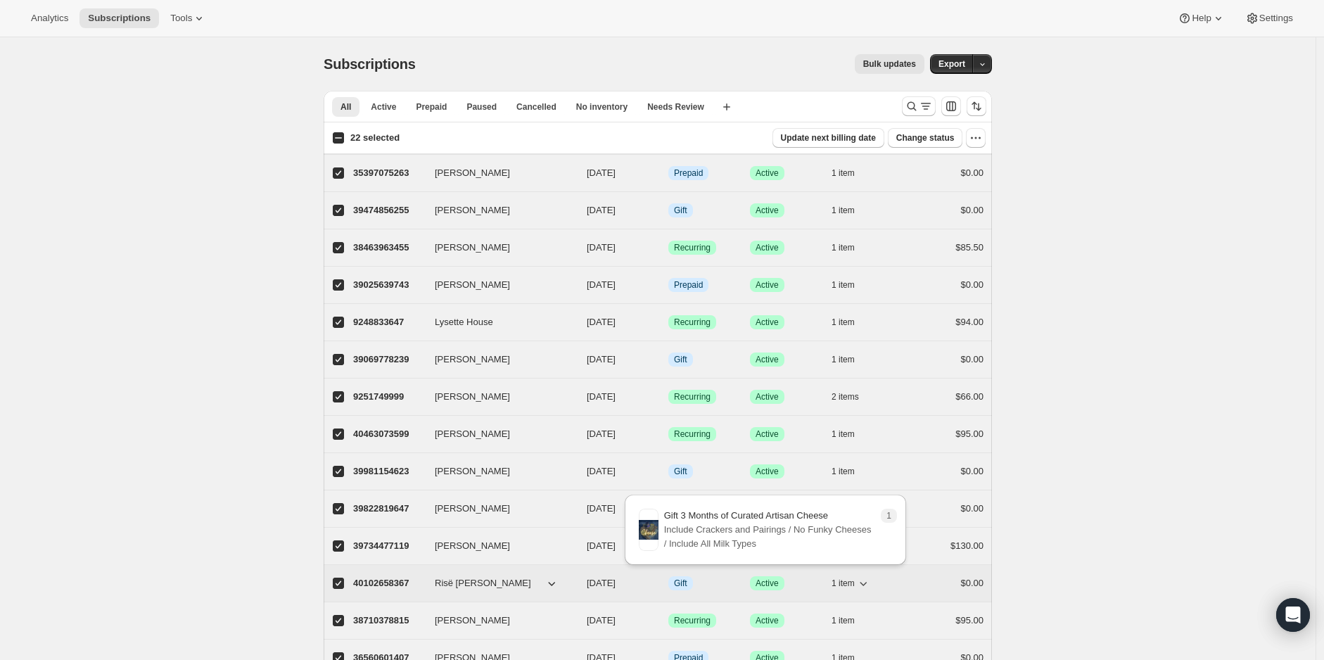
click at [851, 578] on span "1 item" at bounding box center [843, 583] width 23 height 11
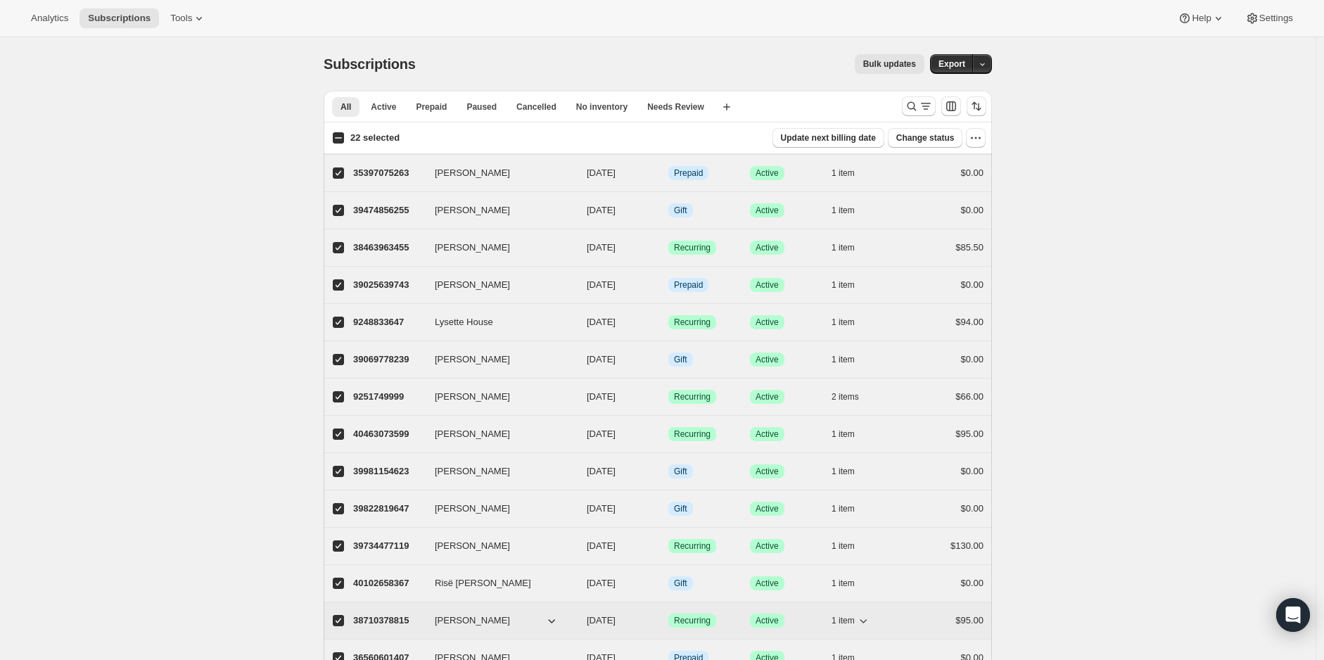
click at [855, 615] on span "1 item" at bounding box center [843, 620] width 23 height 11
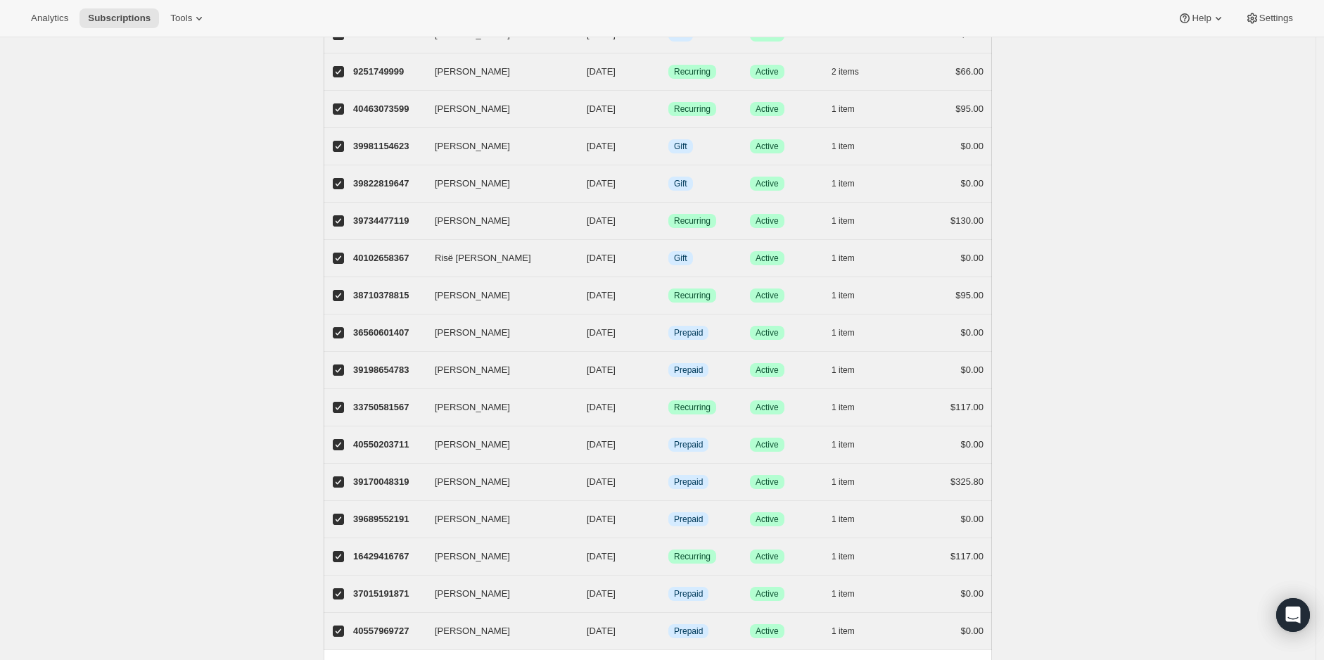
scroll to position [469, 0]
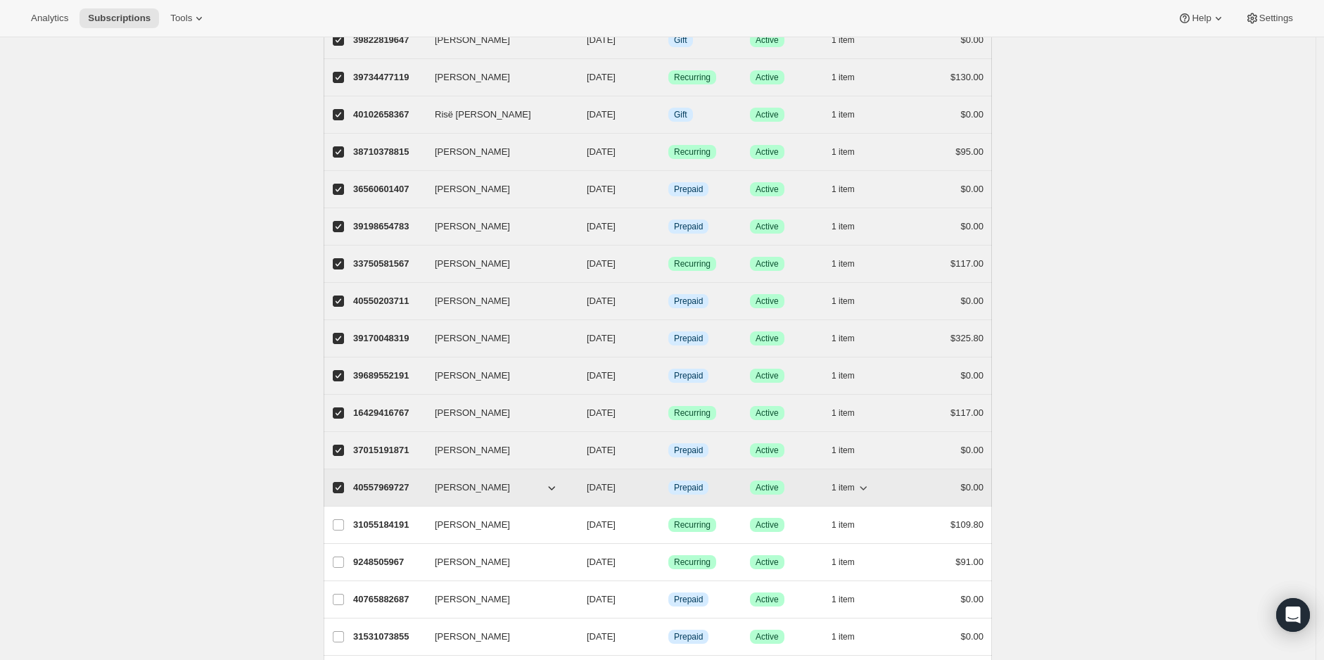
click at [848, 482] on span "1 item" at bounding box center [843, 487] width 23 height 11
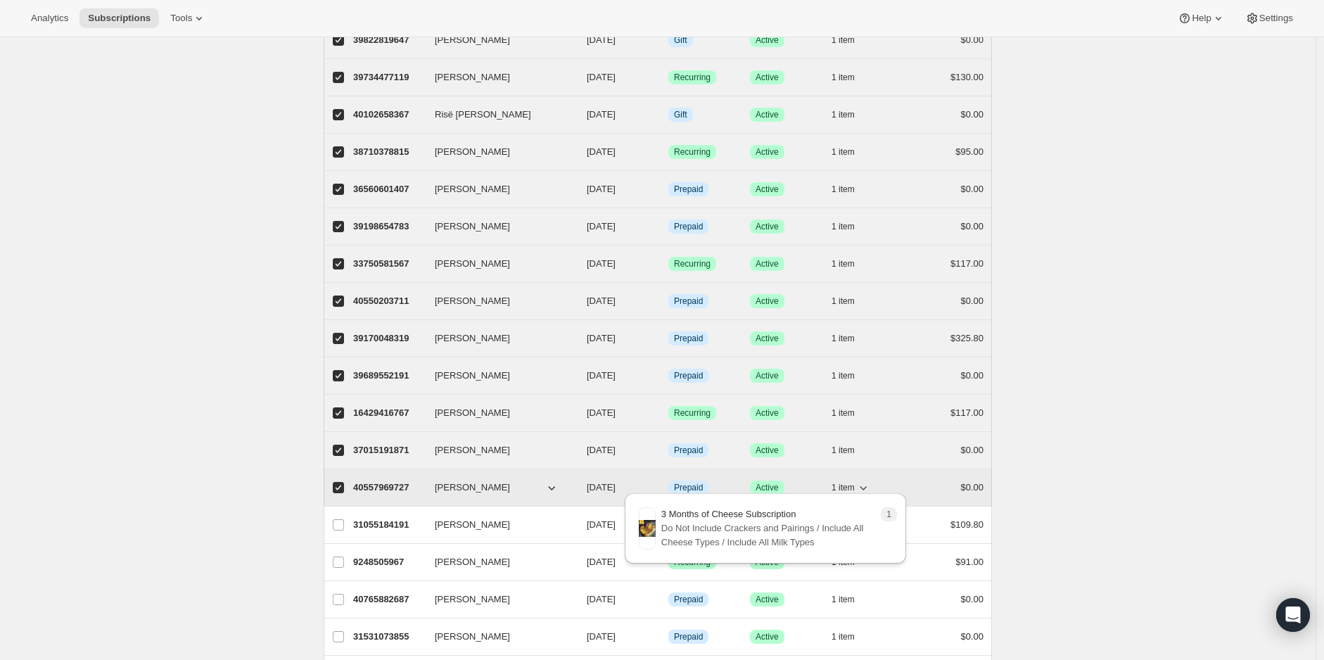
click at [848, 482] on span "1 item" at bounding box center [843, 487] width 23 height 11
click at [845, 445] on span "1 item" at bounding box center [843, 450] width 23 height 11
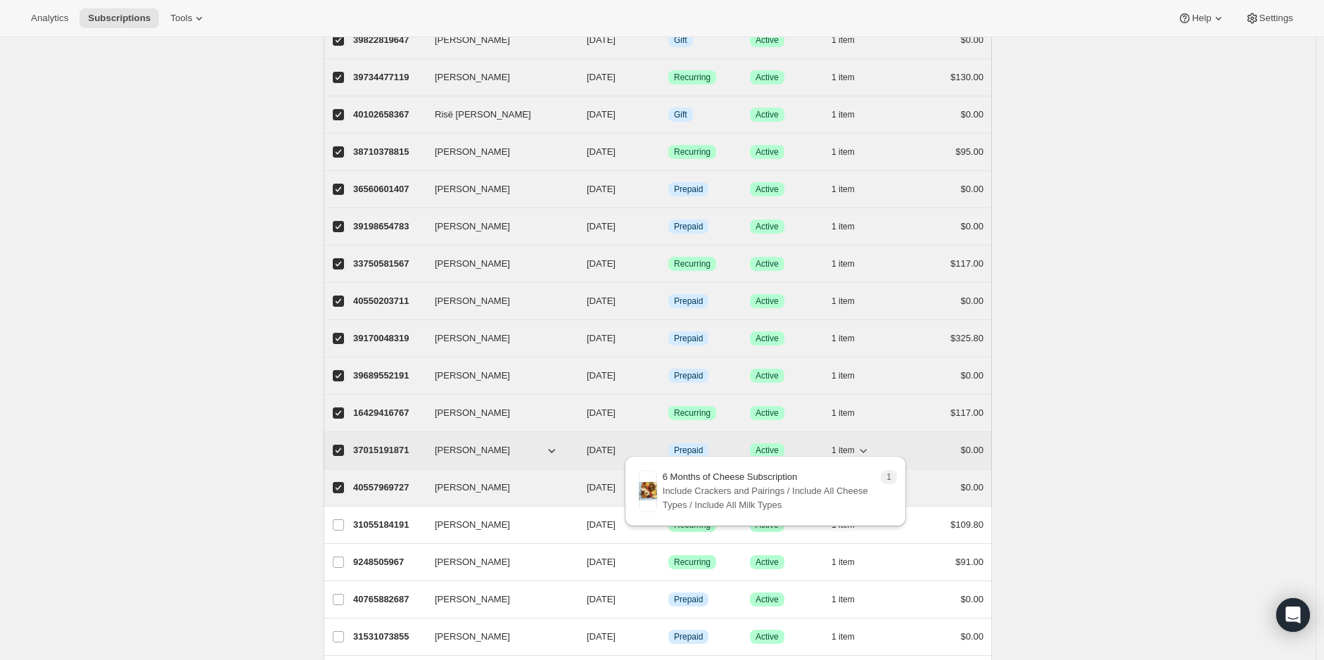
click at [845, 445] on span "1 item" at bounding box center [843, 450] width 23 height 11
click at [843, 407] on span "1 item" at bounding box center [843, 412] width 23 height 11
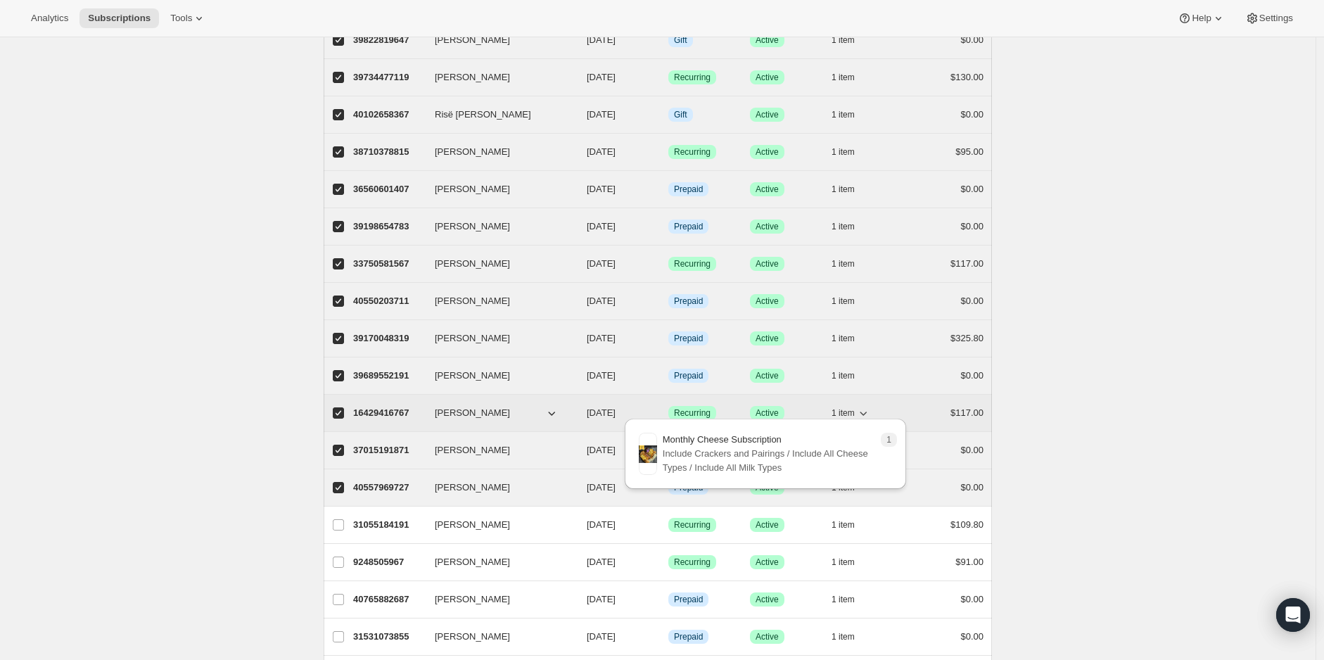
click at [843, 407] on span "1 item" at bounding box center [843, 412] width 23 height 11
click at [845, 366] on button "1 item" at bounding box center [851, 376] width 39 height 20
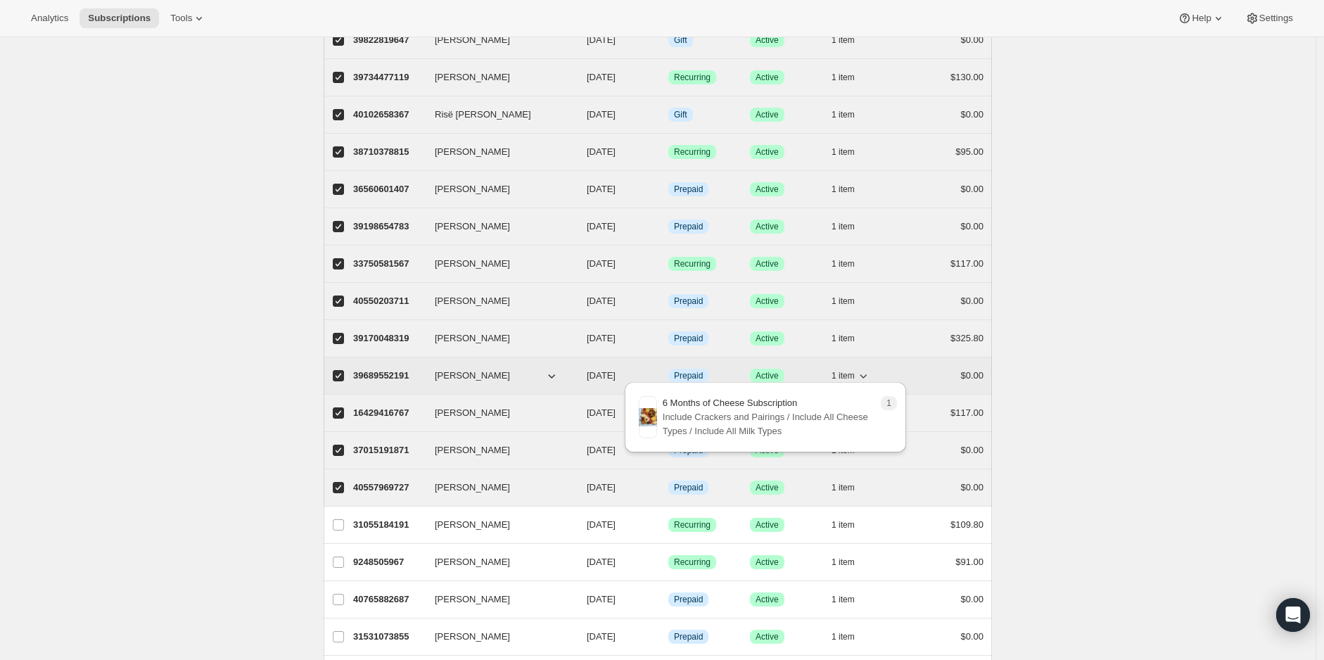
click at [845, 366] on button "1 item" at bounding box center [851, 376] width 39 height 20
click at [847, 333] on span "1 item" at bounding box center [843, 338] width 23 height 11
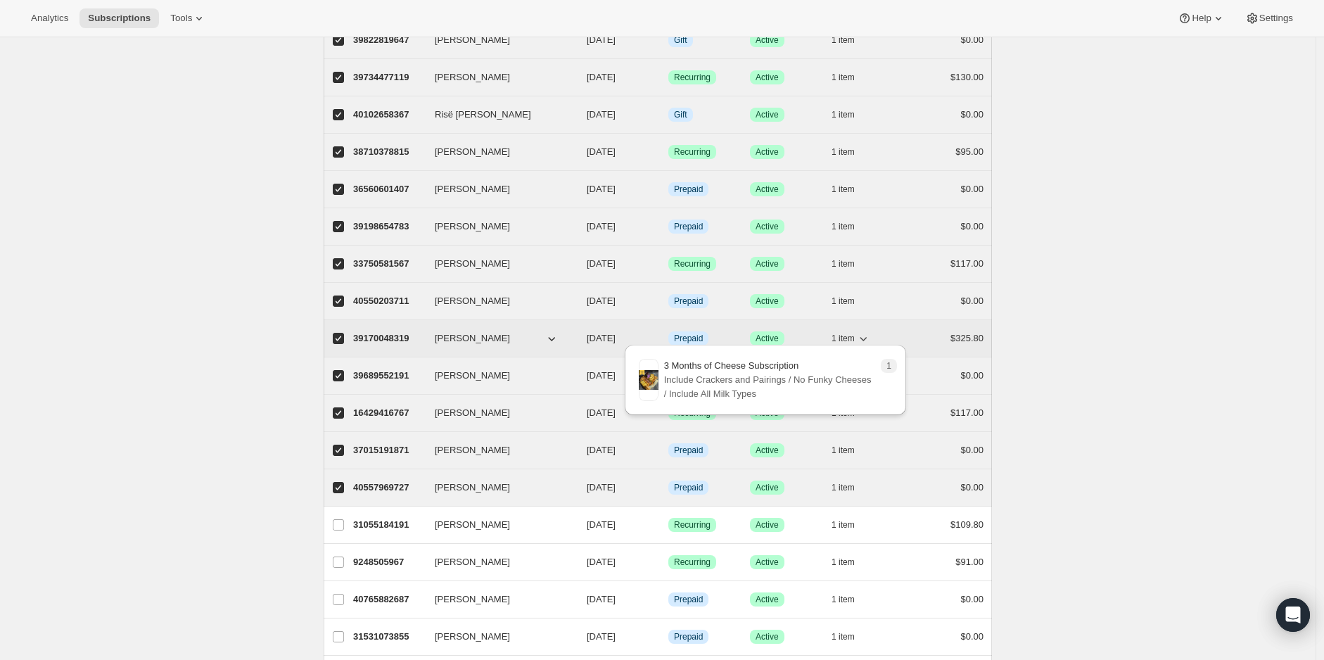
click at [847, 333] on span "1 item" at bounding box center [843, 338] width 23 height 11
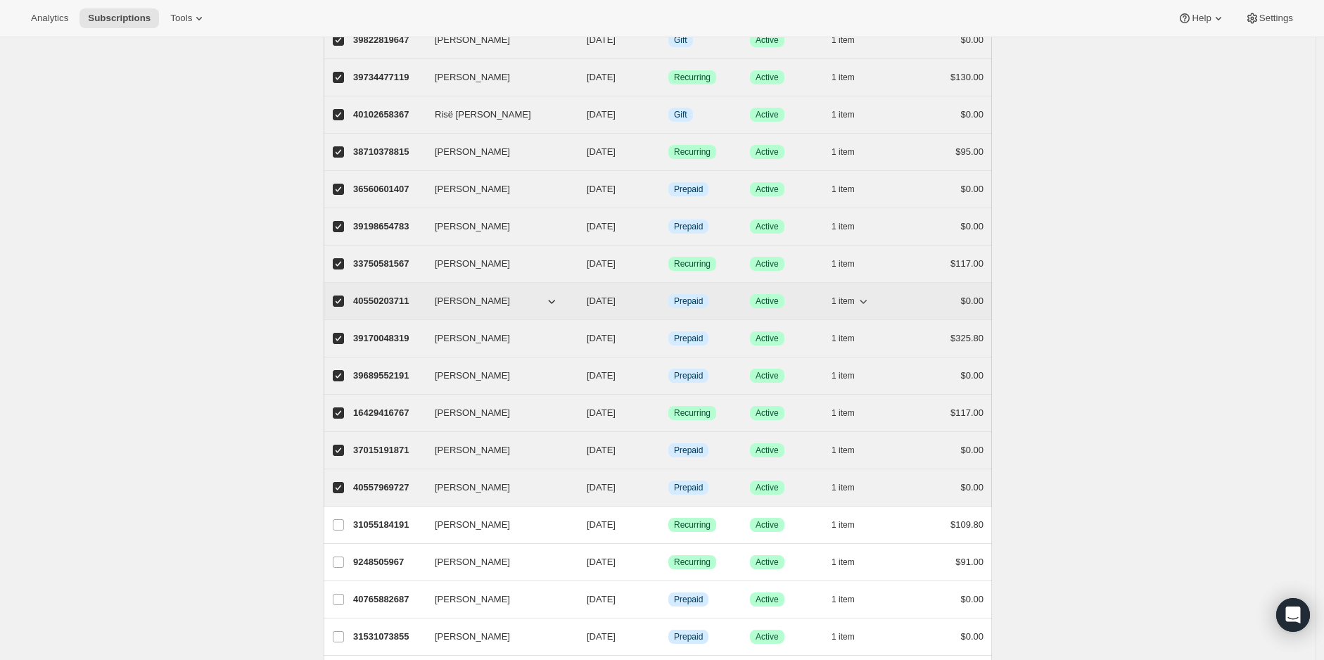
click at [850, 291] on button "1 item" at bounding box center [851, 301] width 39 height 20
click at [851, 258] on span "1 item" at bounding box center [843, 263] width 23 height 11
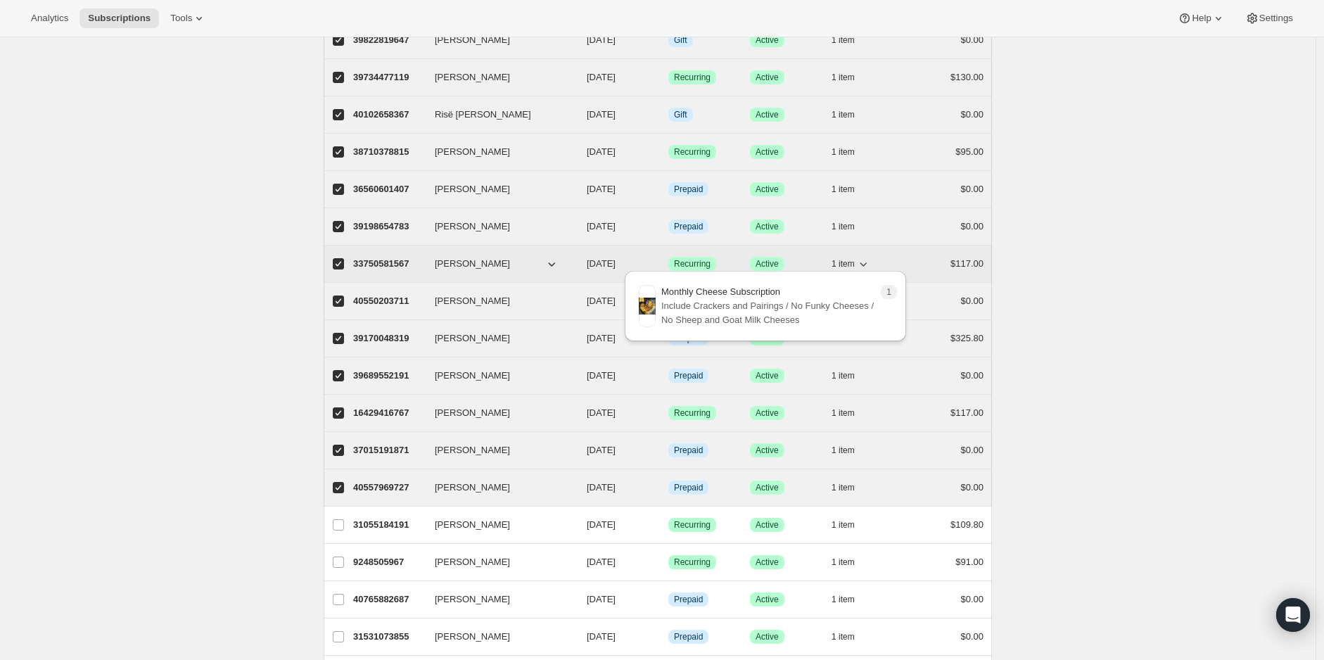
click at [851, 258] on span "1 item" at bounding box center [843, 263] width 23 height 11
click at [851, 223] on span "1 item" at bounding box center [843, 226] width 23 height 11
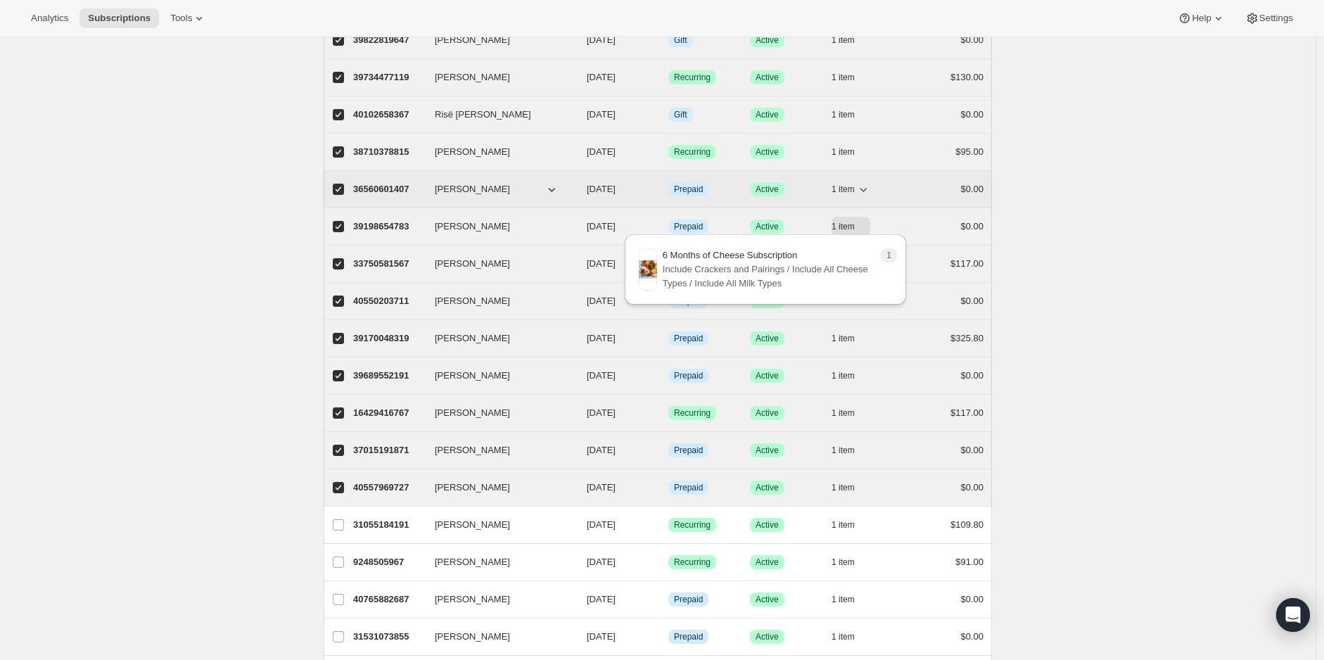
click at [849, 184] on span "1 item" at bounding box center [843, 189] width 23 height 11
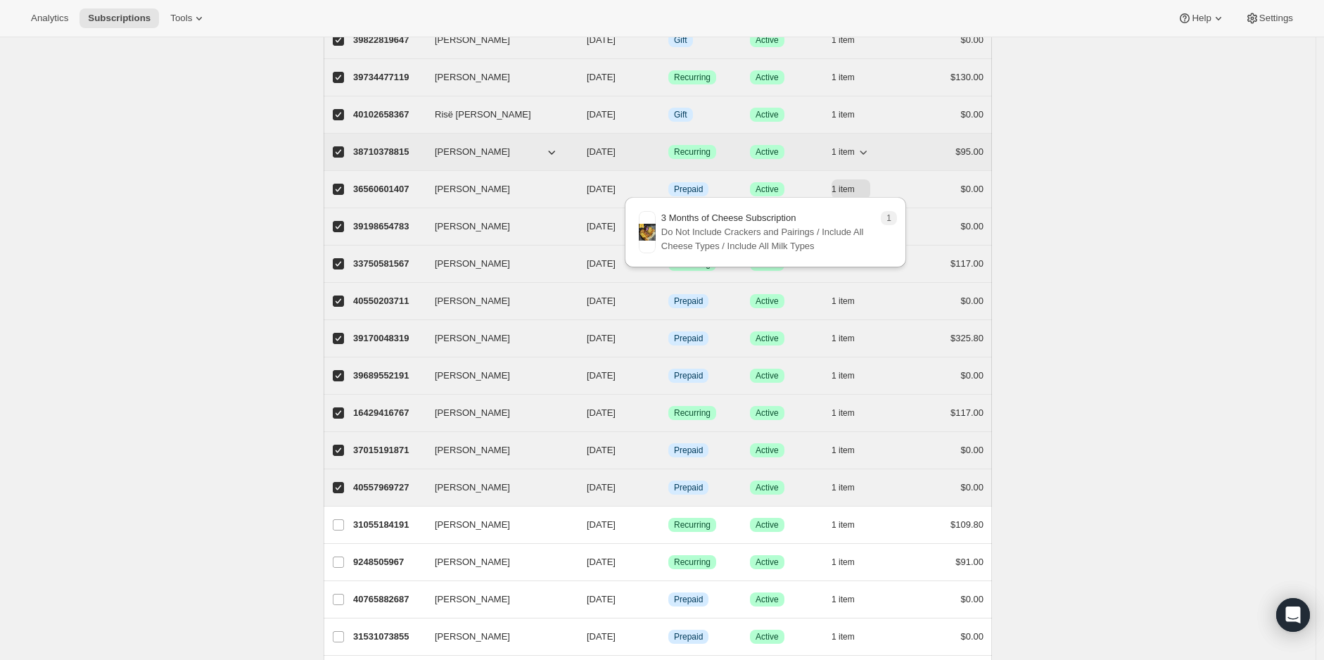
click at [854, 147] on span "1 item" at bounding box center [843, 151] width 23 height 11
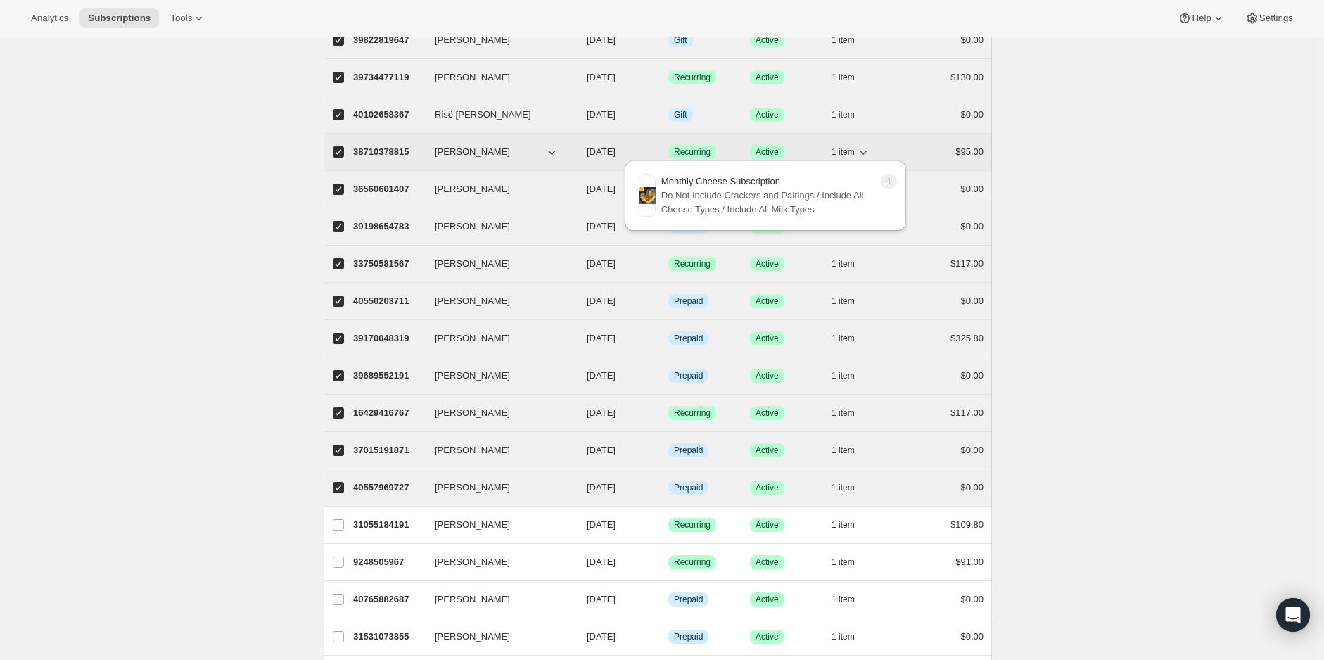
click at [854, 147] on span "1 item" at bounding box center [843, 151] width 23 height 11
click at [851, 109] on span "1 item" at bounding box center [843, 114] width 23 height 11
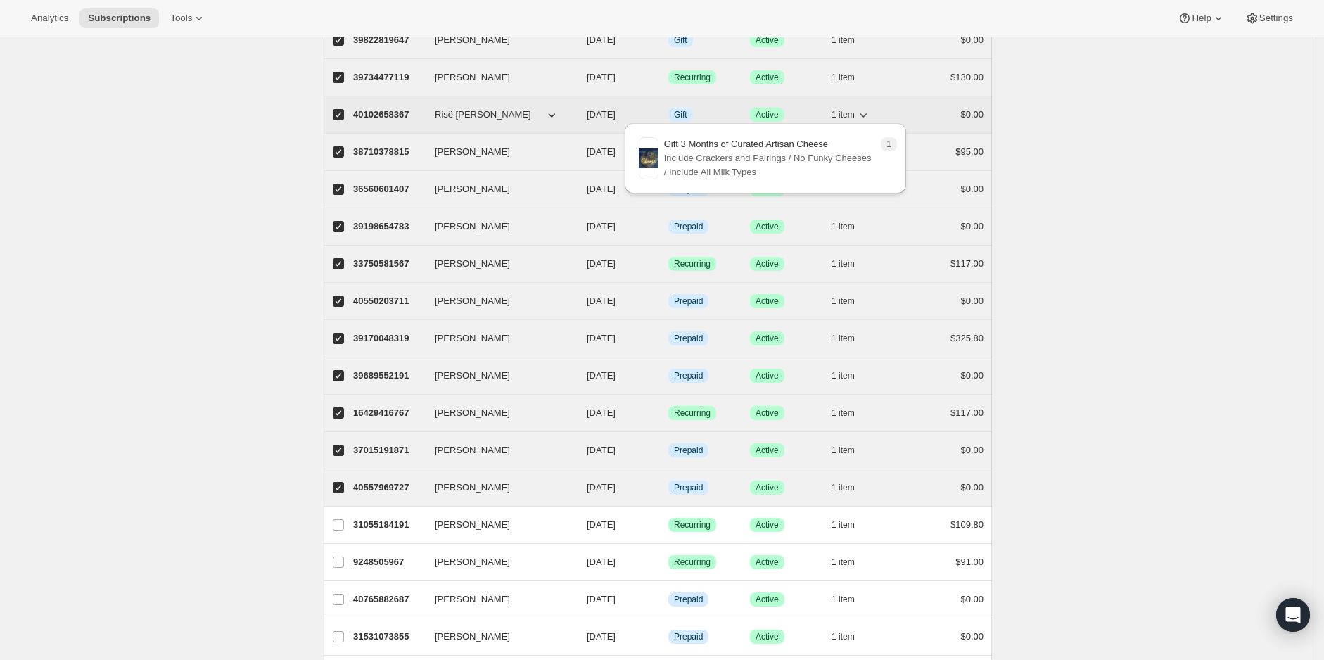
click at [851, 109] on span "1 item" at bounding box center [843, 114] width 23 height 11
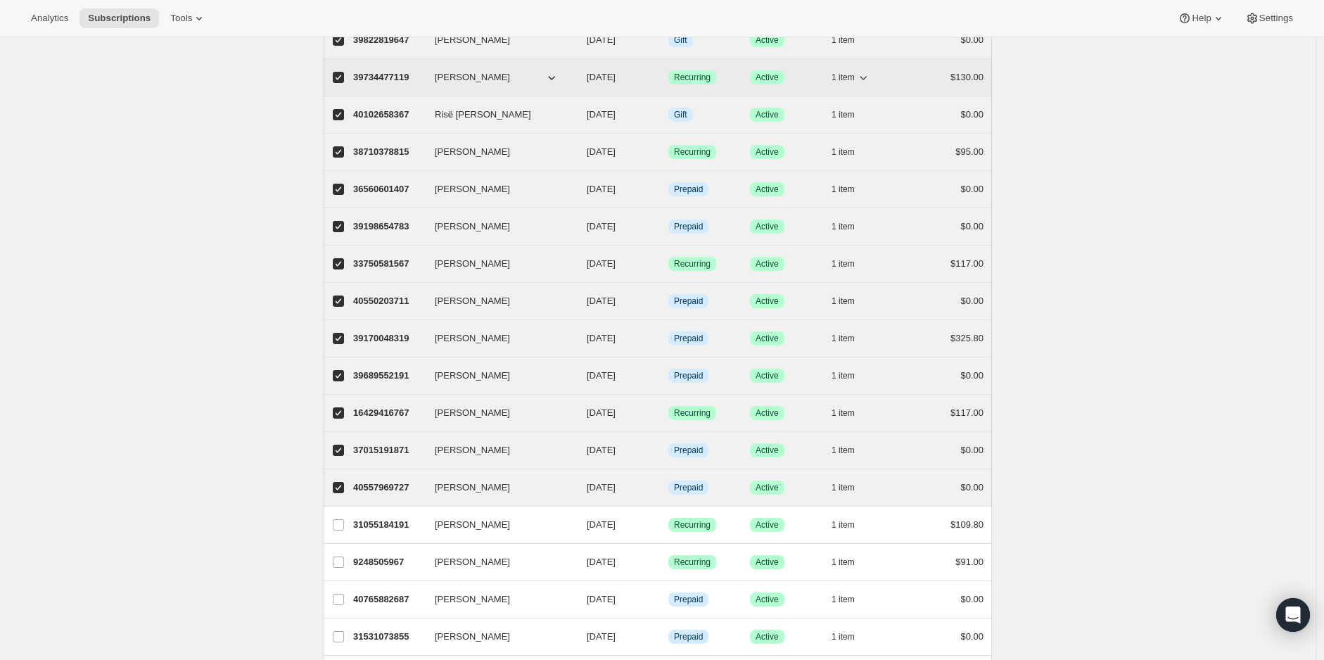
click at [849, 80] on button "1 item" at bounding box center [851, 78] width 39 height 20
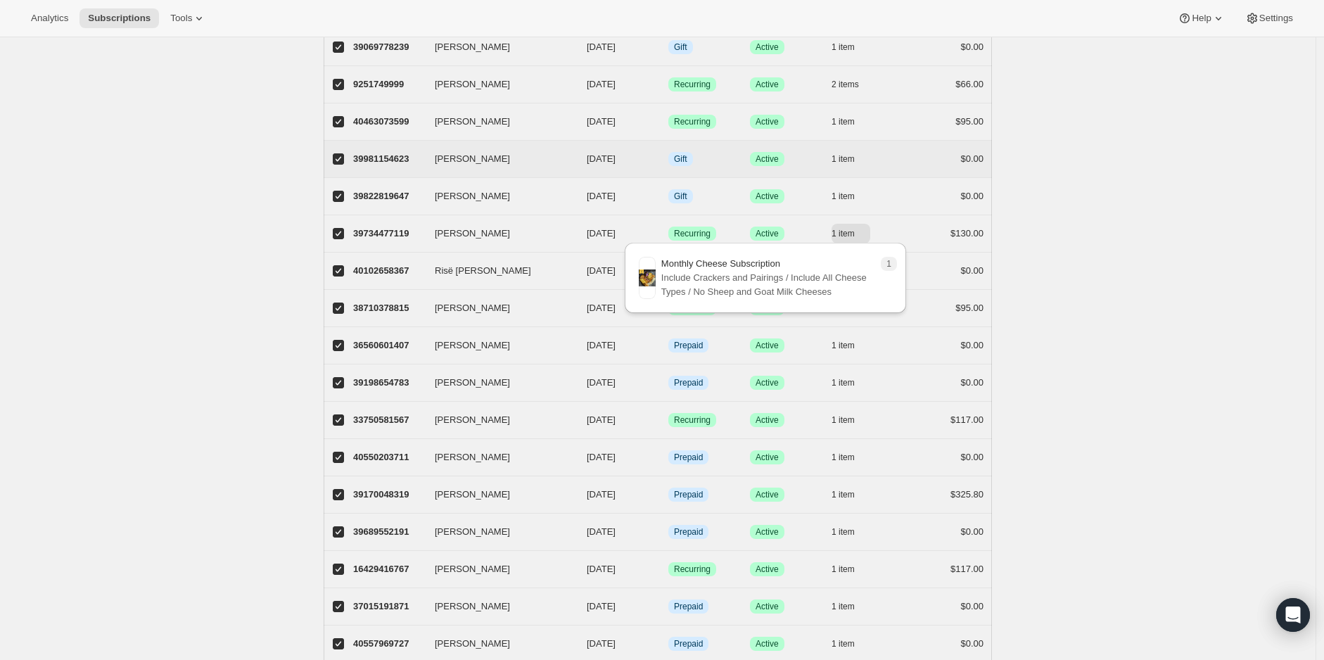
scroll to position [234, 0]
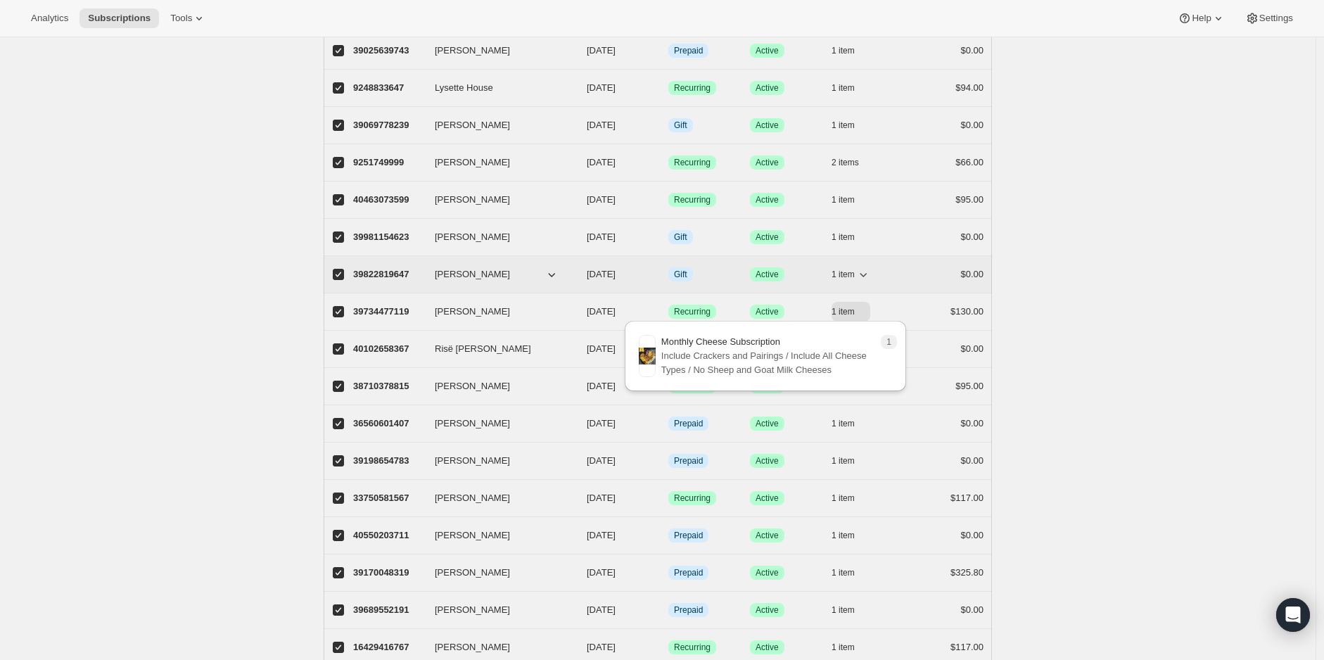
click at [860, 267] on icon "button" at bounding box center [863, 274] width 14 height 14
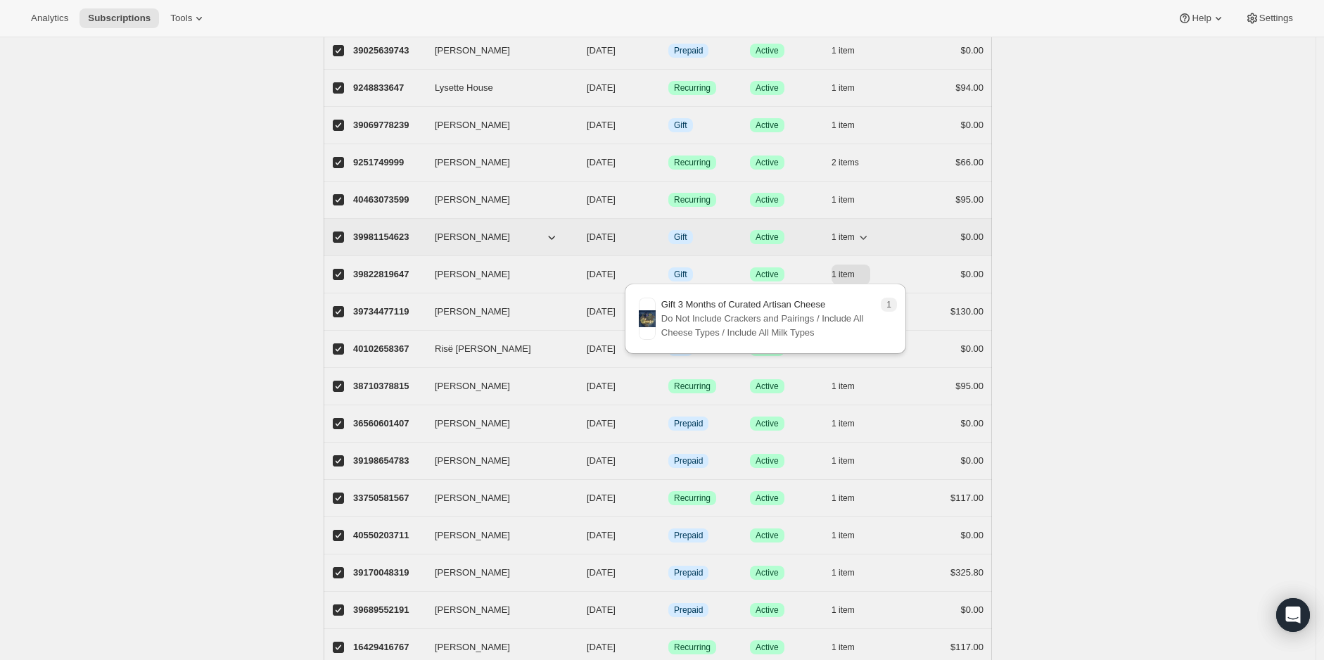
click at [855, 234] on span "1 item" at bounding box center [843, 237] width 23 height 11
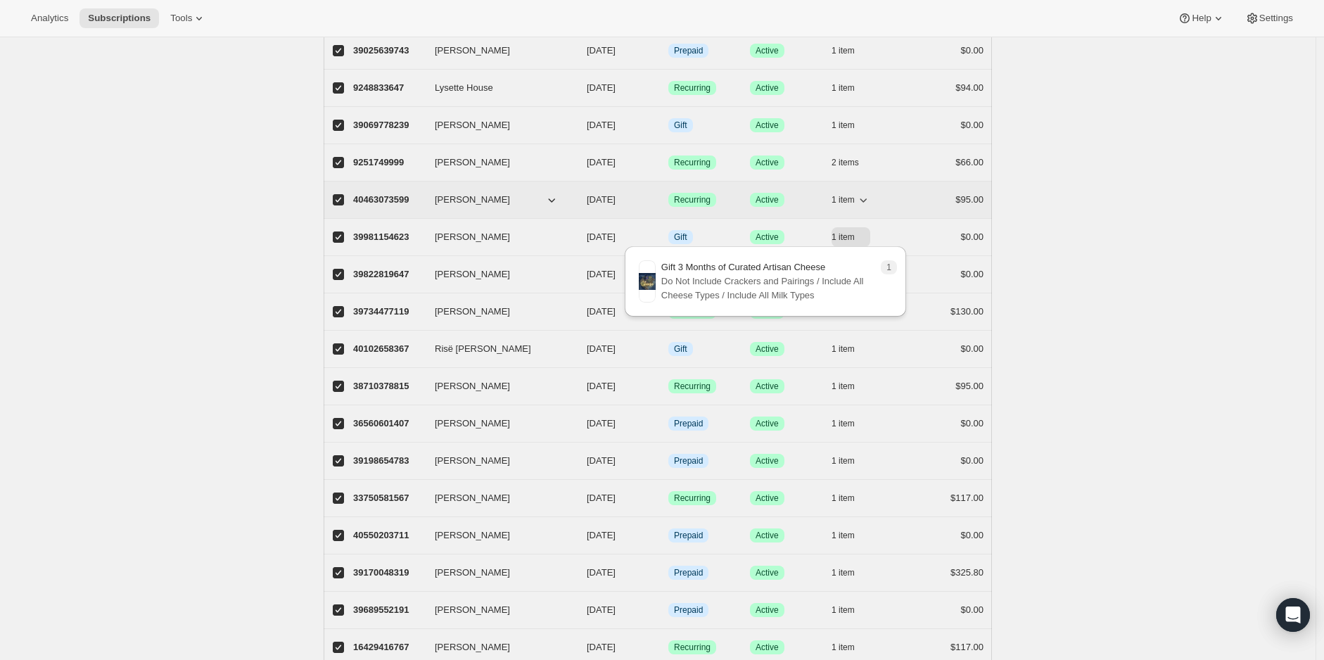
click at [854, 197] on span "1 item" at bounding box center [843, 199] width 23 height 11
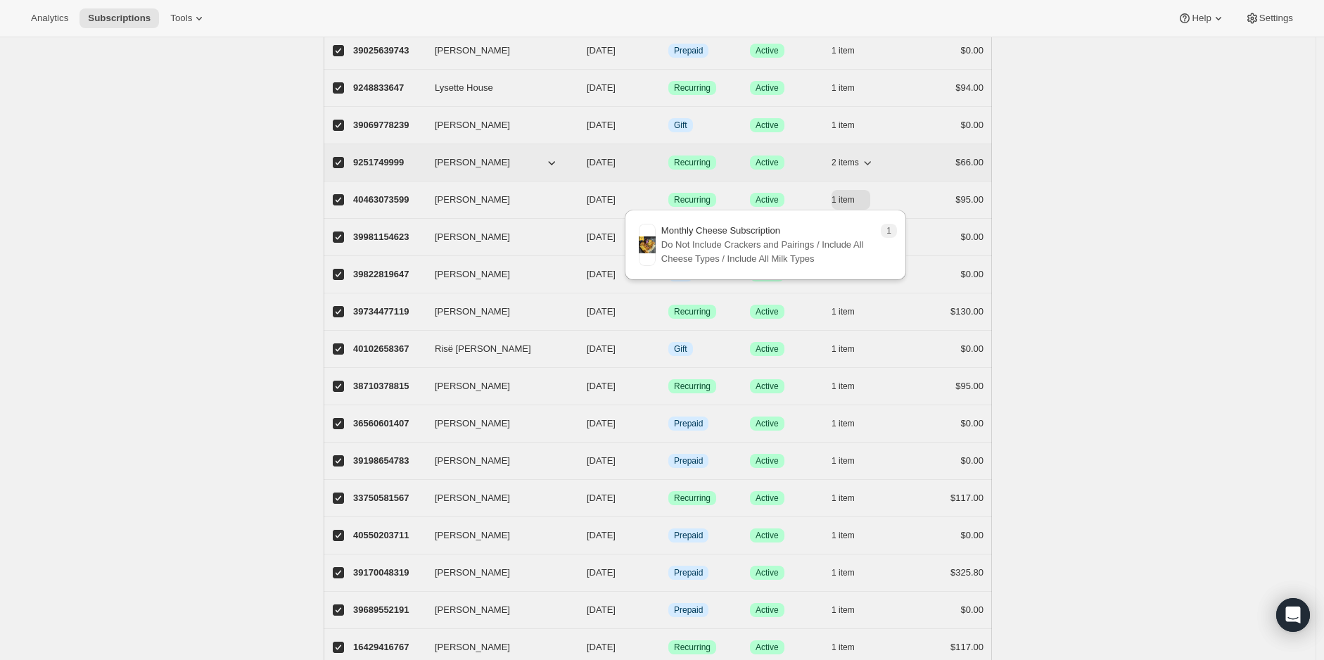
click at [856, 164] on span "2 items" at bounding box center [845, 162] width 27 height 11
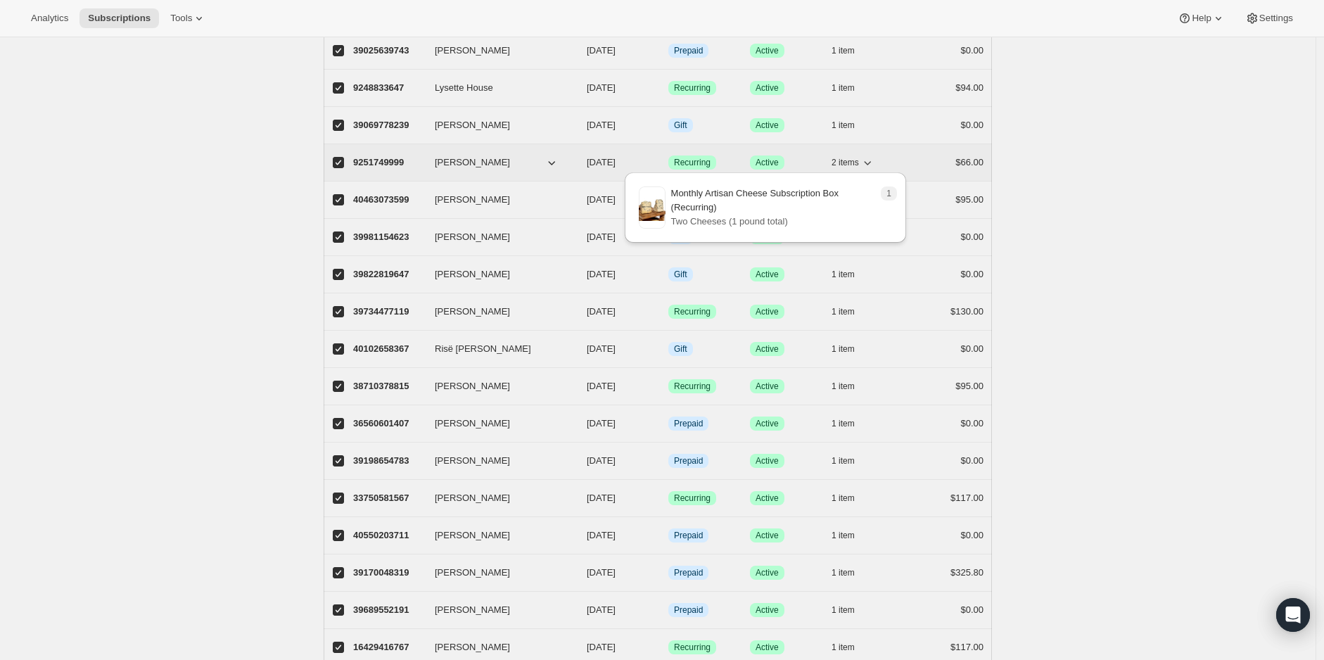
scroll to position [156, 0]
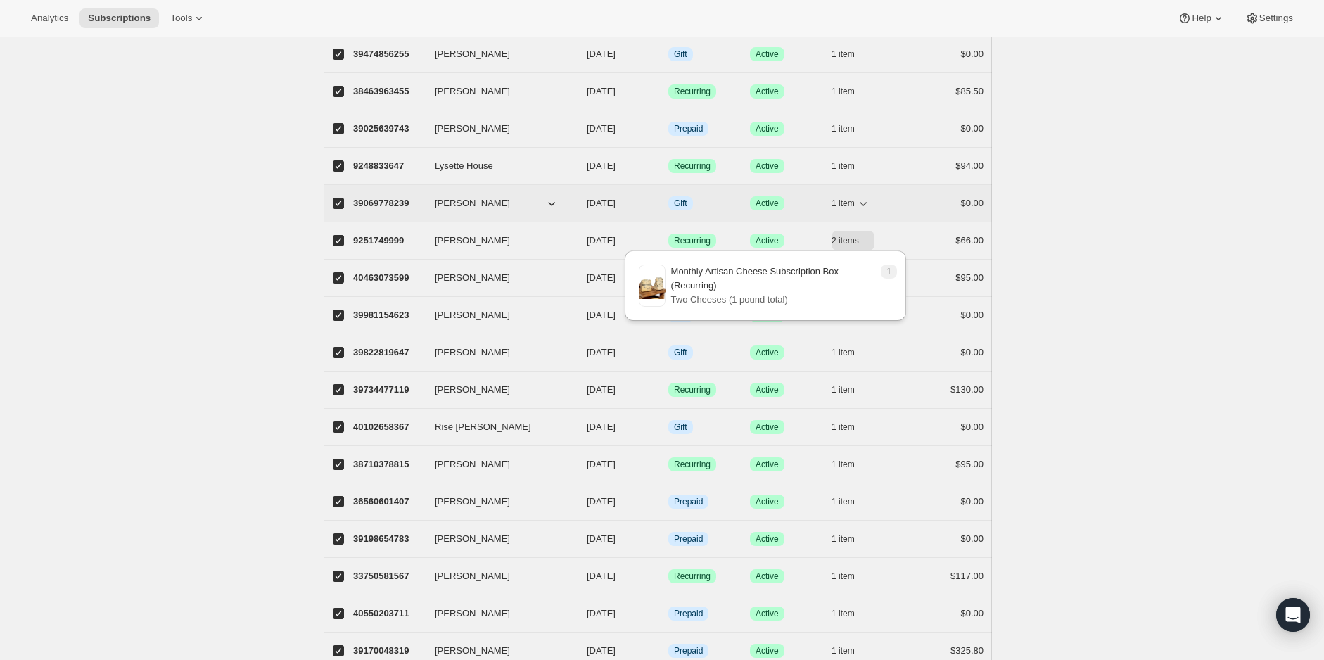
click at [866, 196] on icon "button" at bounding box center [863, 203] width 14 height 14
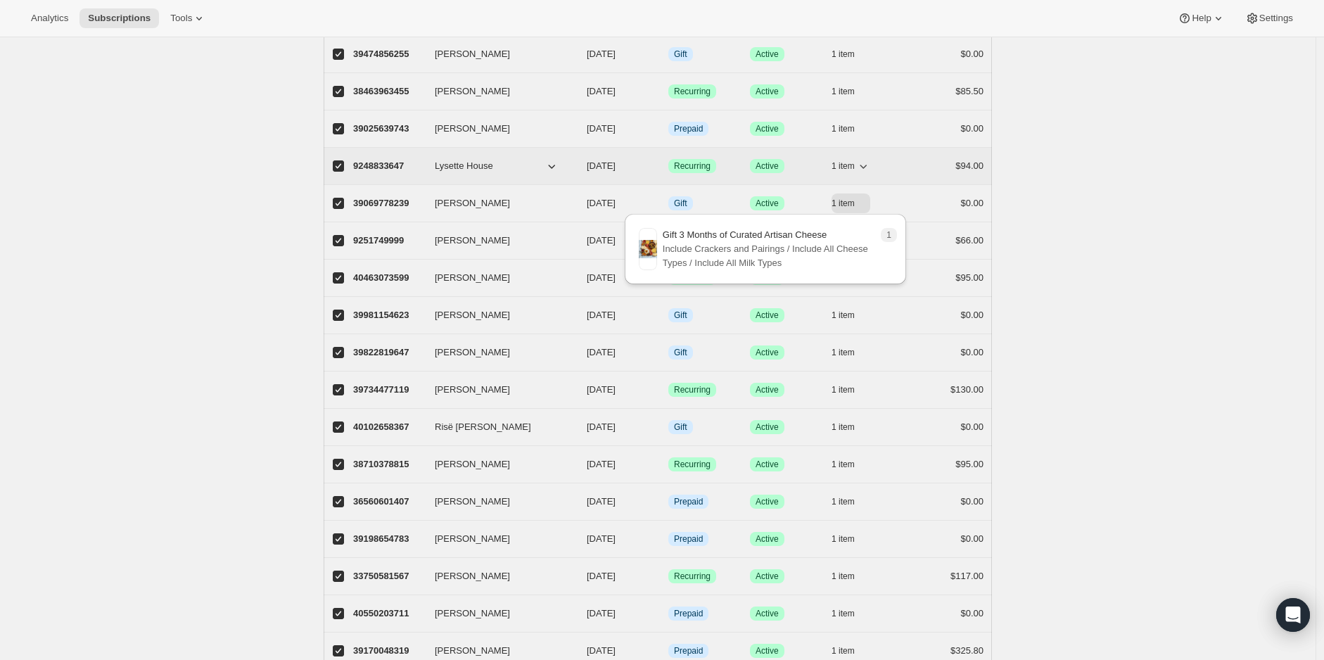
click at [855, 167] on span "1 item" at bounding box center [843, 165] width 23 height 11
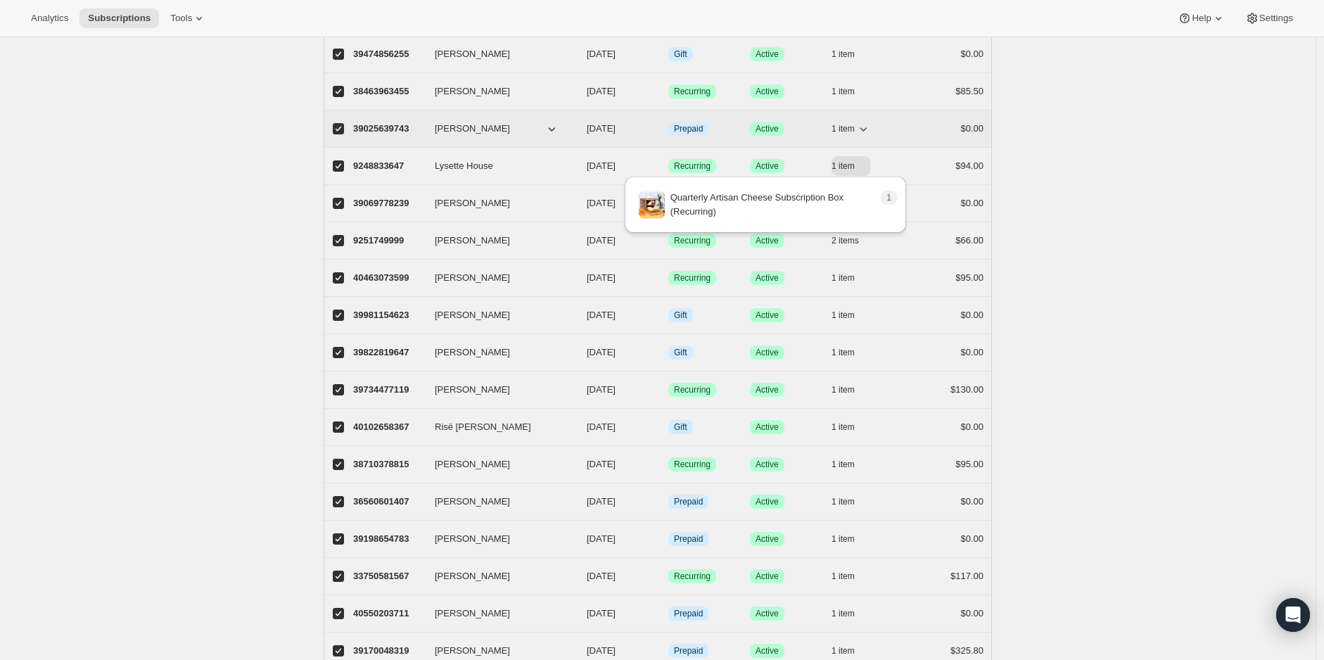
click at [855, 129] on span "1 item" at bounding box center [843, 128] width 23 height 11
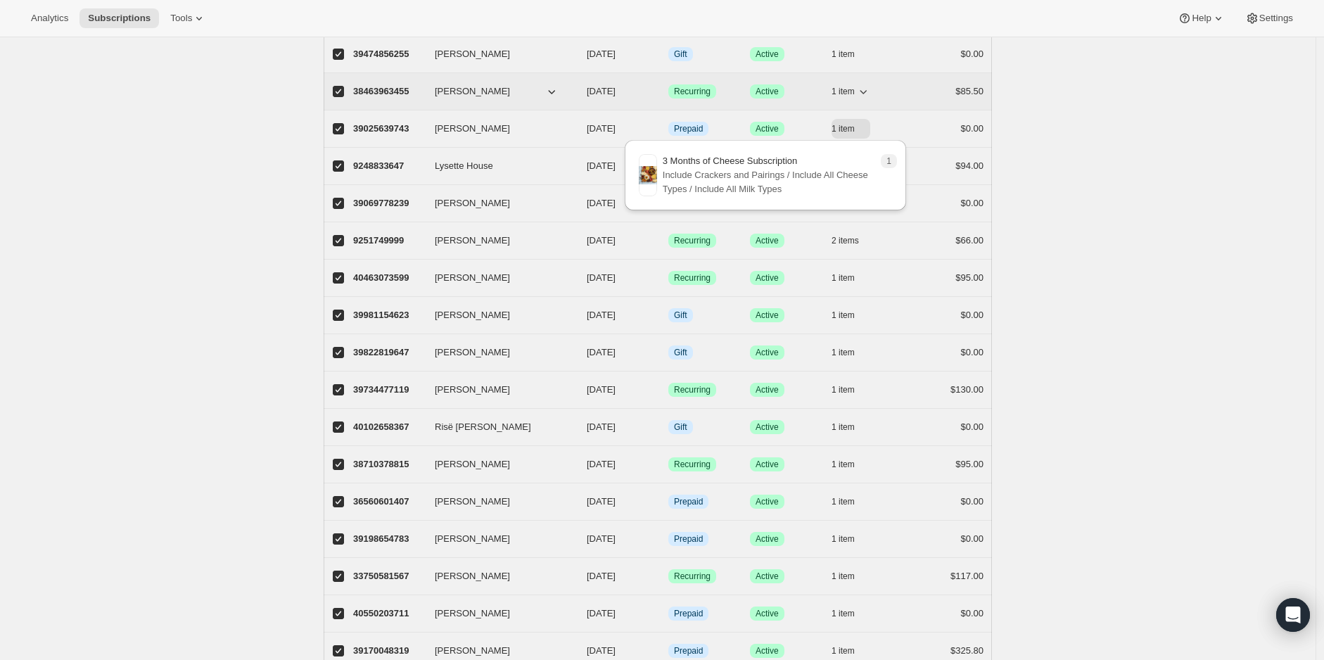
click at [853, 87] on span "1 item" at bounding box center [843, 91] width 23 height 11
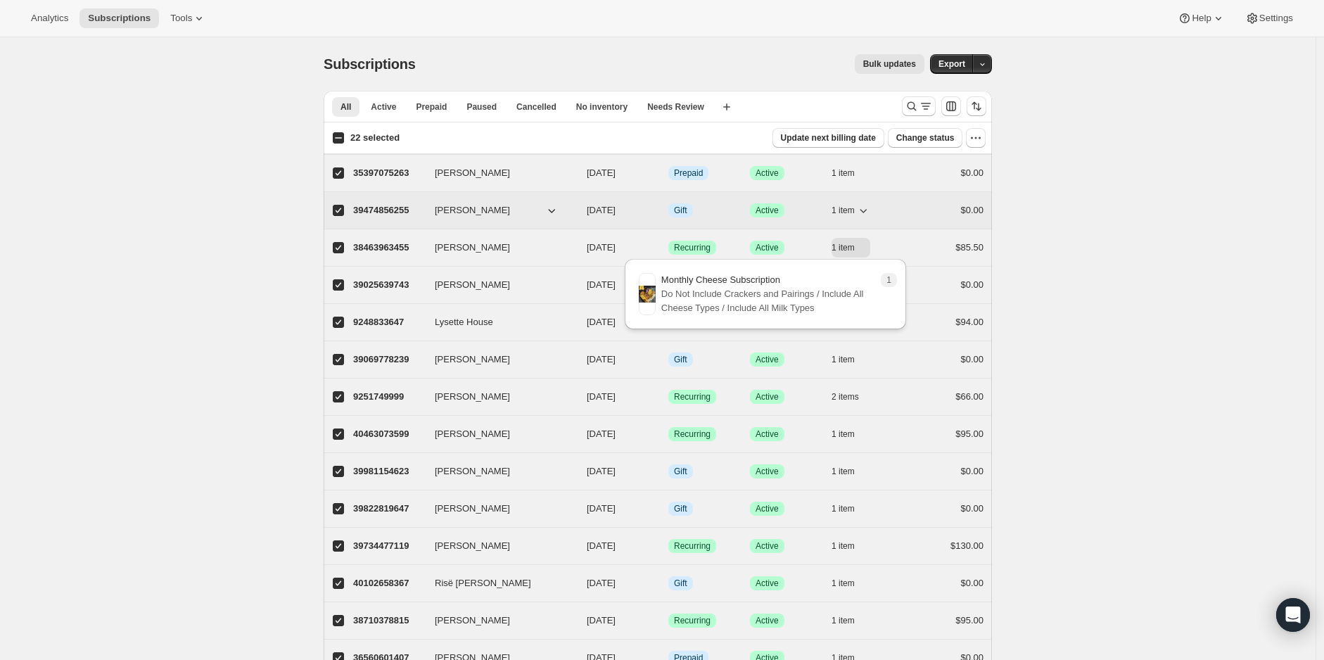
scroll to position [0, 0]
click at [861, 210] on icon "button" at bounding box center [863, 210] width 14 height 14
